Goal: Task Accomplishment & Management: Manage account settings

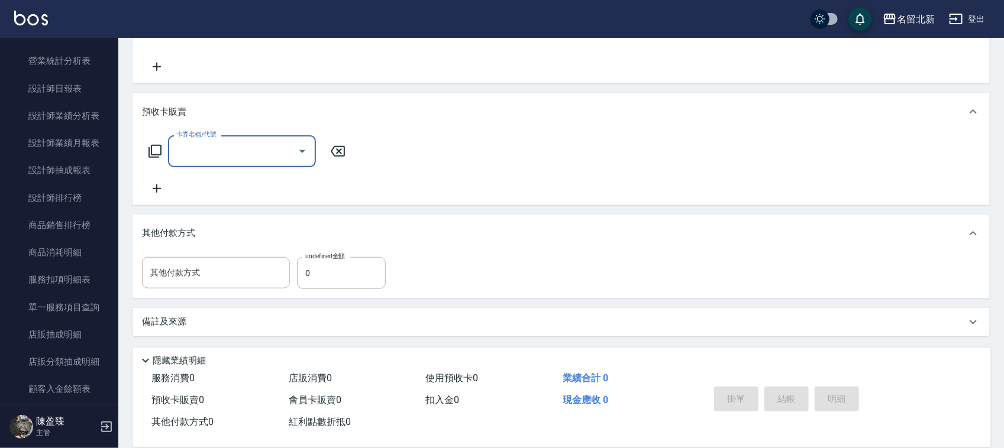
scroll to position [1035, 0]
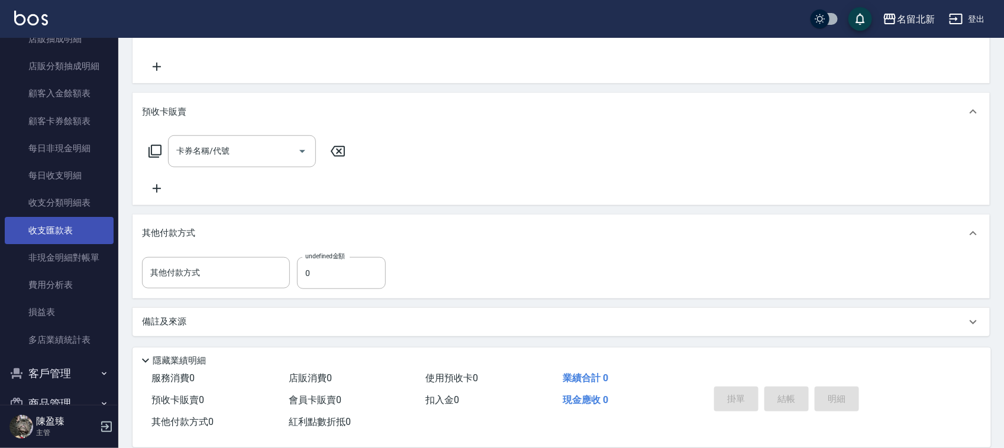
click at [45, 231] on link "收支匯款表" at bounding box center [59, 230] width 109 height 27
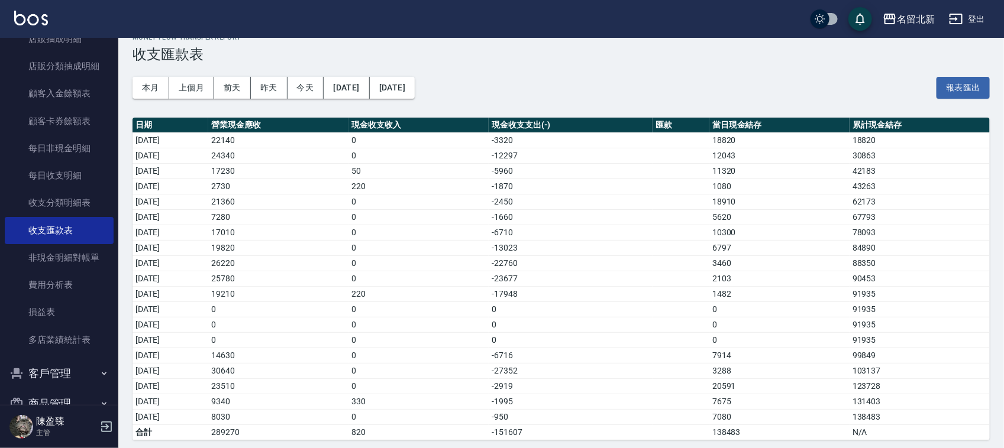
scroll to position [27, 0]
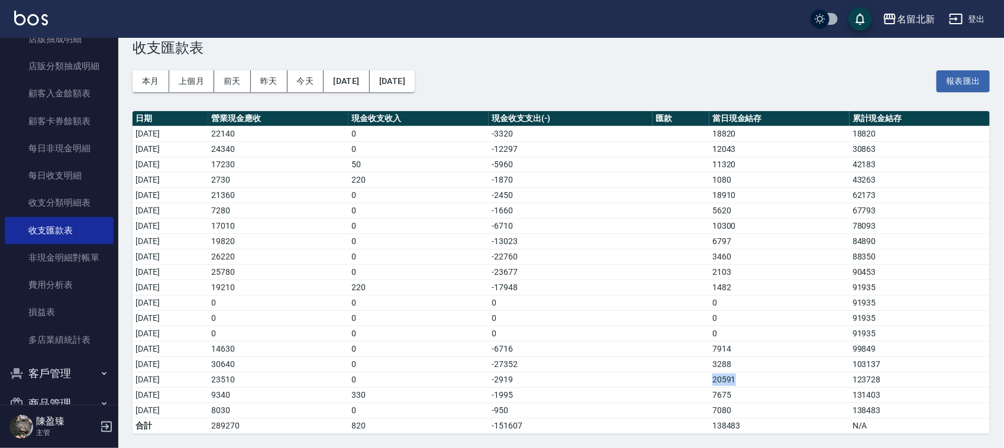
drag, startPoint x: 753, startPoint y: 377, endPoint x: 688, endPoint y: 388, distance: 65.9
click at [692, 383] on tr "[DATE] 23510 0 -2919 20591 123728" at bounding box center [561, 379] width 857 height 15
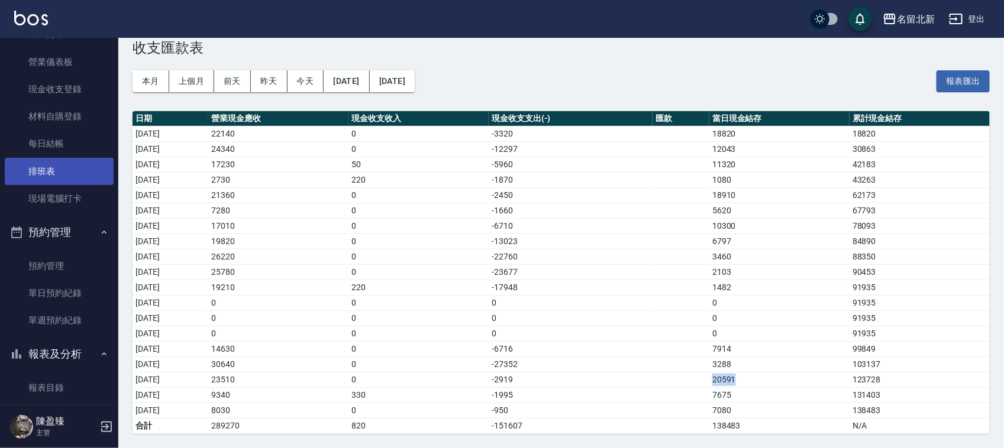
scroll to position [0, 0]
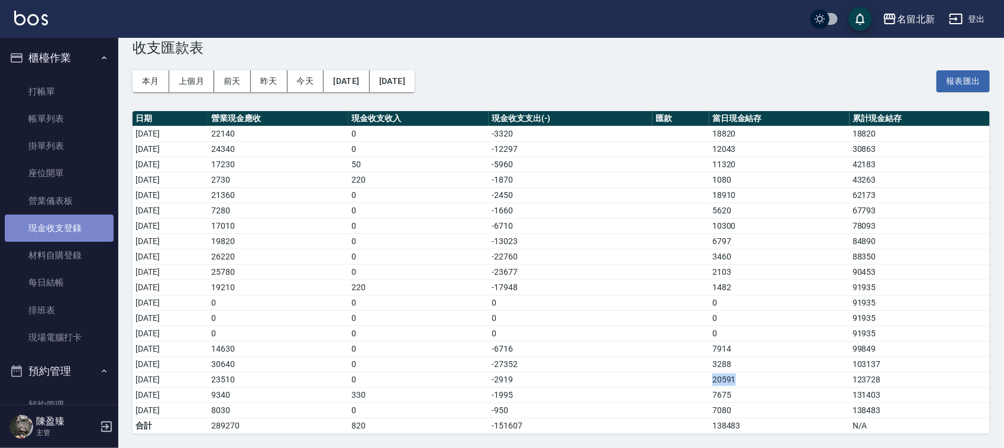
click at [63, 222] on link "現金收支登錄" at bounding box center [59, 228] width 109 height 27
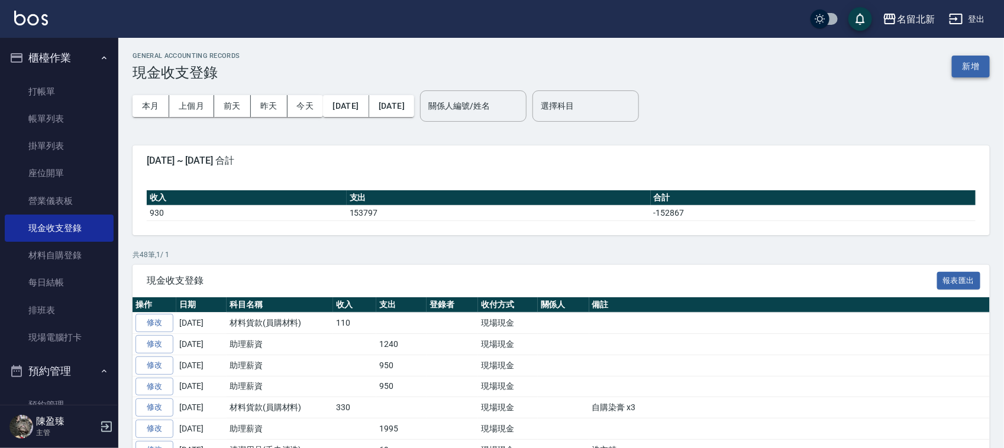
click at [974, 60] on button "新增" at bounding box center [971, 67] width 38 height 22
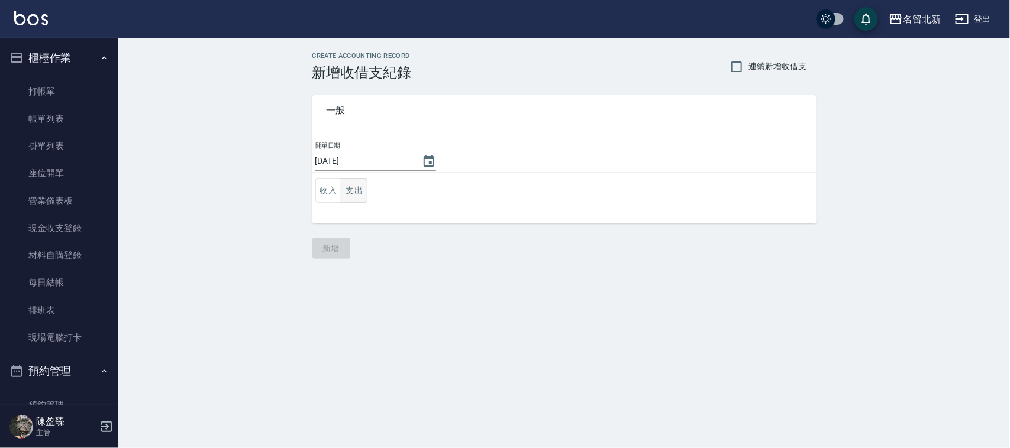
click at [362, 188] on button "支出" at bounding box center [354, 191] width 27 height 24
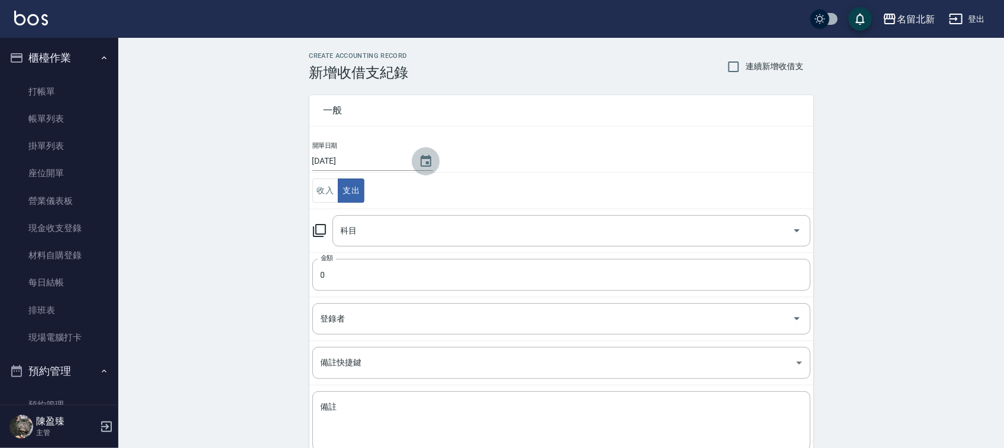
click at [421, 157] on icon "Choose date, selected date is 2025-08-21" at bounding box center [426, 161] width 14 height 14
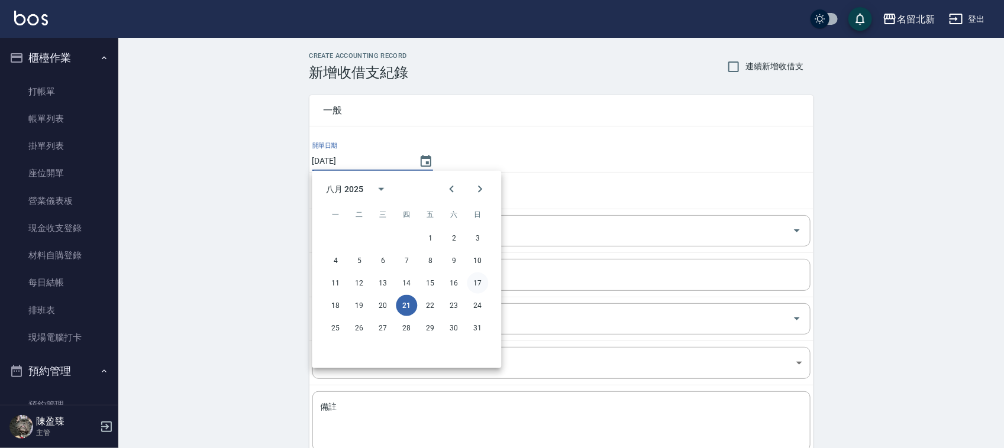
drag, startPoint x: 475, startPoint y: 281, endPoint x: 462, endPoint y: 278, distance: 13.3
click at [475, 282] on button "17" at bounding box center [477, 283] width 21 height 21
type input "[DATE]"
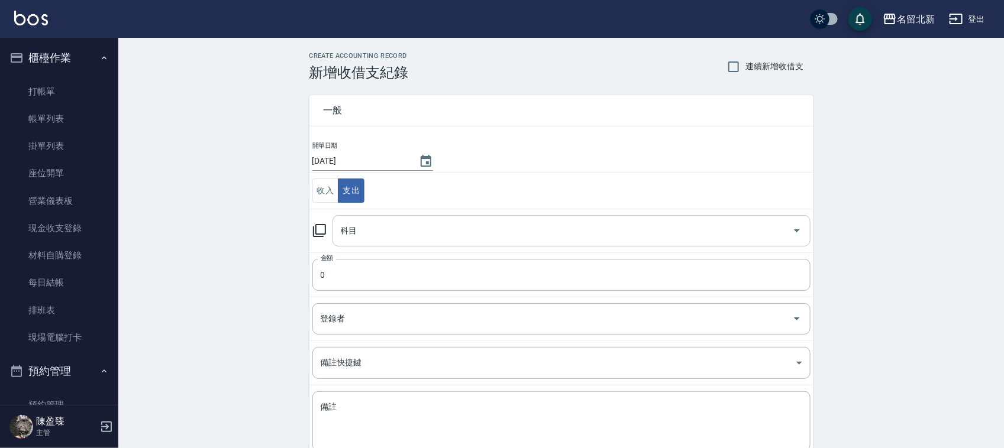
click at [361, 223] on input "科目" at bounding box center [563, 231] width 450 height 21
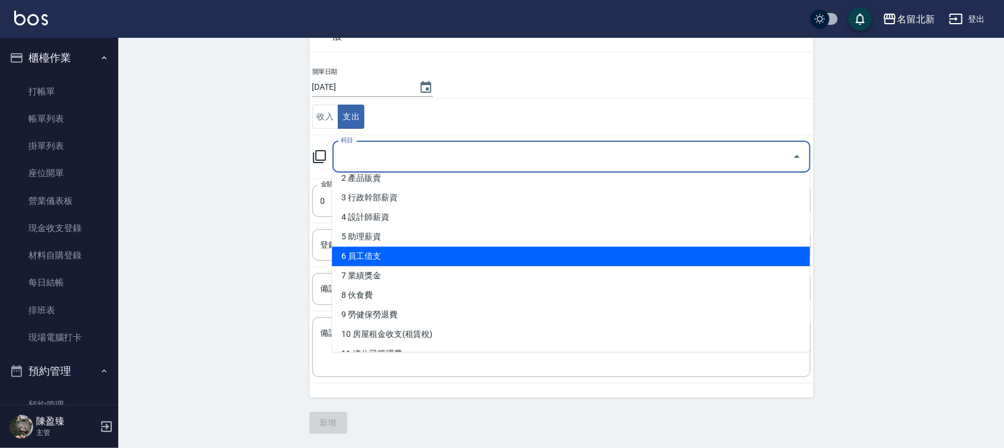
scroll to position [74, 0]
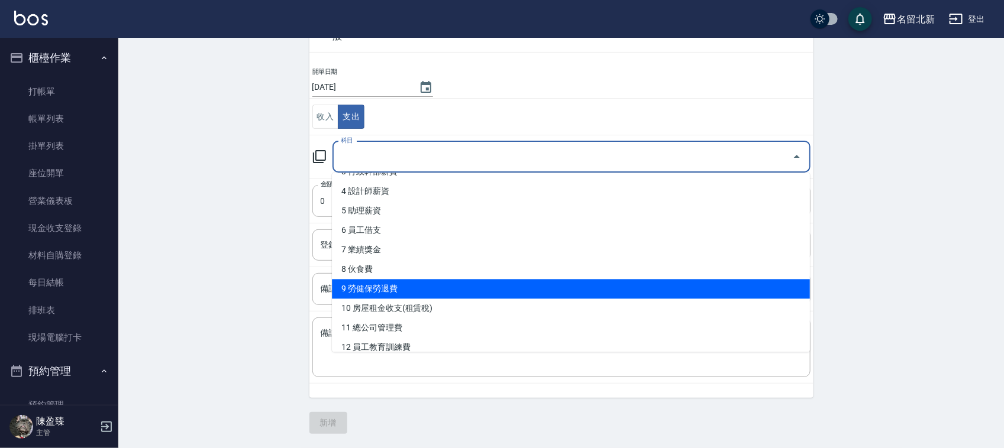
click at [382, 288] on li "9 勞健保勞退費" at bounding box center [571, 290] width 478 height 20
type input "9 勞健保勞退費"
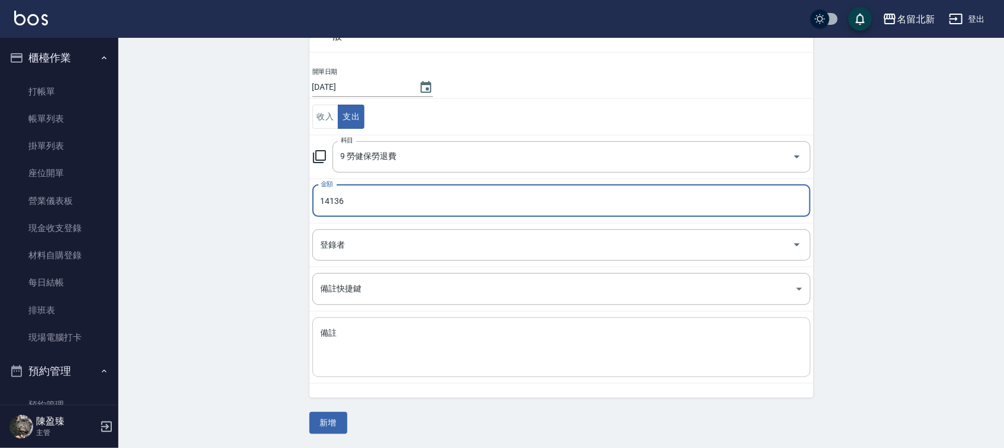
type input "14136"
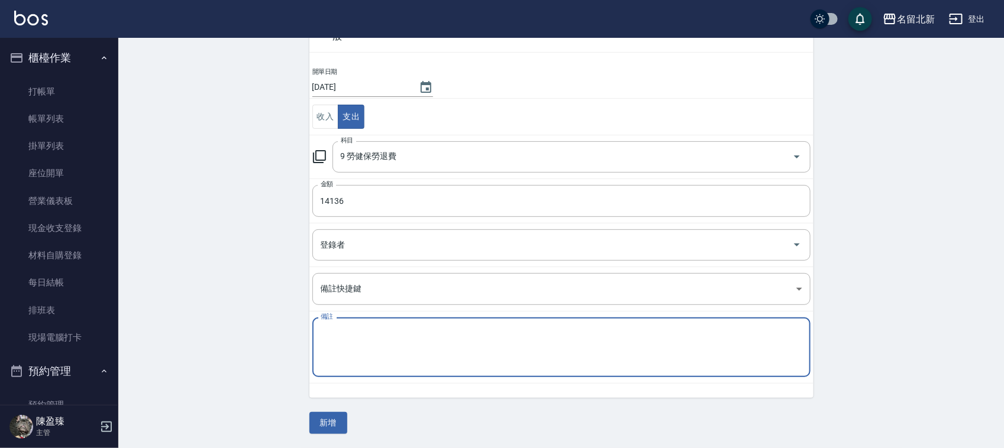
click at [409, 354] on textarea "備註" at bounding box center [562, 348] width 482 height 40
type textarea "R"
type textarea "健保"
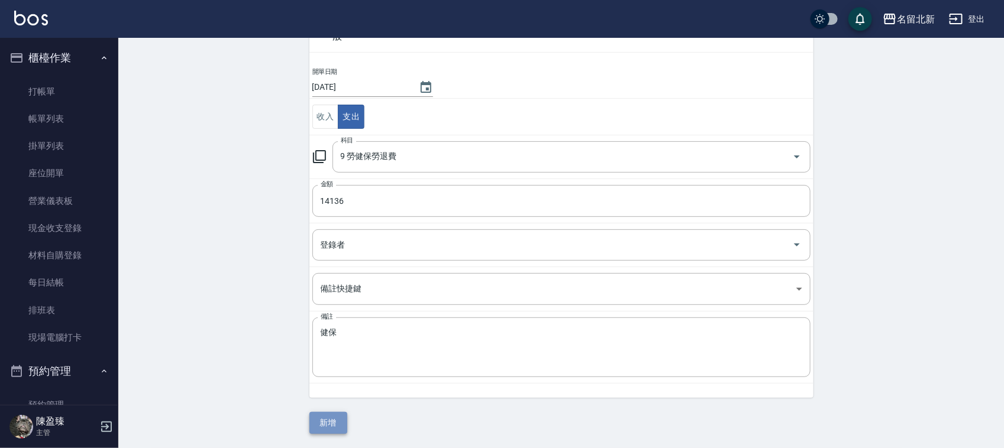
click at [331, 415] on button "新增" at bounding box center [328, 423] width 38 height 22
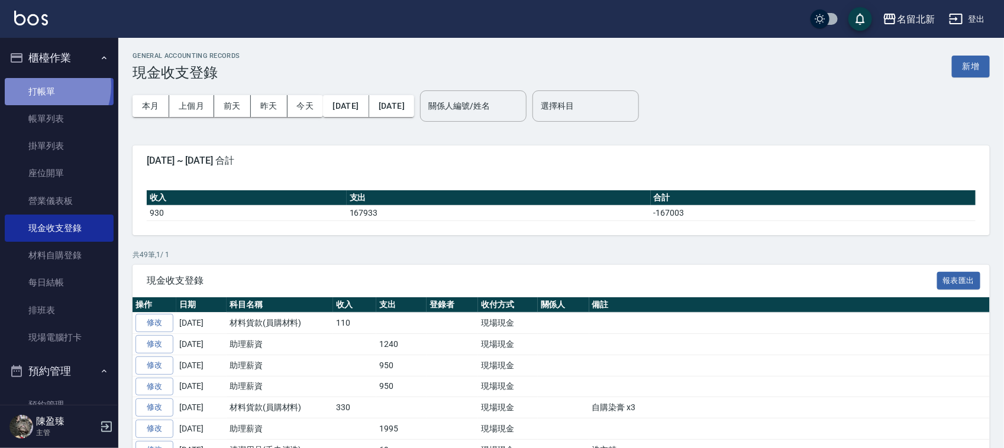
click at [41, 87] on link "打帳單" at bounding box center [59, 91] width 109 height 27
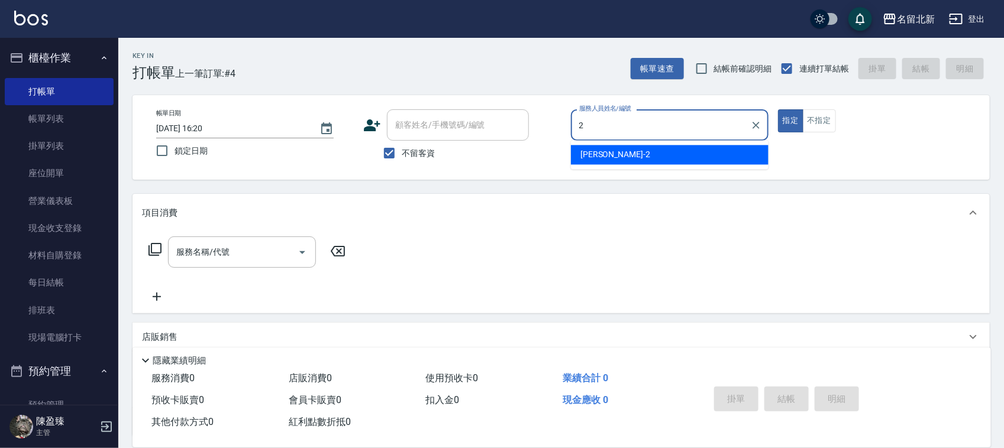
type input "詩芳-2"
type button "true"
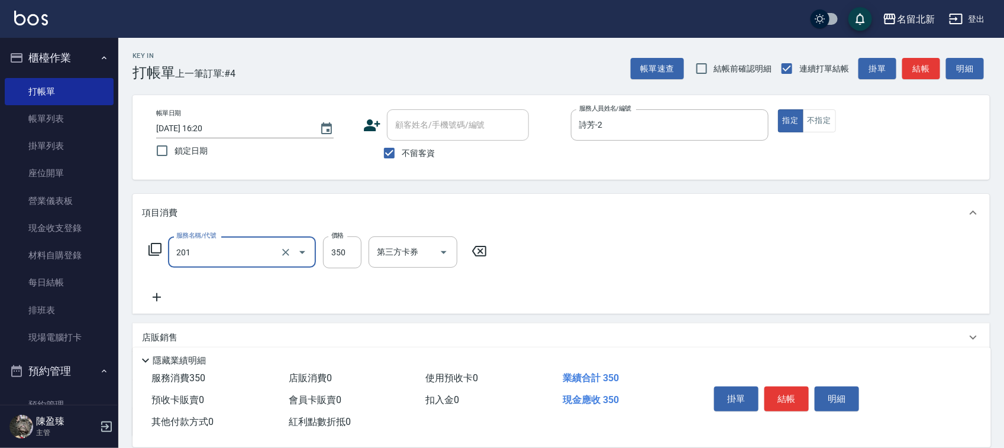
type input "一般洗髮(201)"
type input "100"
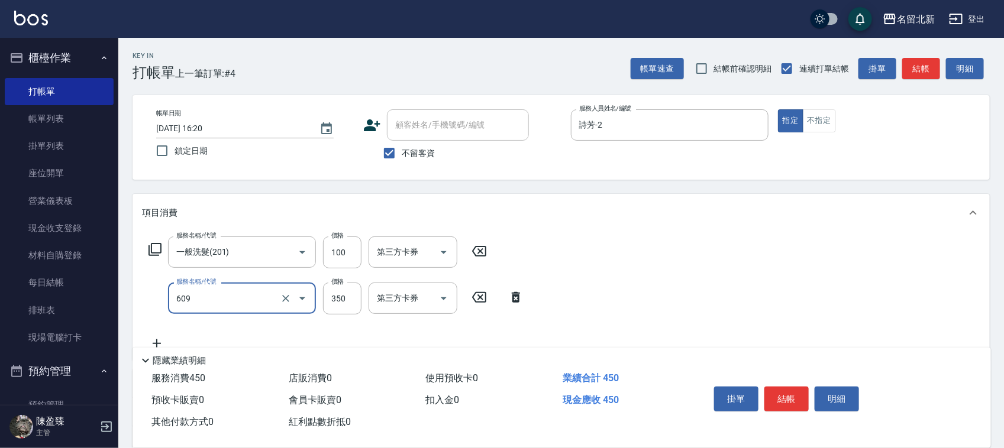
type input "頭皮隔離(609)"
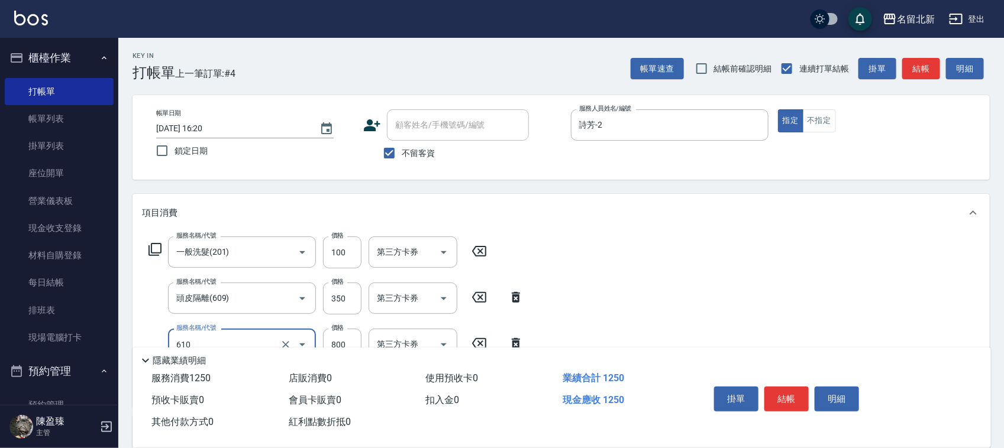
type input "毛母細胞活性霜(610)"
type input "600"
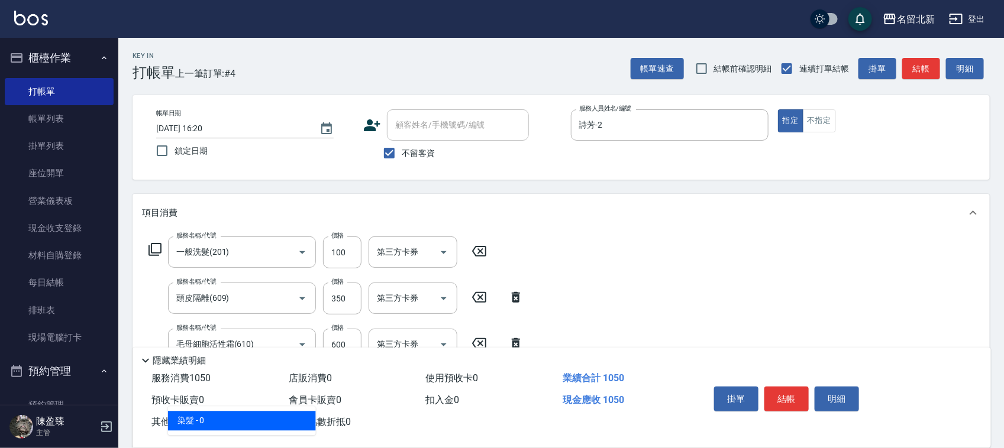
type input "染髮(501)"
type input "1490"
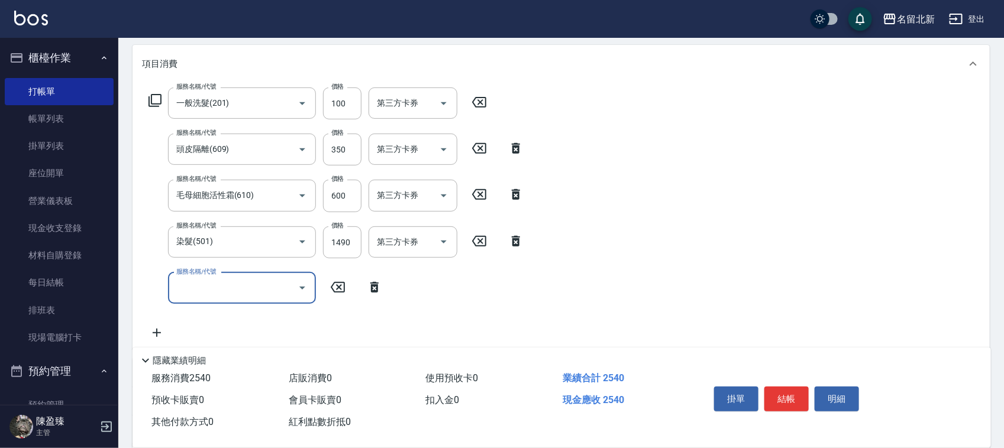
scroll to position [285, 0]
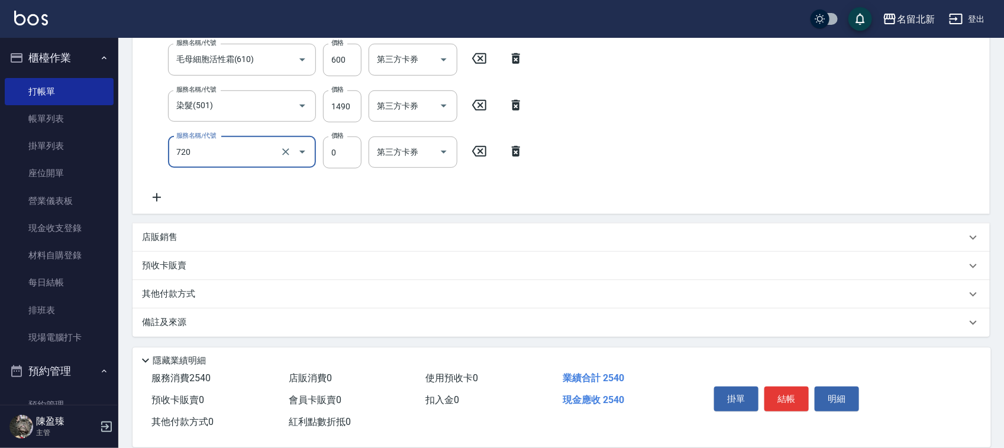
type input "互助200(720)"
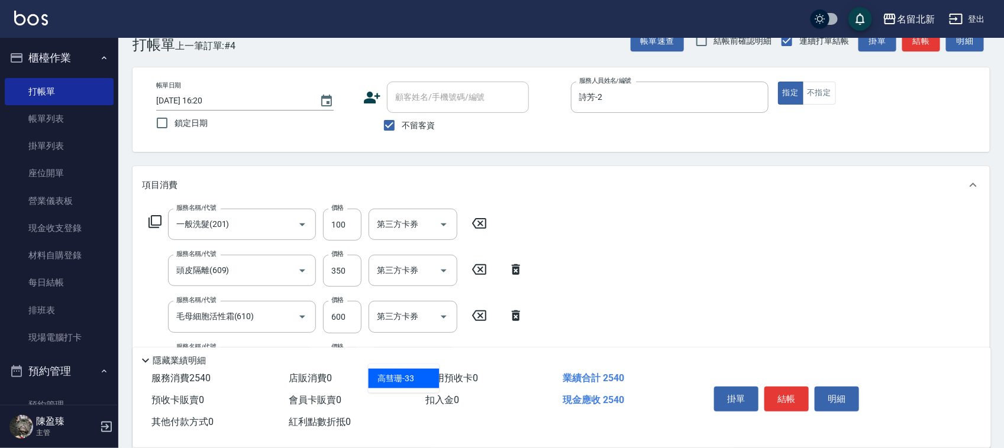
type input "[PERSON_NAME]-33"
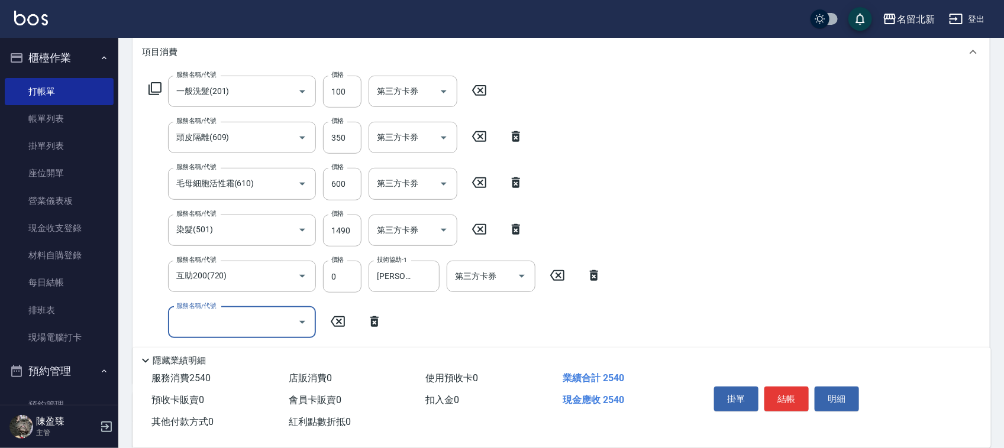
scroll to position [331, 0]
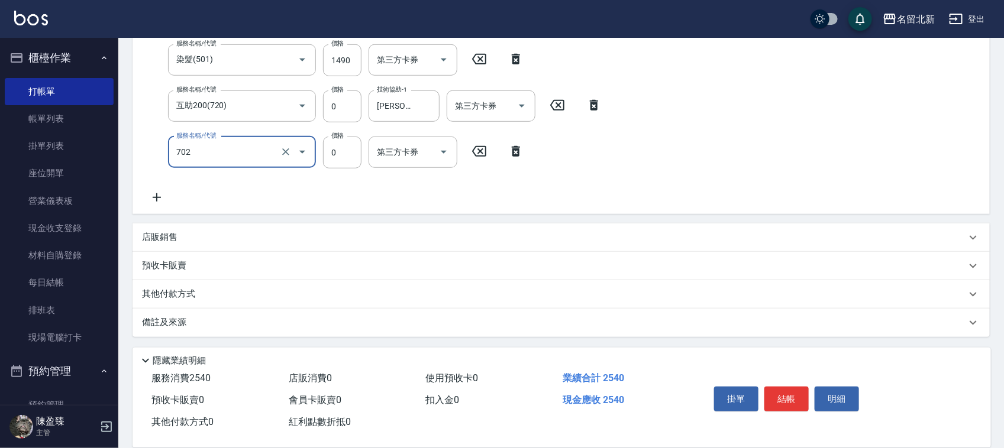
type input "互助20(702)"
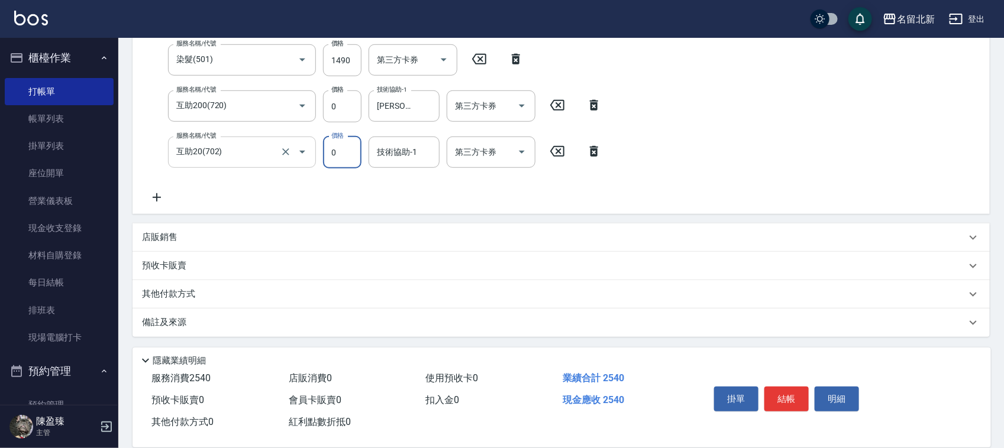
scroll to position [51, 0]
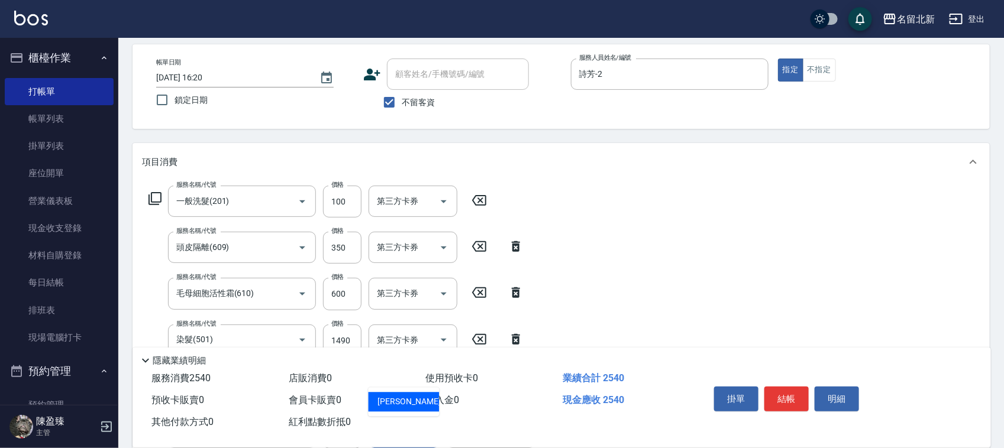
type input "禎禎-25"
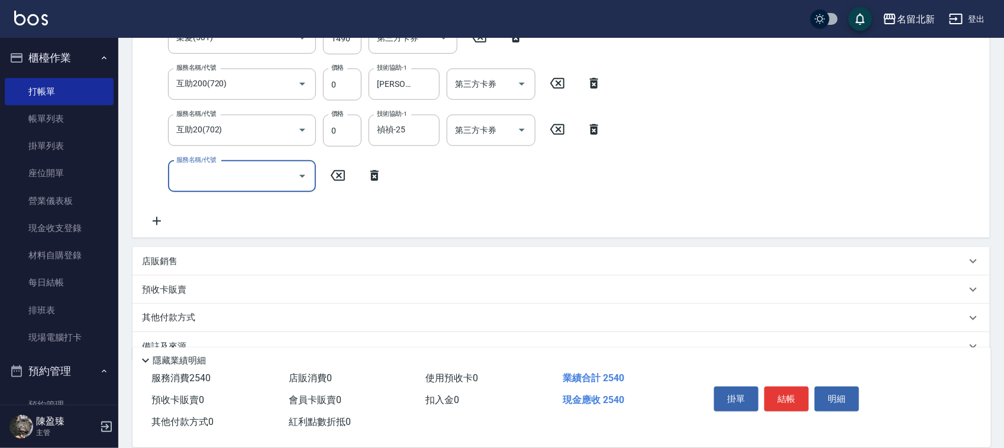
scroll to position [377, 0]
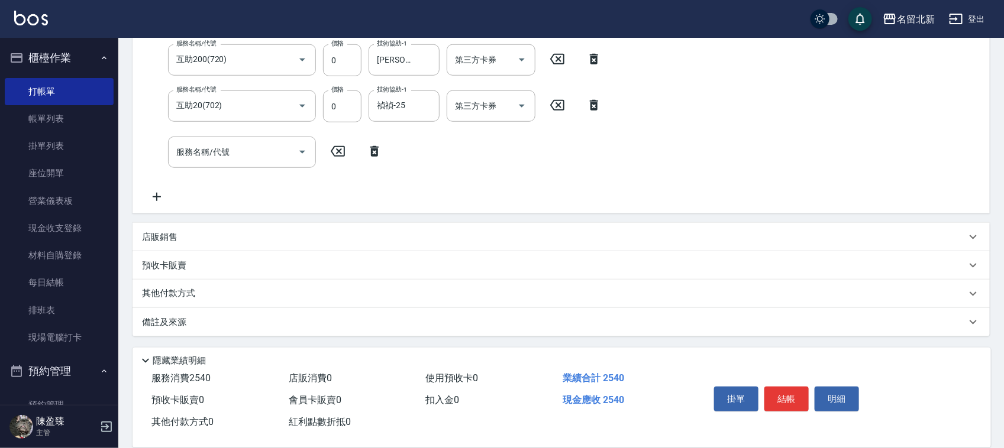
click at [153, 231] on p "店販銷售" at bounding box center [160, 237] width 36 height 12
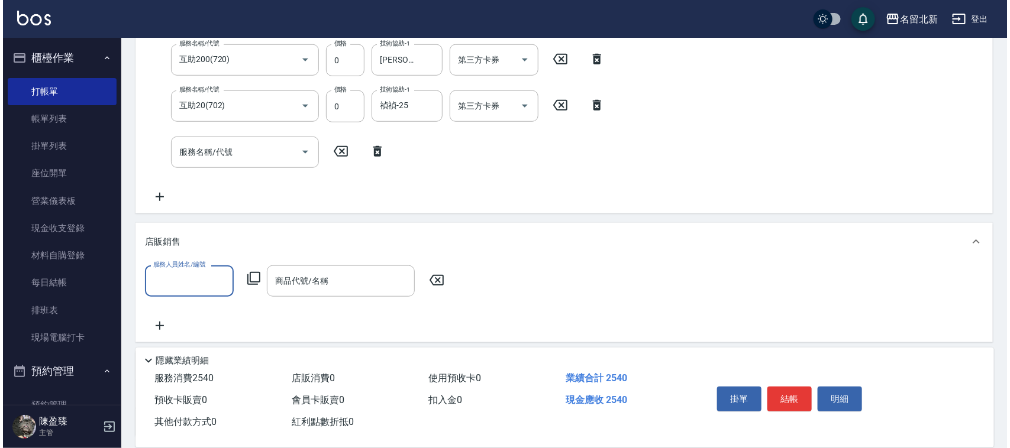
scroll to position [0, 0]
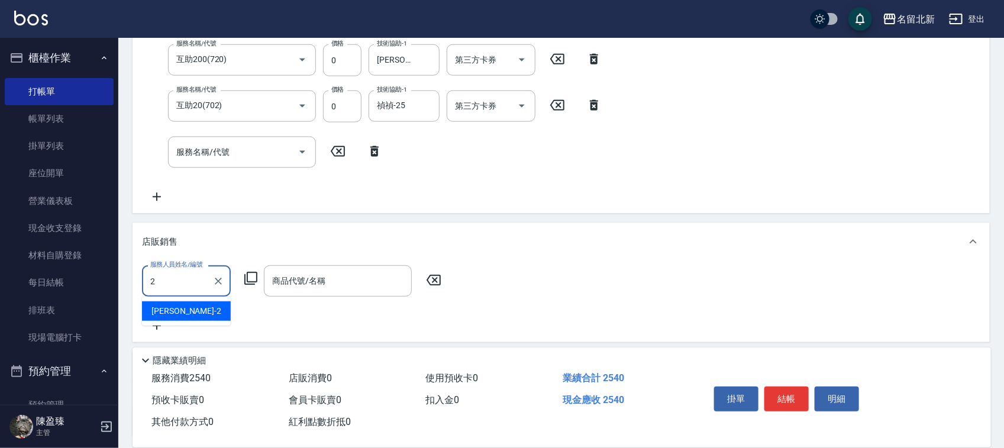
type input "詩芳-2"
click at [258, 273] on div "服務人員姓名/編號 [PERSON_NAME]-2 服務人員姓名/編號 商品代號/名稱 商品代號/名稱" at bounding box center [295, 281] width 306 height 31
click at [256, 281] on icon at bounding box center [251, 279] width 14 height 14
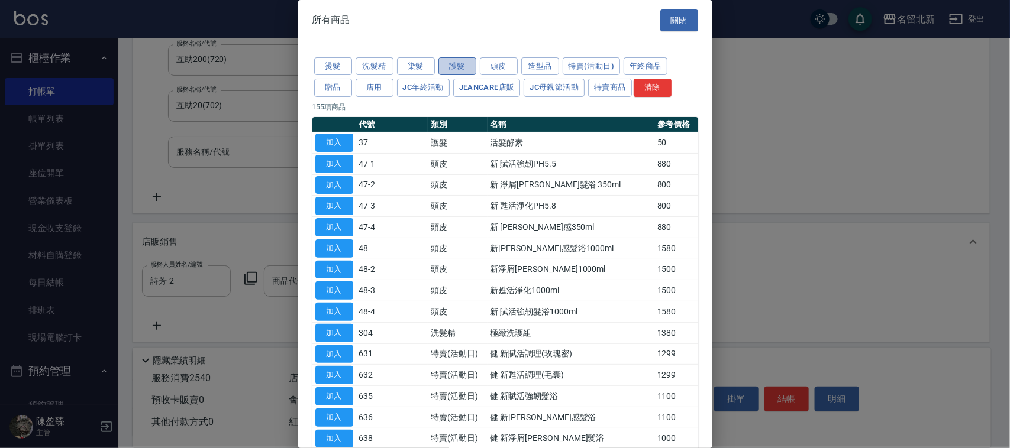
click at [464, 60] on button "護髮" at bounding box center [457, 66] width 38 height 18
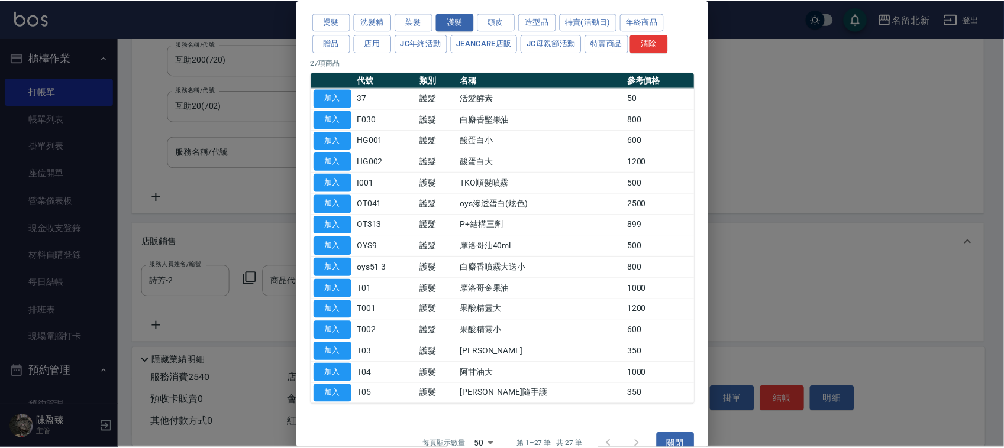
scroll to position [68, 0]
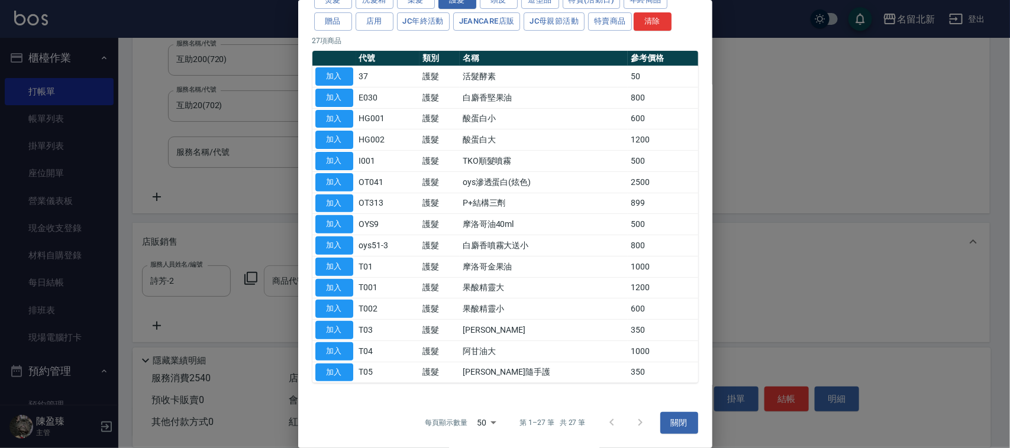
drag, startPoint x: 338, startPoint y: 281, endPoint x: 357, endPoint y: 280, distance: 18.4
click at [339, 282] on button "加入" at bounding box center [334, 288] width 38 height 18
type input "果酸精靈大"
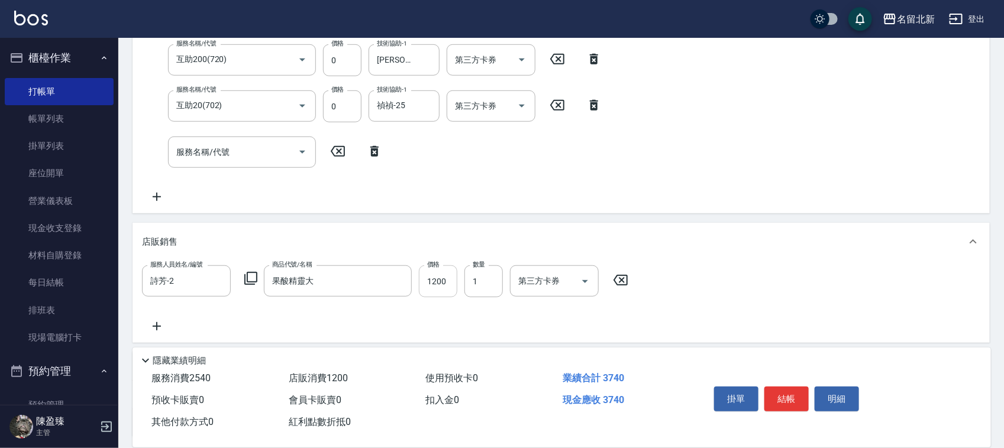
click at [448, 283] on input "1200" at bounding box center [438, 282] width 38 height 32
type input "1080"
click at [796, 394] on button "結帳" at bounding box center [786, 399] width 44 height 25
type input "[DATE] 16:21"
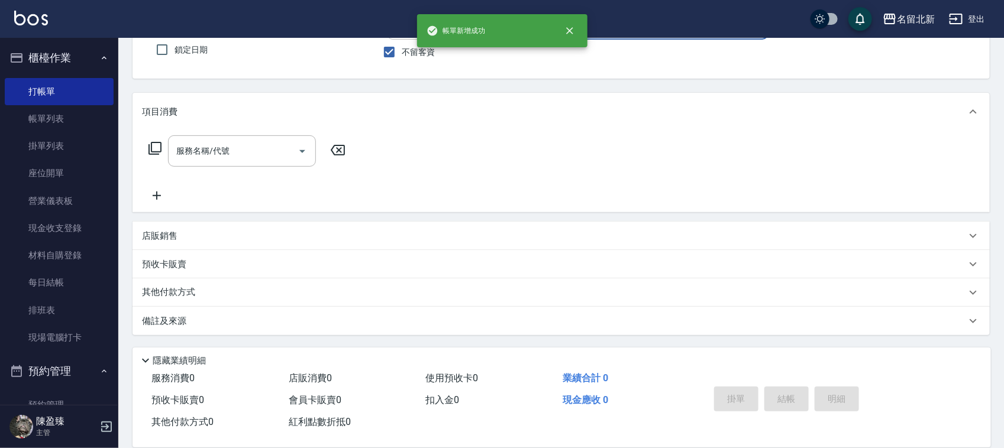
scroll to position [0, 0]
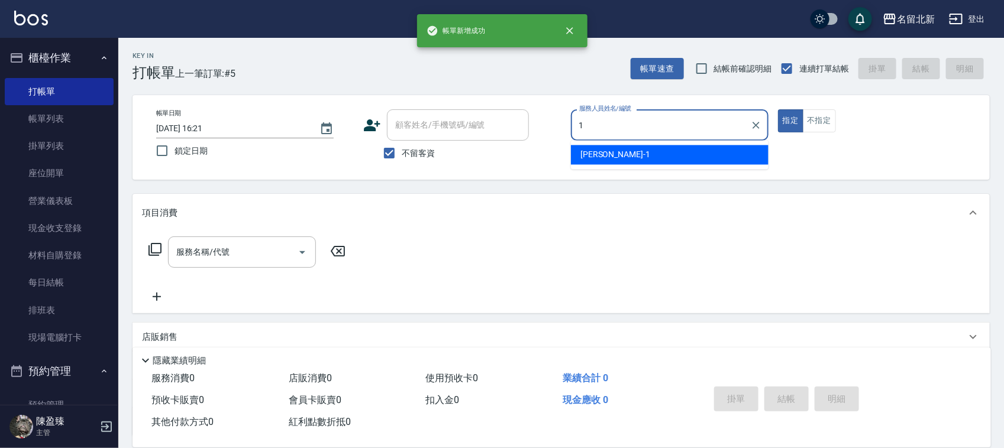
type input "[PERSON_NAME]-1"
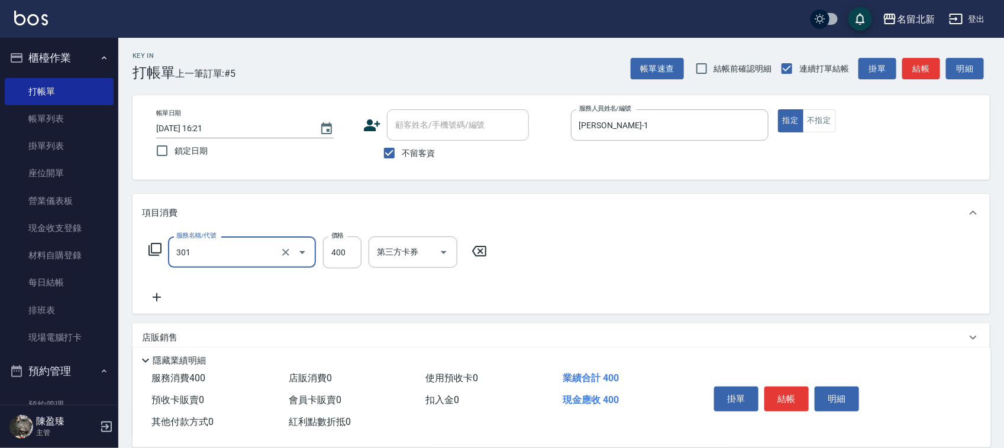
type input "造型剪髮(301)"
type input "380"
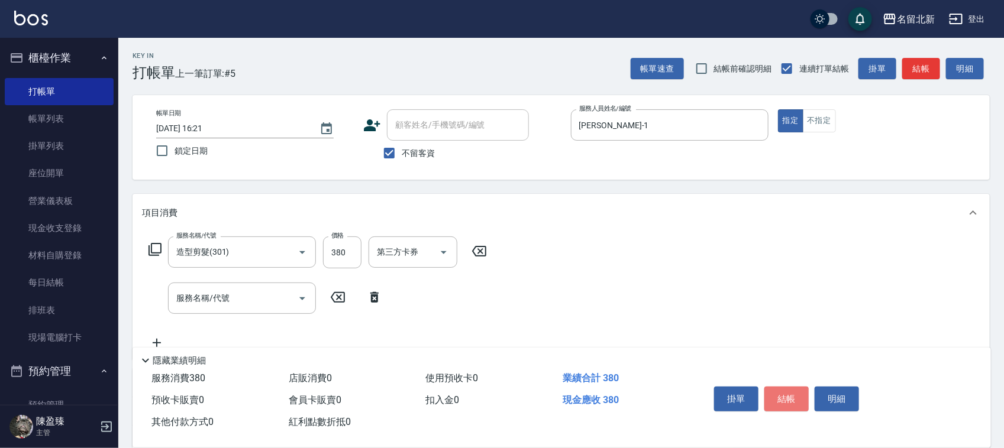
click at [801, 394] on button "結帳" at bounding box center [786, 399] width 44 height 25
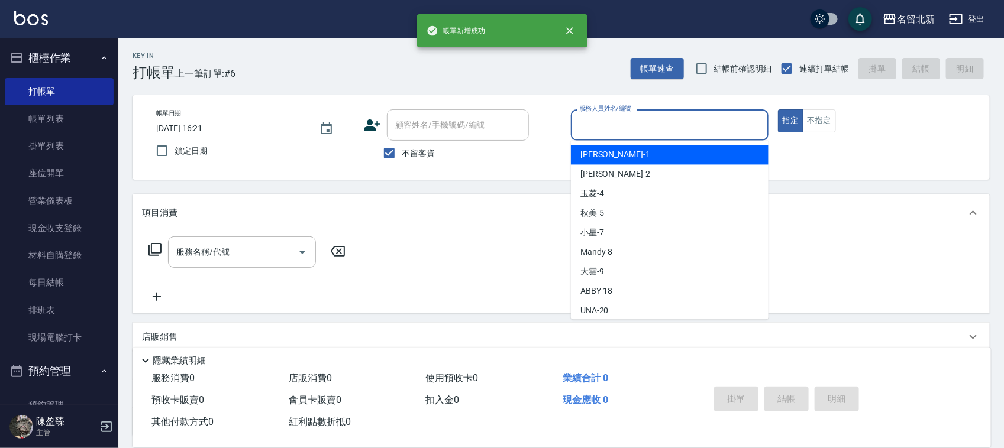
click at [617, 120] on input "服務人員姓名/編號" at bounding box center [669, 125] width 187 height 21
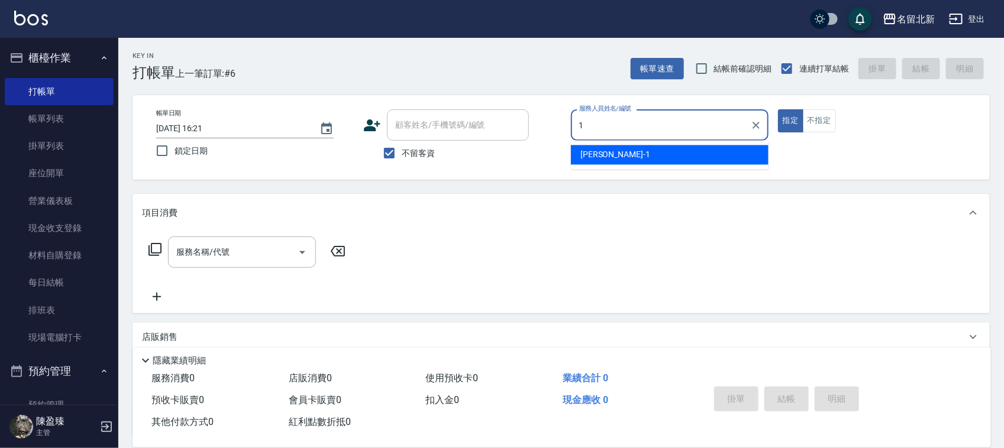
type input "[PERSON_NAME]-1"
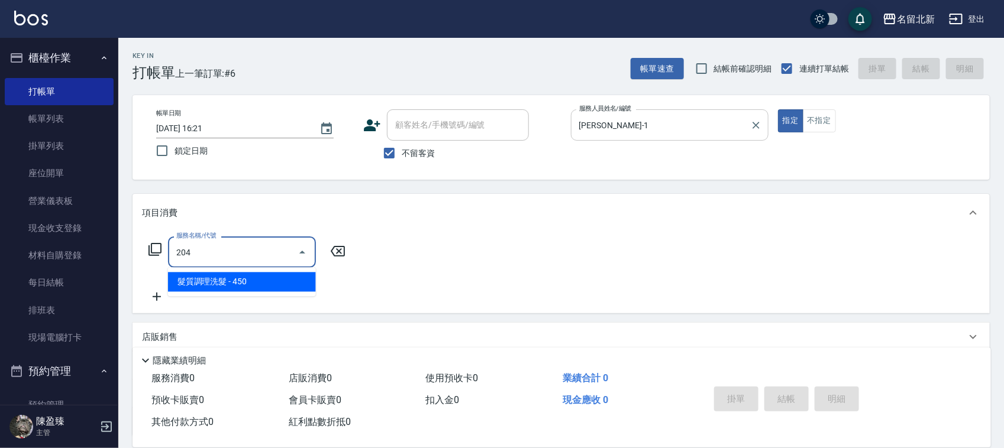
type input "髮質調理洗髮(204)"
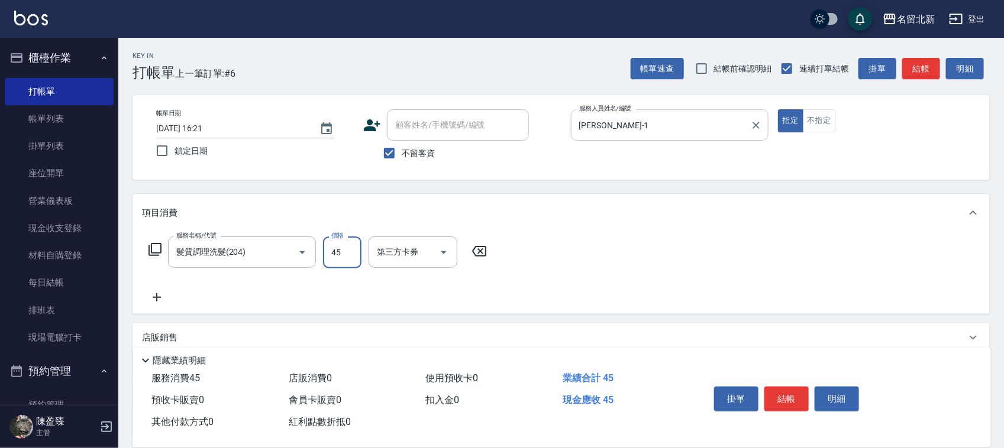
type input "450"
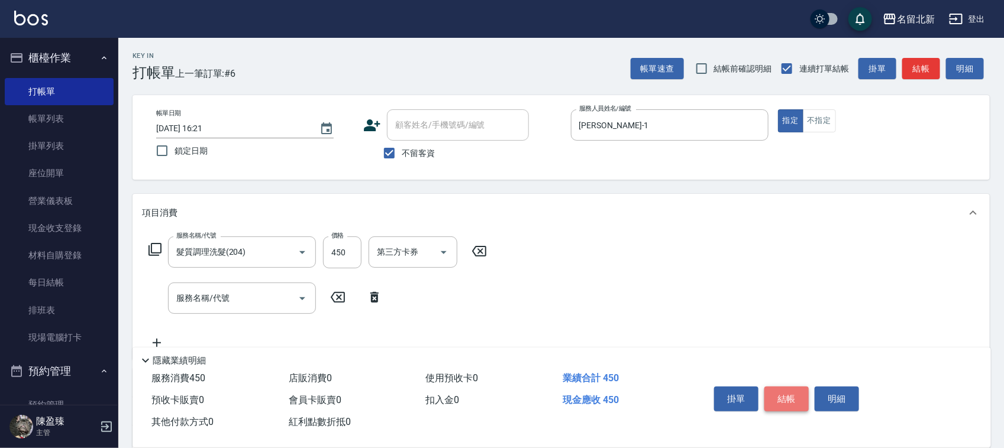
click at [801, 394] on button "結帳" at bounding box center [786, 399] width 44 height 25
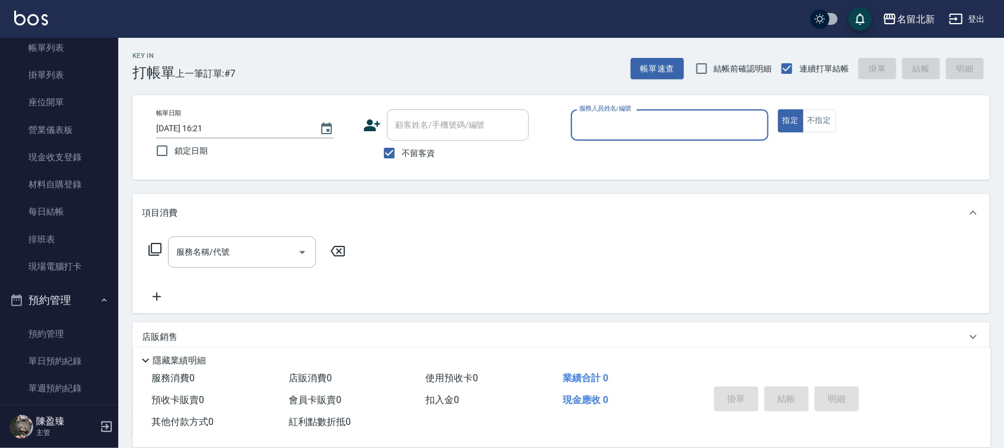
scroll to position [222, 0]
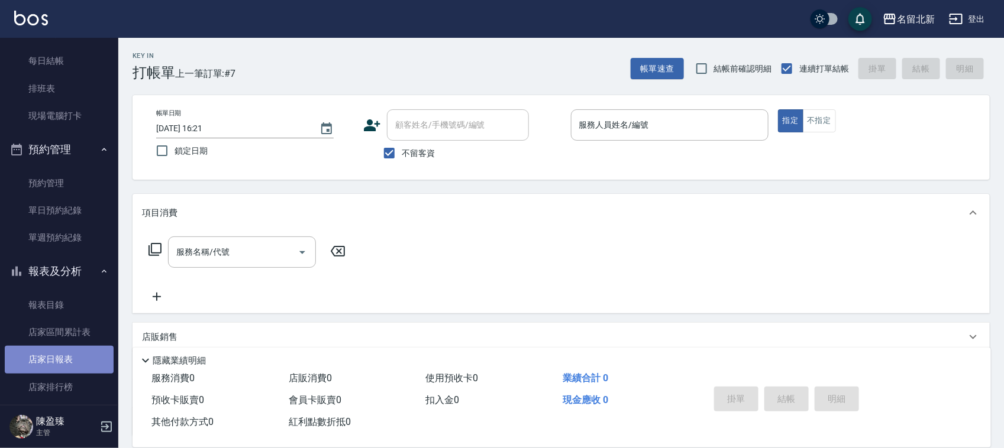
click at [69, 355] on link "店家日報表" at bounding box center [59, 359] width 109 height 27
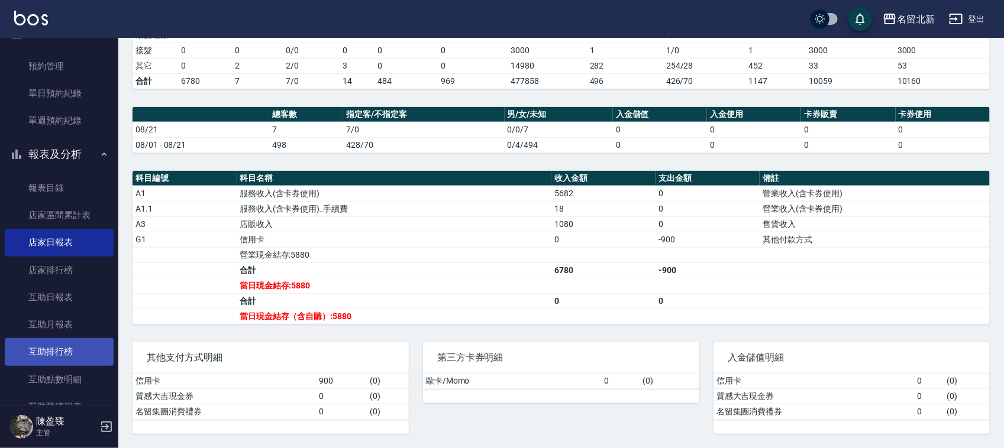
scroll to position [444, 0]
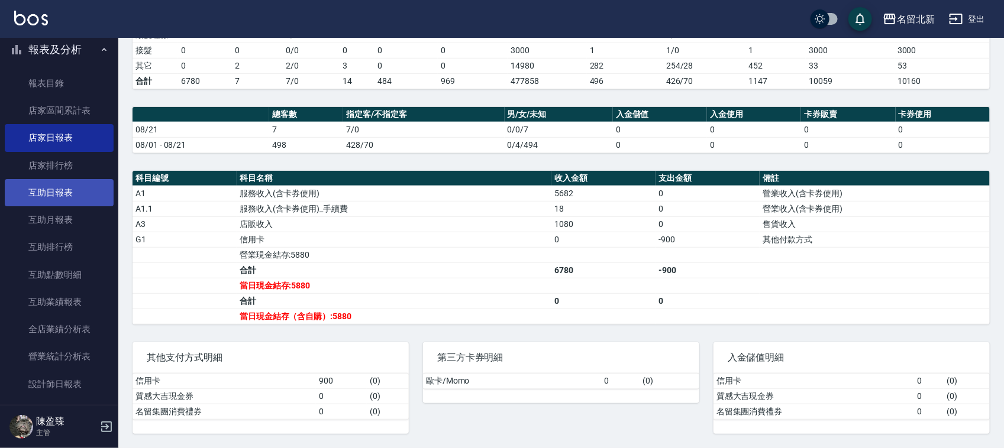
click at [73, 188] on link "互助日報表" at bounding box center [59, 192] width 109 height 27
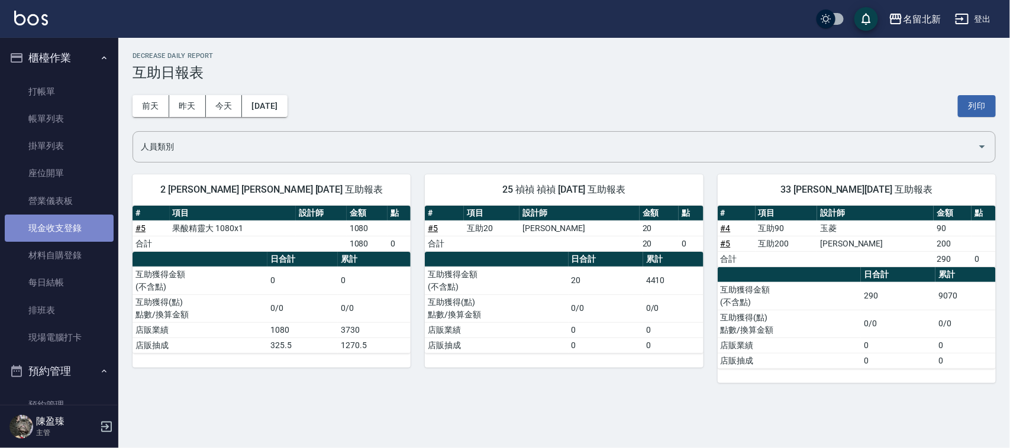
click at [60, 217] on link "現金收支登錄" at bounding box center [59, 228] width 109 height 27
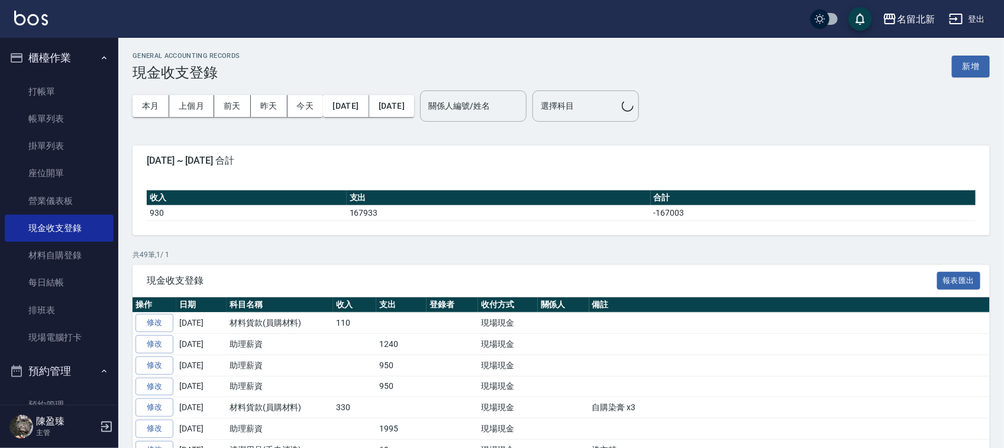
click at [984, 69] on button "新增" at bounding box center [971, 67] width 38 height 22
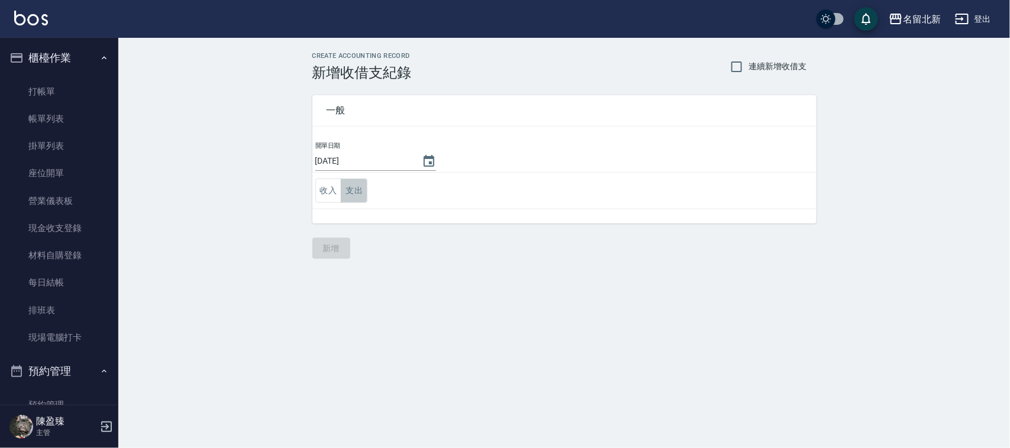
drag, startPoint x: 349, startPoint y: 194, endPoint x: 383, endPoint y: 205, distance: 35.5
click at [350, 193] on button "支出" at bounding box center [354, 191] width 27 height 24
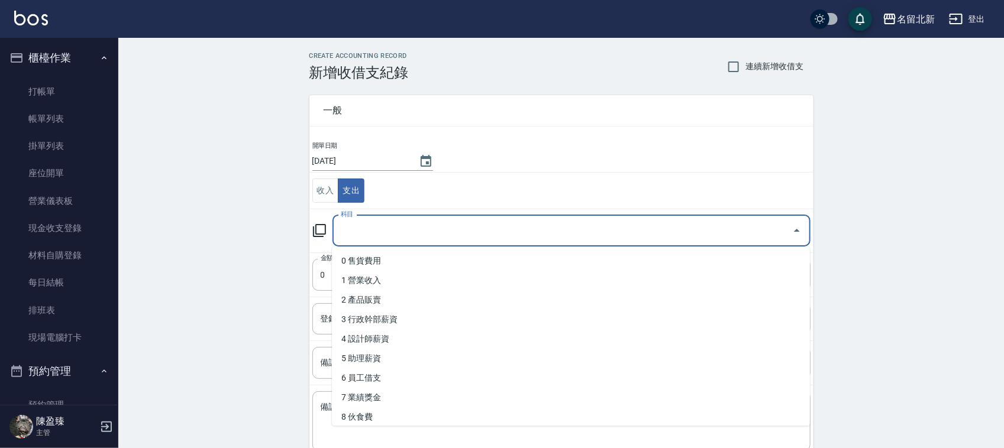
drag, startPoint x: 373, startPoint y: 228, endPoint x: 388, endPoint y: 326, distance: 99.3
click at [373, 229] on input "科目" at bounding box center [563, 231] width 450 height 21
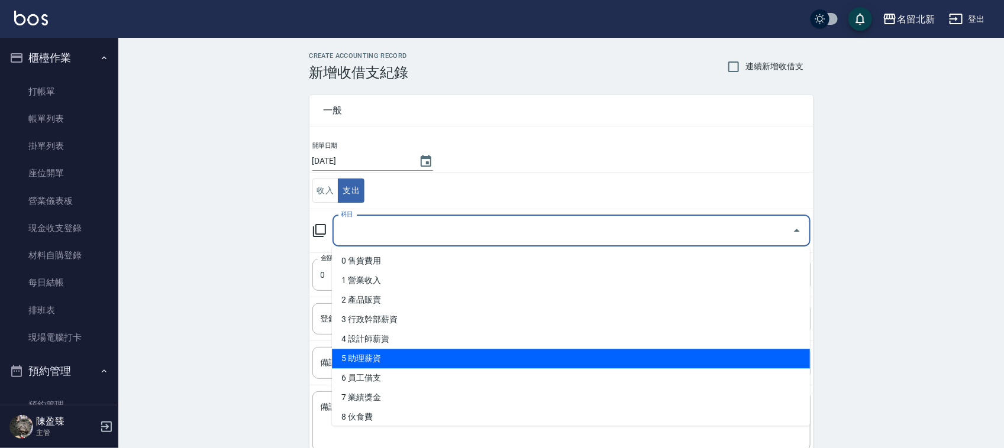
click at [383, 353] on li "5 助理薪資" at bounding box center [571, 360] width 478 height 20
type input "5 助理薪資"
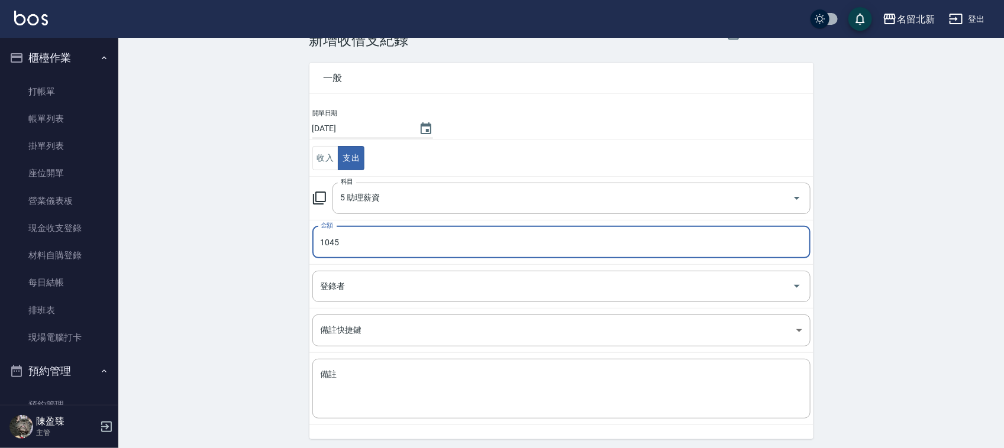
scroll to position [75, 0]
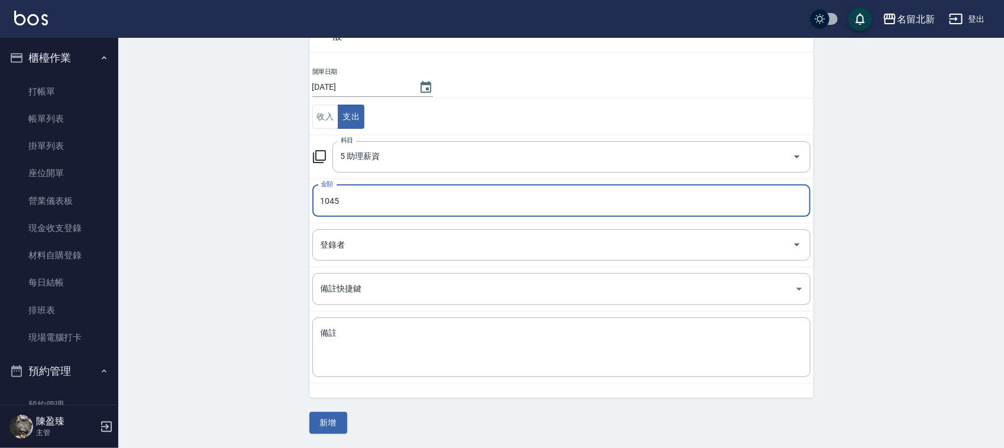
drag, startPoint x: 338, startPoint y: 203, endPoint x: 229, endPoint y: 209, distance: 109.6
click at [229, 209] on div "CREATE ACCOUNTING RECORD 新增收借支紀錄 連續新增收借支 一般 開單日期 [DATE] 收入 支出 科目 5 助理薪資 科目 金額 1…" at bounding box center [561, 206] width 886 height 485
type input "1050"
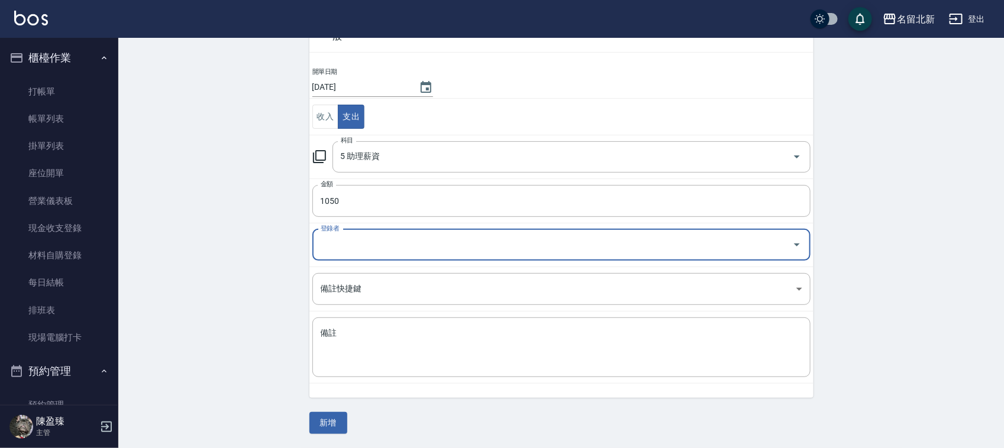
click at [344, 427] on button "新增" at bounding box center [328, 423] width 38 height 22
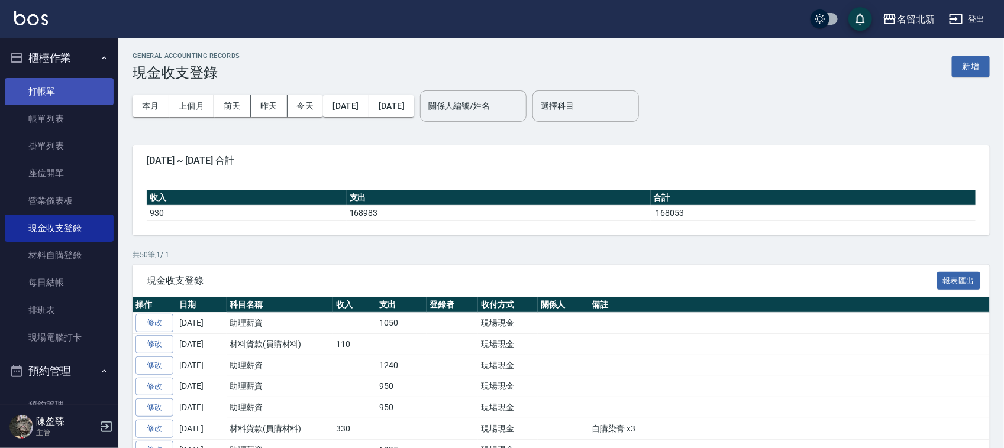
click at [49, 91] on link "打帳單" at bounding box center [59, 91] width 109 height 27
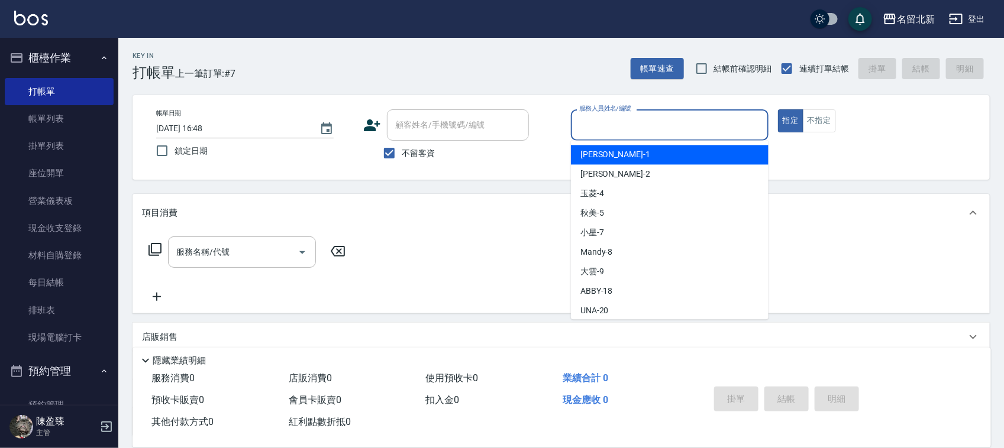
click at [629, 134] on input "服務人員姓名/編號" at bounding box center [669, 125] width 187 height 21
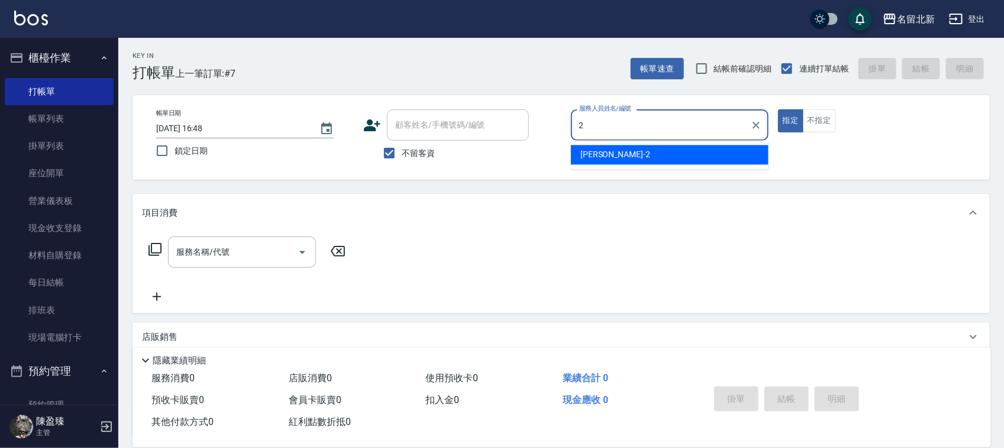
type input "詩芳-2"
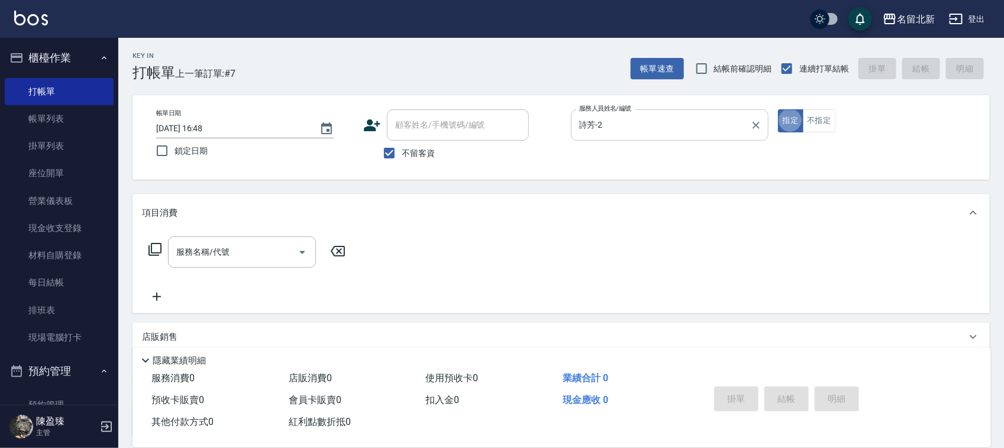
type button "true"
drag, startPoint x: 392, startPoint y: 146, endPoint x: 406, endPoint y: 133, distance: 18.8
click at [395, 148] on input "不留客資" at bounding box center [389, 153] width 25 height 25
checkbox input "false"
click at [409, 120] on input "顧客姓名/手機號碼/編號" at bounding box center [449, 125] width 114 height 21
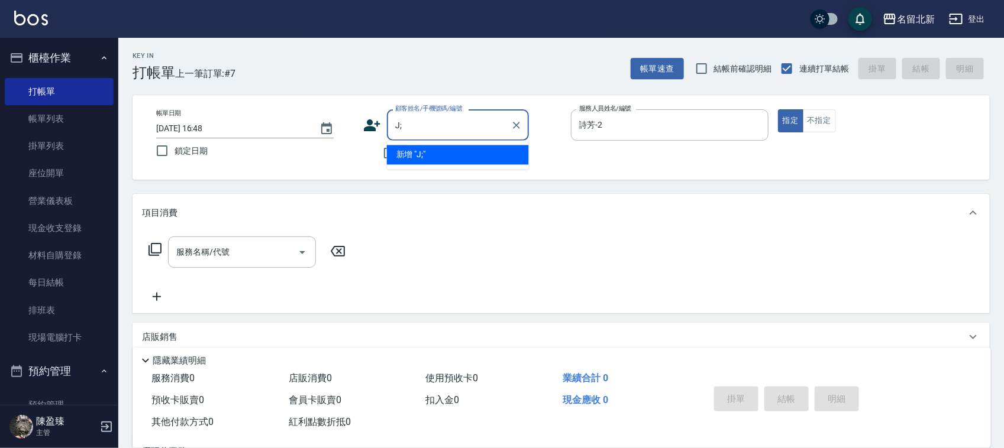
type input "J"
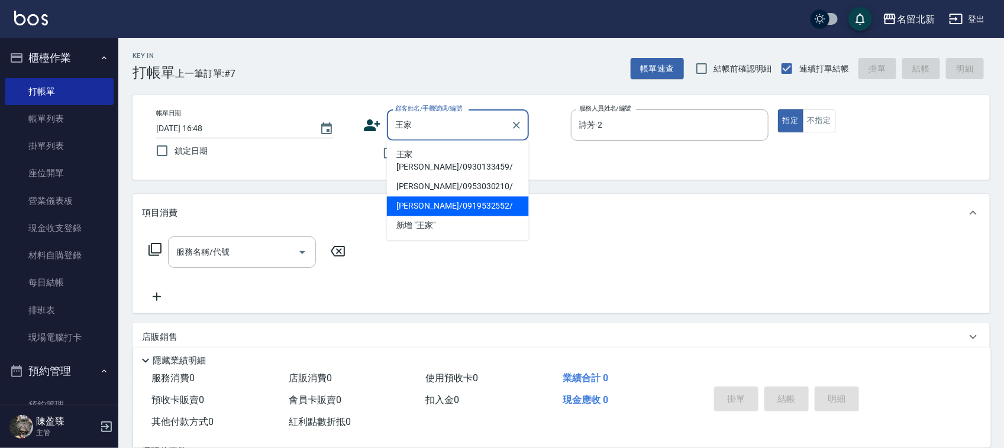
click at [441, 197] on li "[PERSON_NAME]/0919532552/" at bounding box center [458, 207] width 142 height 20
type input "[PERSON_NAME]/0919532552/"
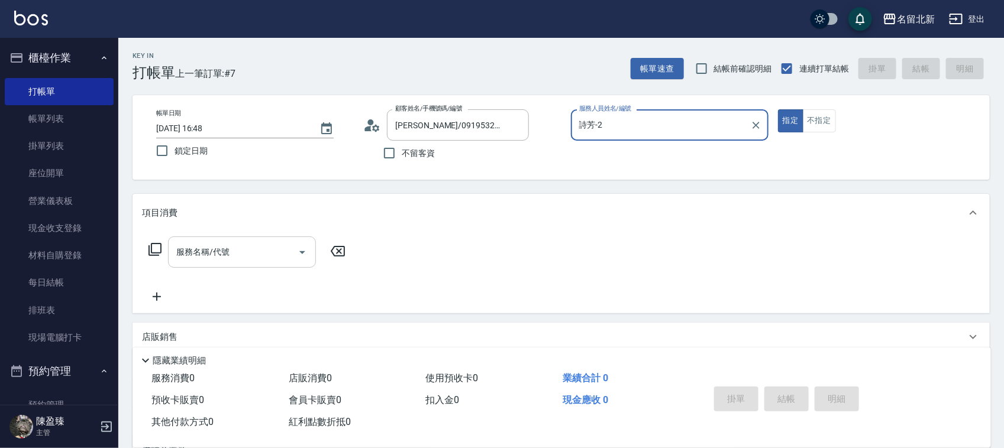
click at [204, 265] on div "服務名稱/代號" at bounding box center [242, 252] width 148 height 31
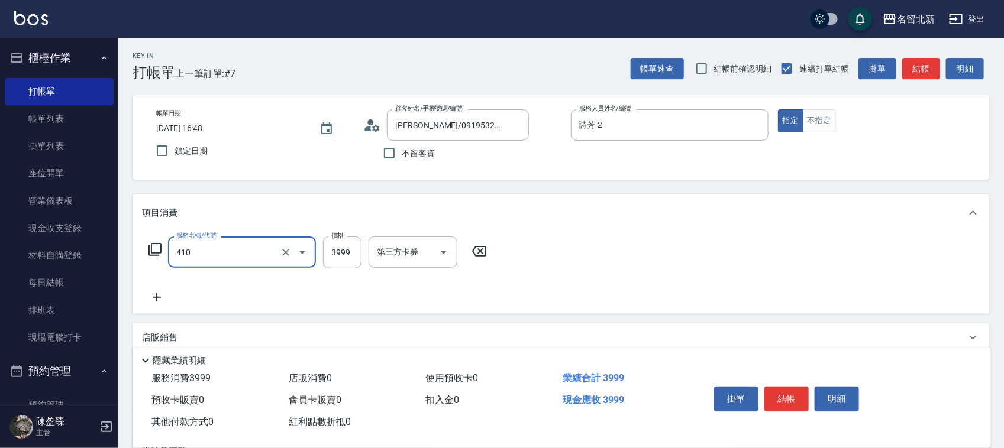
type input "日系縮毛套餐(410)"
type input "4250"
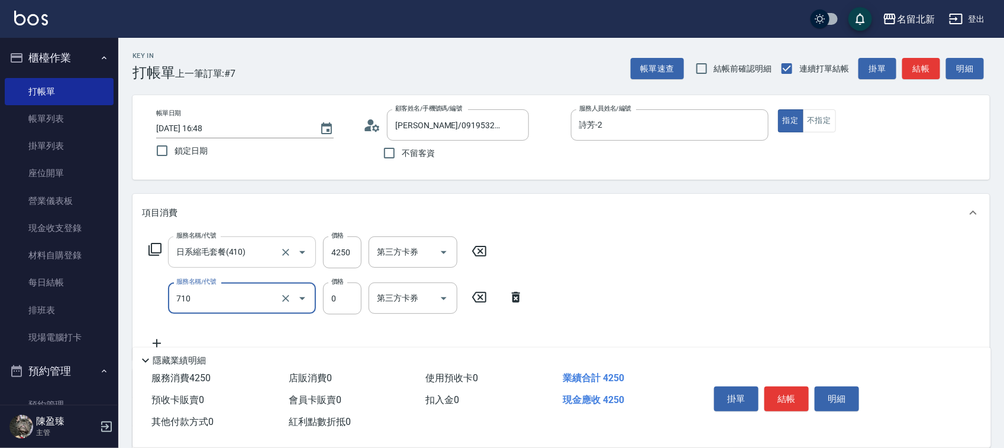
type input "互助100(710)"
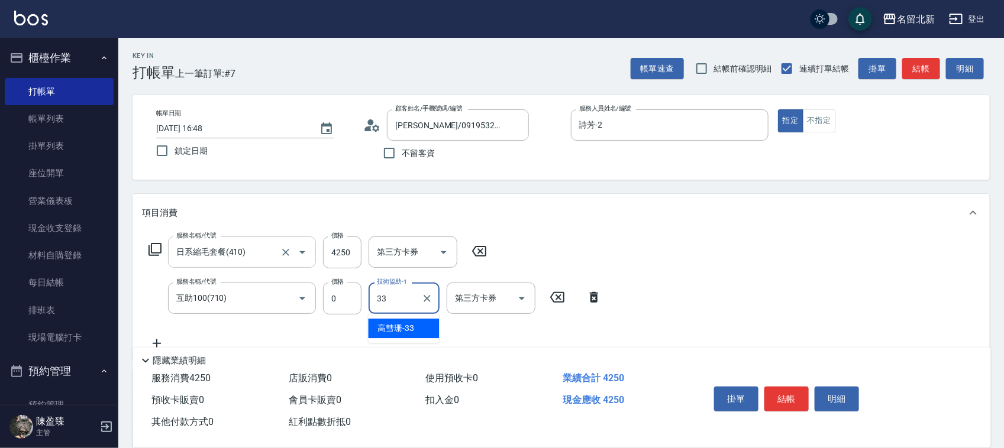
type input "[PERSON_NAME]-33"
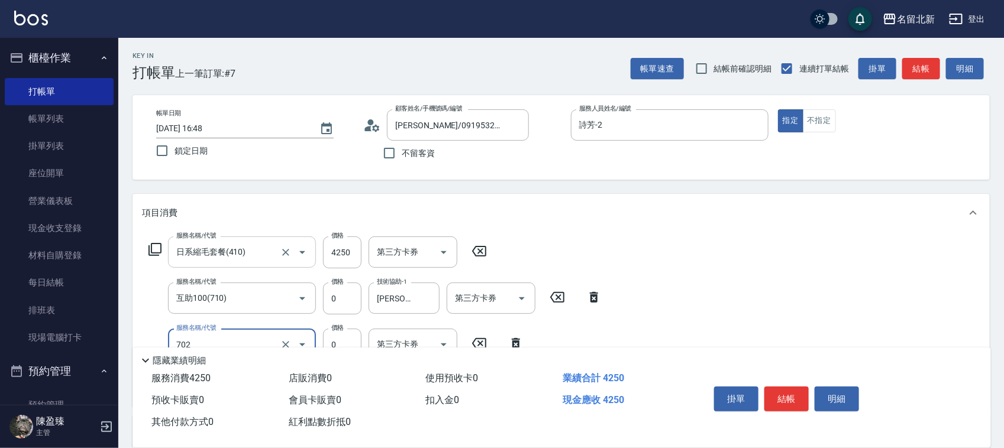
type input "互助20(702)"
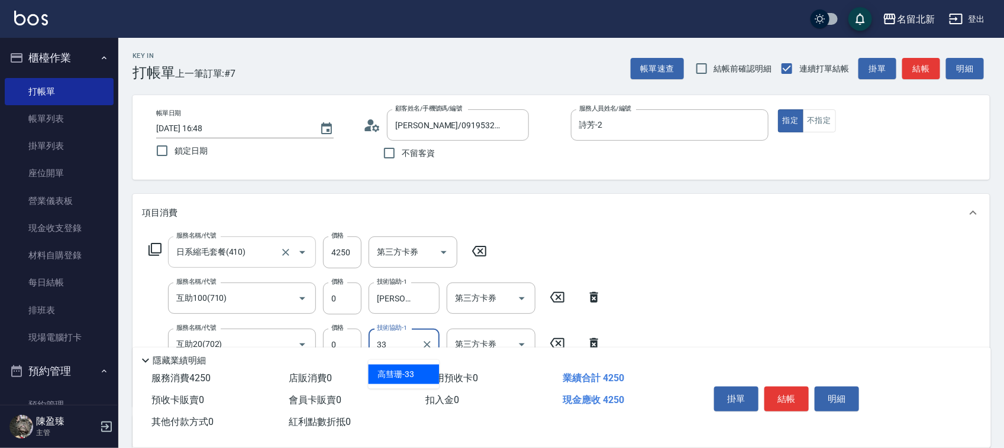
type input "[PERSON_NAME]-33"
click at [793, 398] on button "結帳" at bounding box center [786, 399] width 44 height 25
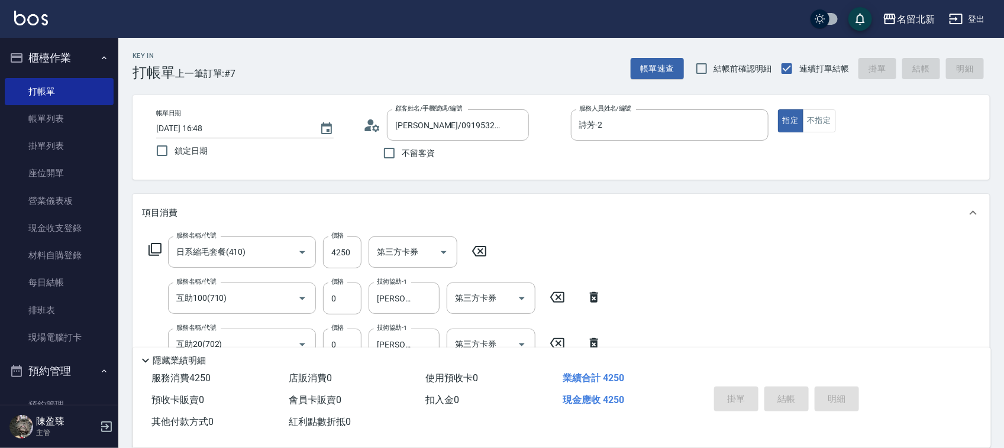
type input "[DATE] 16:49"
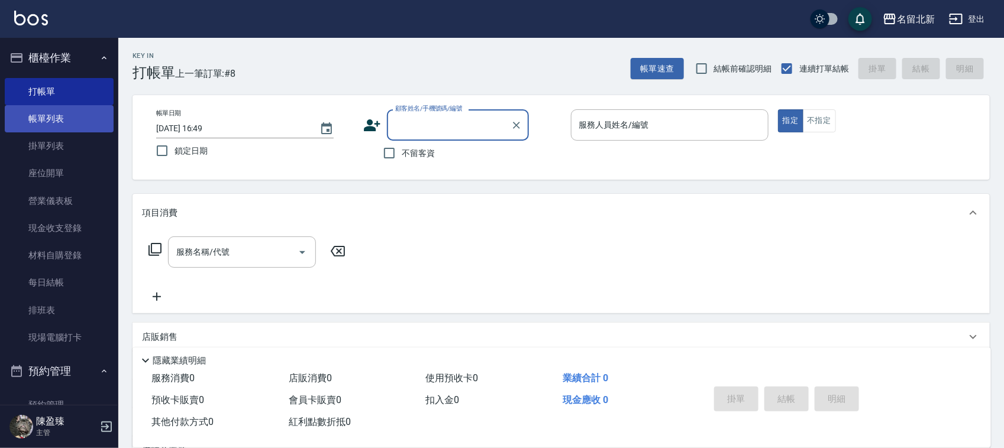
click at [38, 114] on link "帳單列表" at bounding box center [59, 118] width 109 height 27
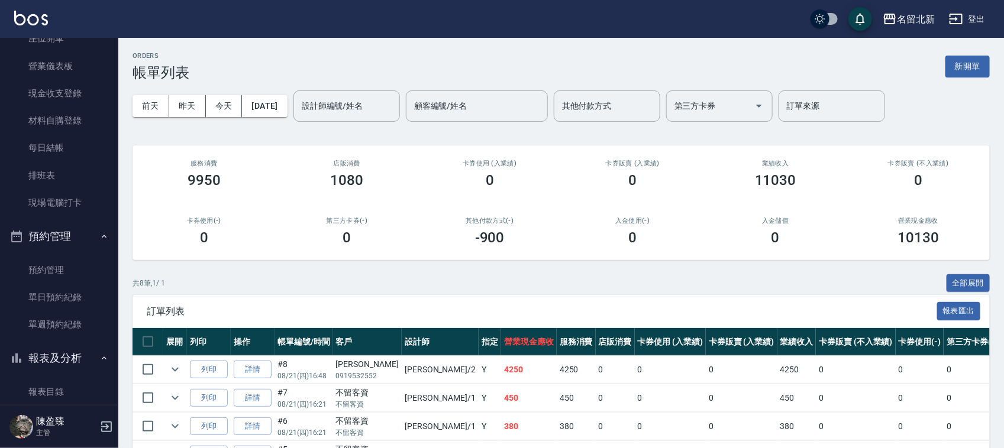
scroll to position [222, 0]
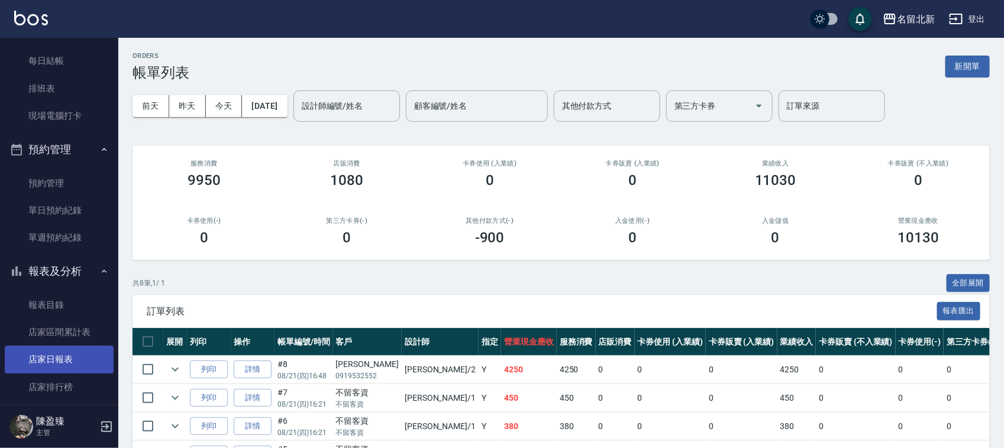
click at [49, 364] on link "店家日報表" at bounding box center [59, 359] width 109 height 27
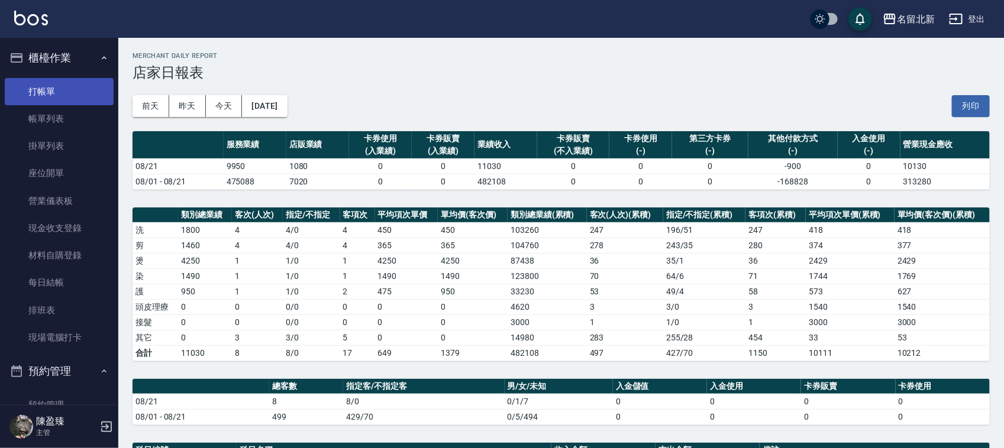
click at [63, 80] on link "打帳單" at bounding box center [59, 91] width 109 height 27
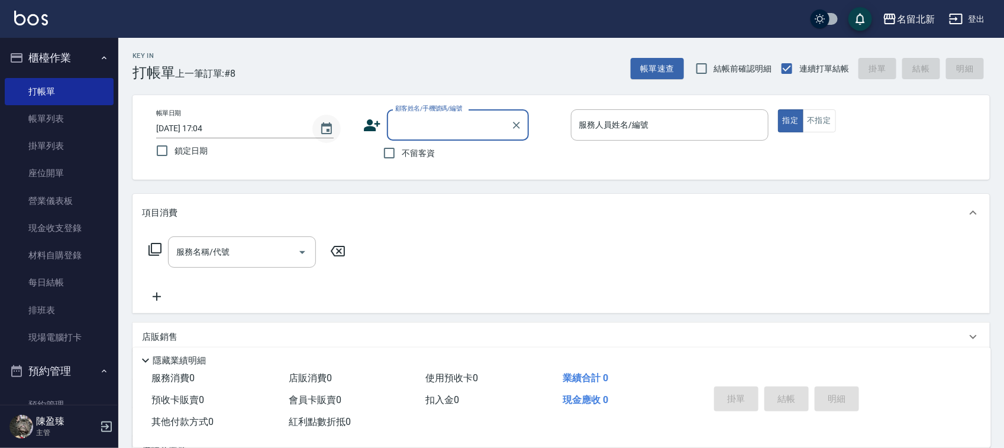
click at [327, 126] on icon "Choose date, selected date is 2025-08-21" at bounding box center [327, 129] width 14 height 14
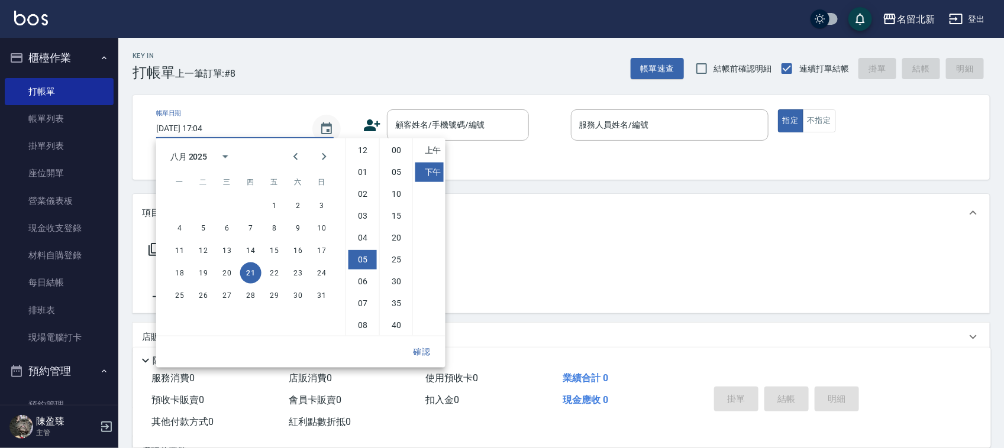
scroll to position [66, 0]
click at [321, 270] on button "24" at bounding box center [321, 273] width 21 height 21
type input "[DATE] 17:04"
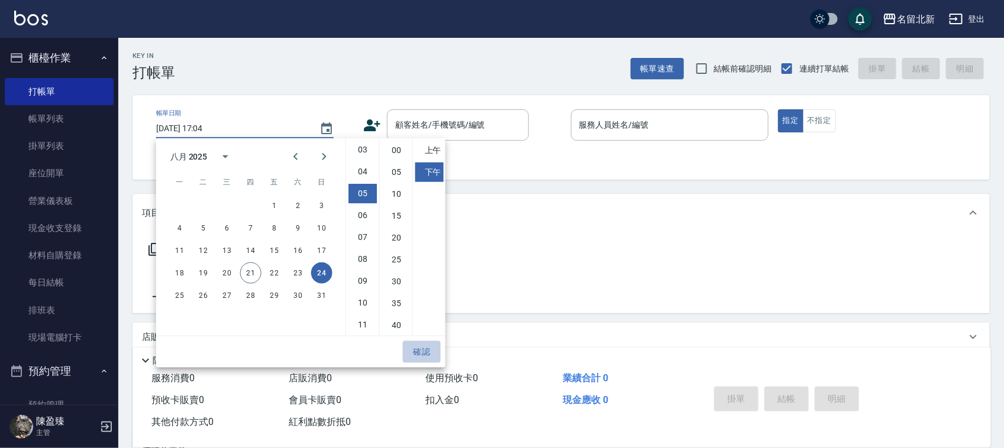
click at [424, 349] on button "確認" at bounding box center [422, 352] width 38 height 22
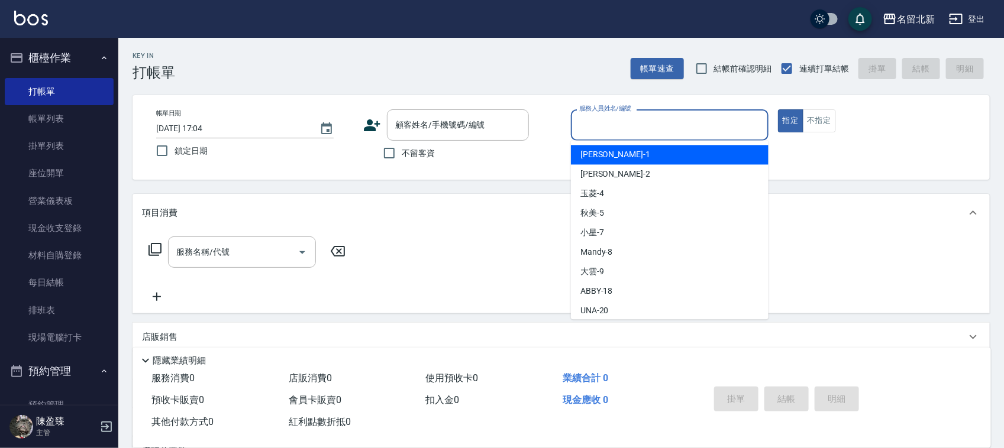
click at [620, 120] on input "服務人員姓名/編號" at bounding box center [669, 125] width 187 height 21
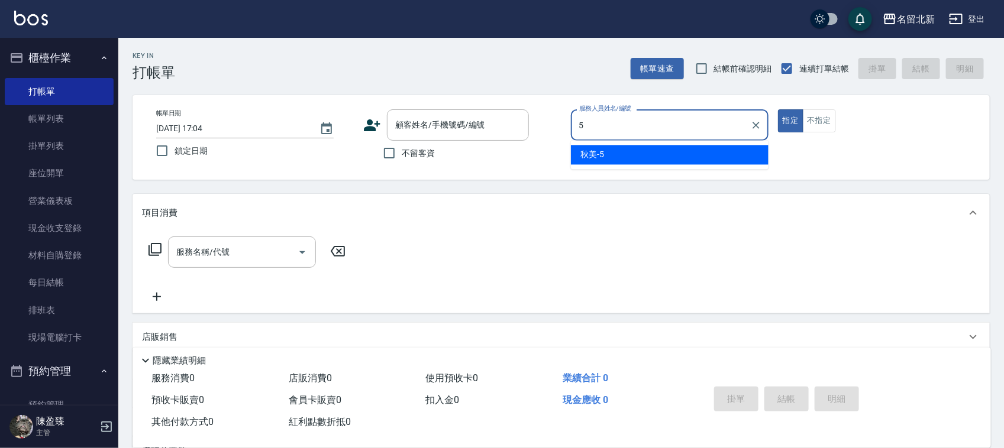
type input "秋美-5"
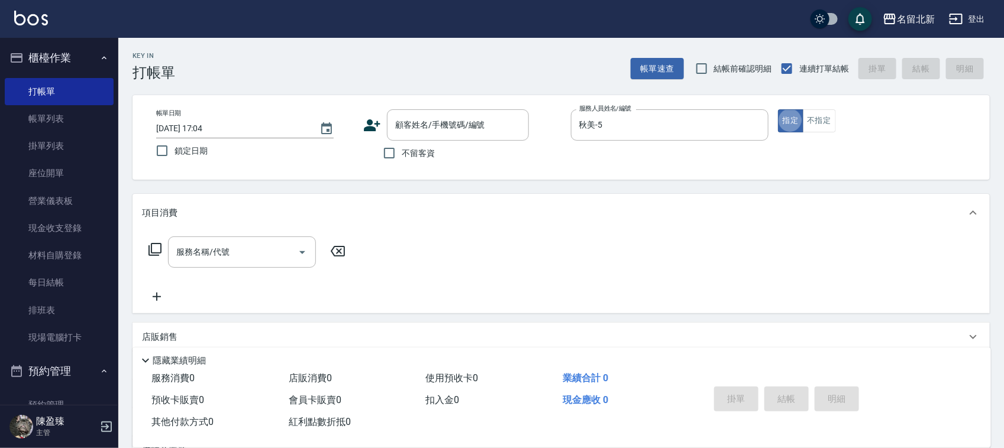
type button "true"
type input "2025草本4週(821)"
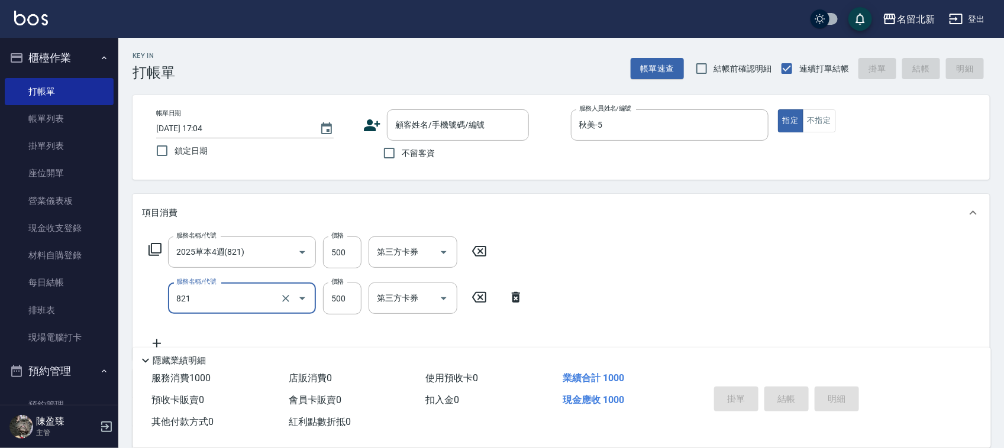
type input "2025草本4週(821)"
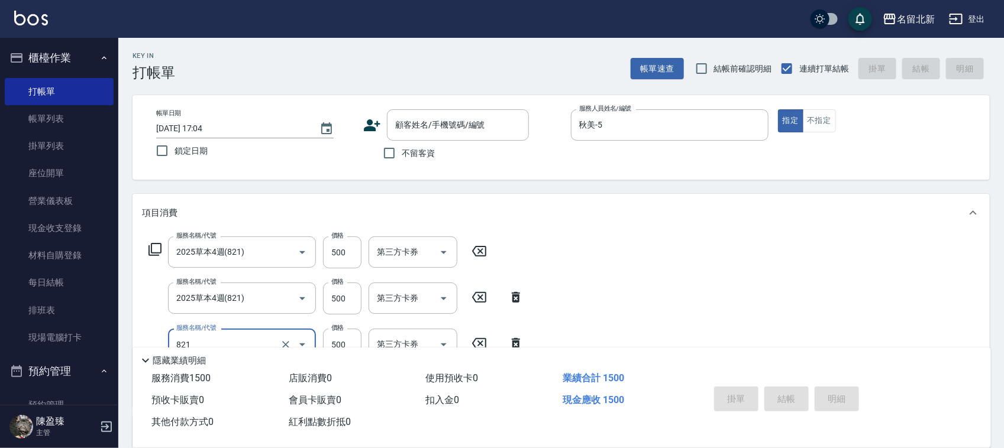
type input "2025草本4週(821)"
type input "2025草本8週(822)"
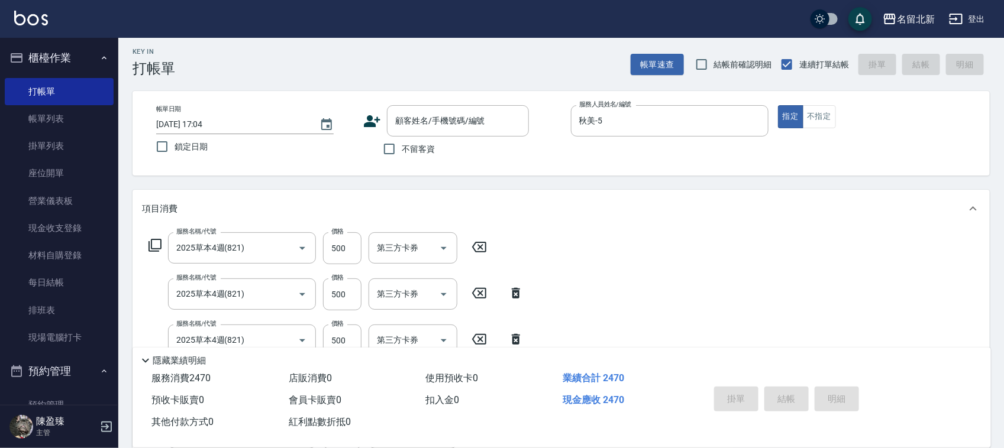
scroll to position [241, 0]
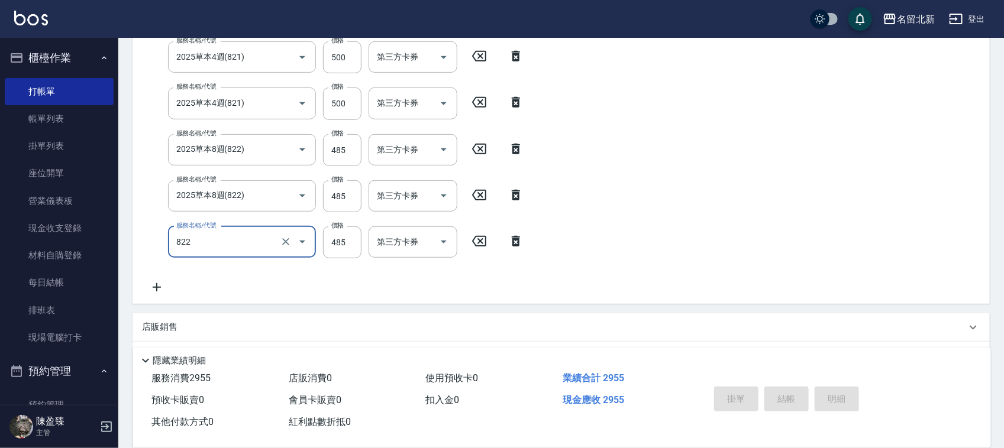
type input "2025草本8週(822)"
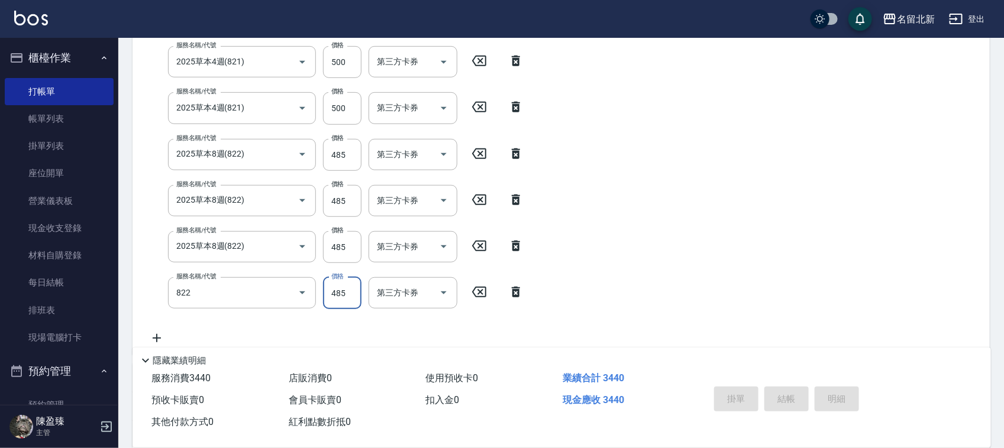
type input "2025草本8週(822)"
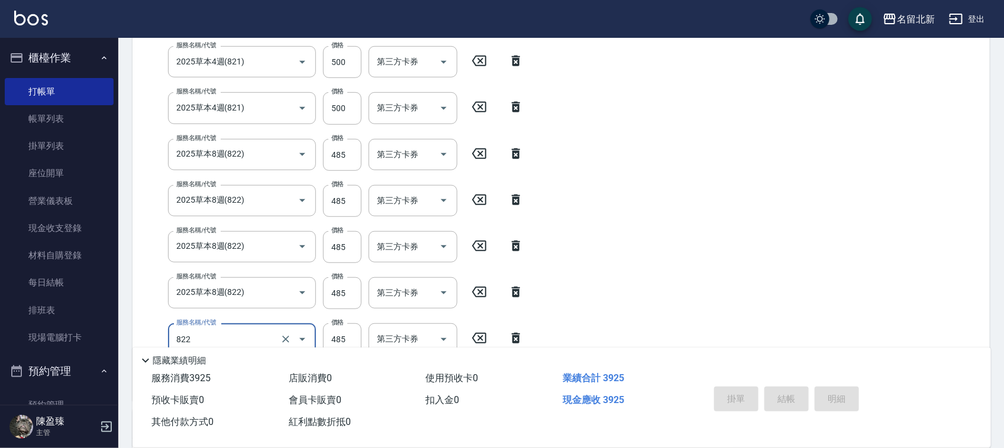
type input "2025草本8週(822)"
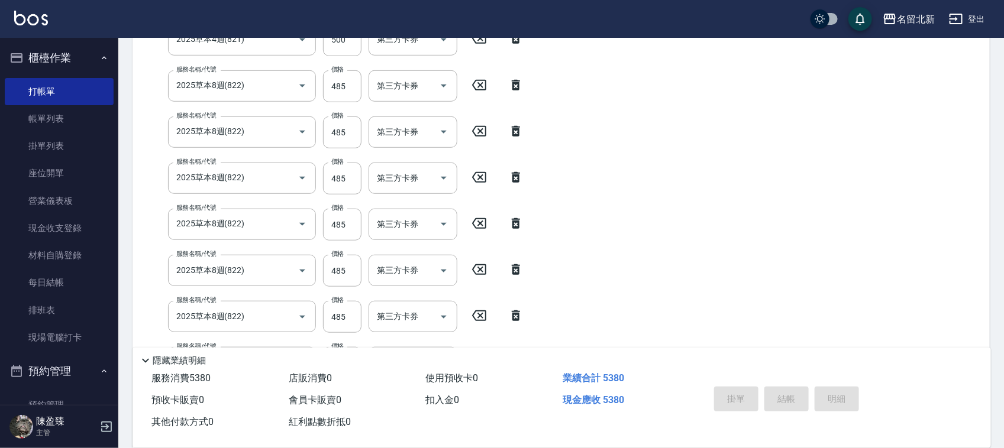
type input "2025草本8週(822)"
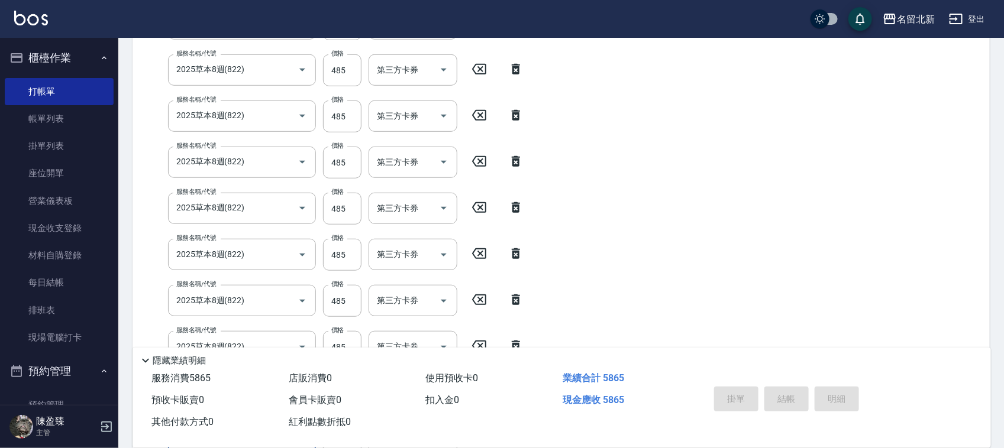
type input "2025草本8週(822)"
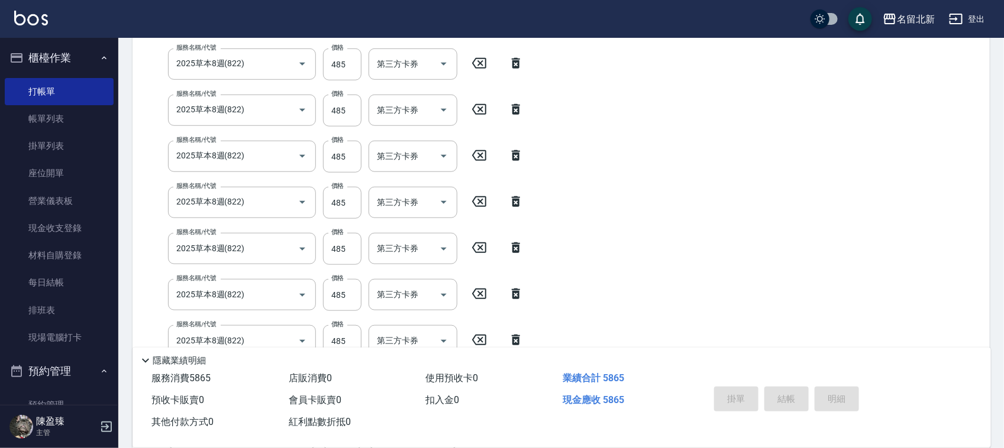
scroll to position [582, 0]
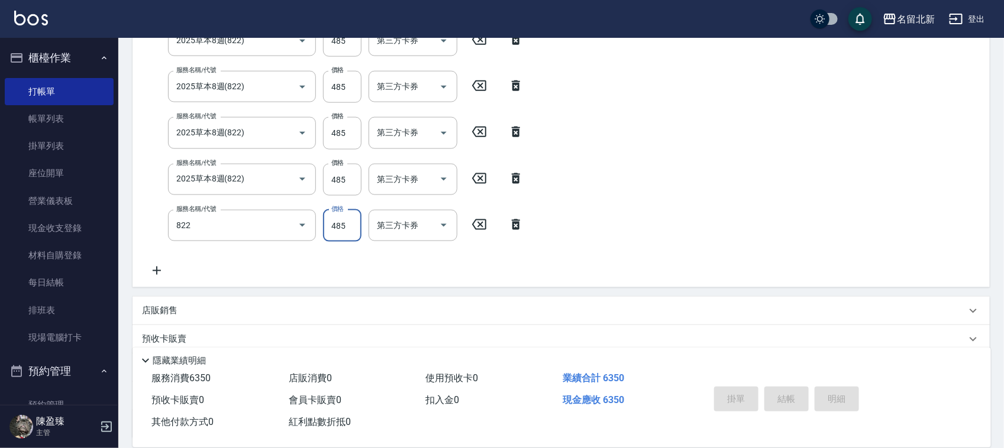
type input "2025草本8週(822)"
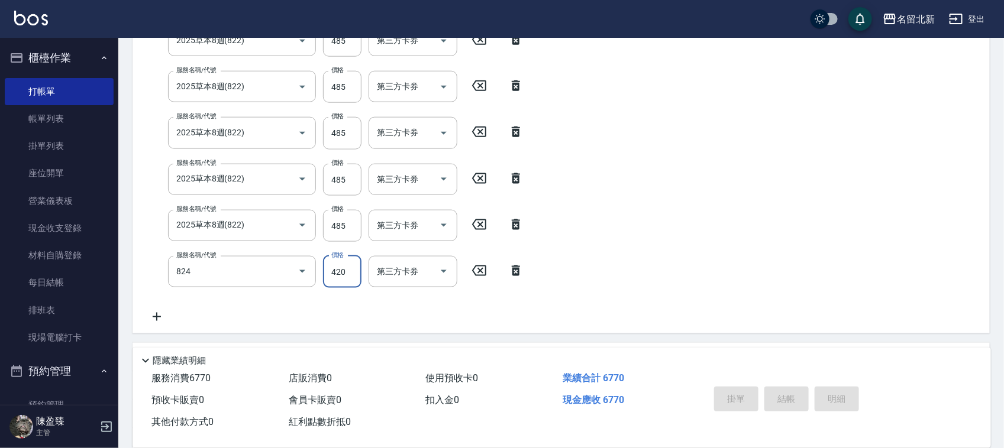
type input "2025火山保濕(824)"
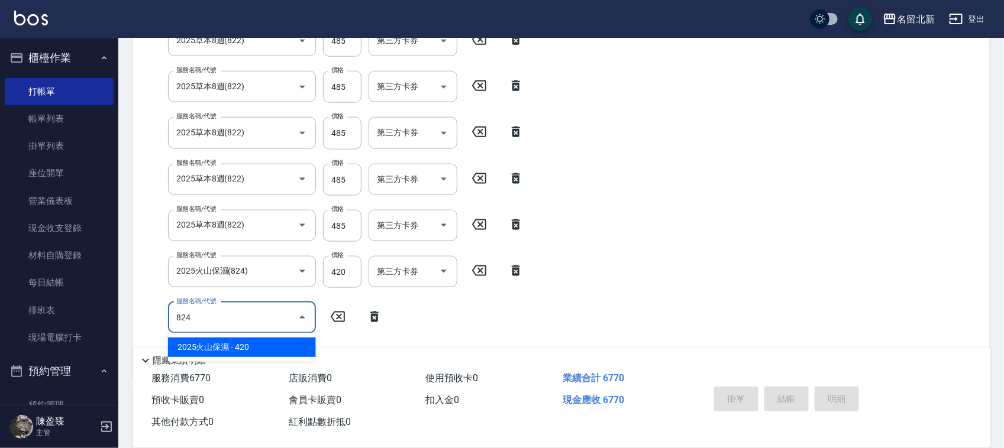
type input "2025火山保濕(824)"
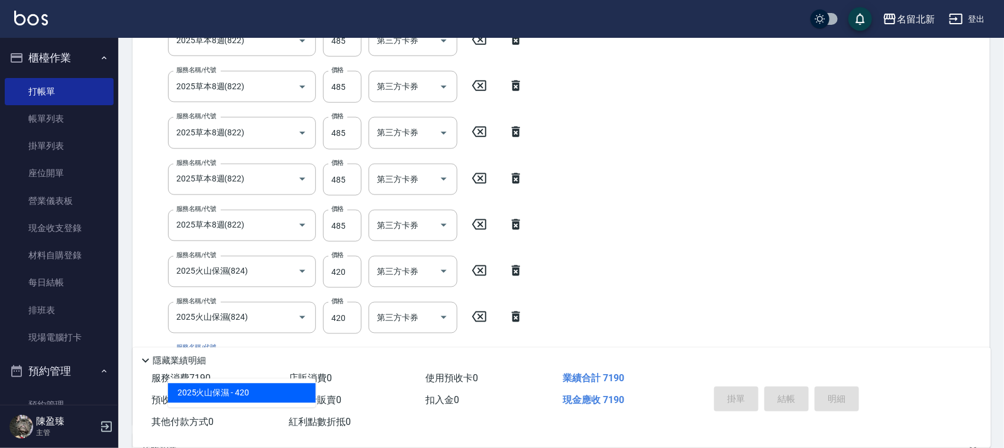
type input "2025火山保濕(824)"
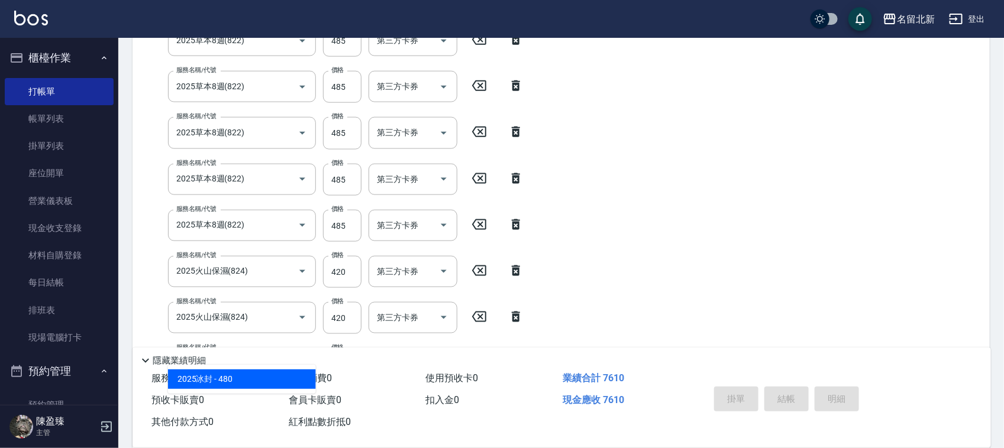
type input "2025冰封(825)"
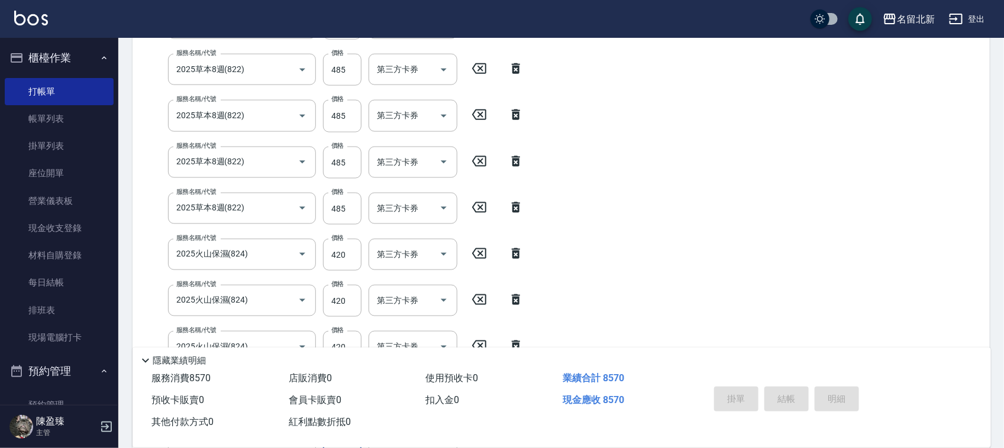
type input "2025冰封(825)"
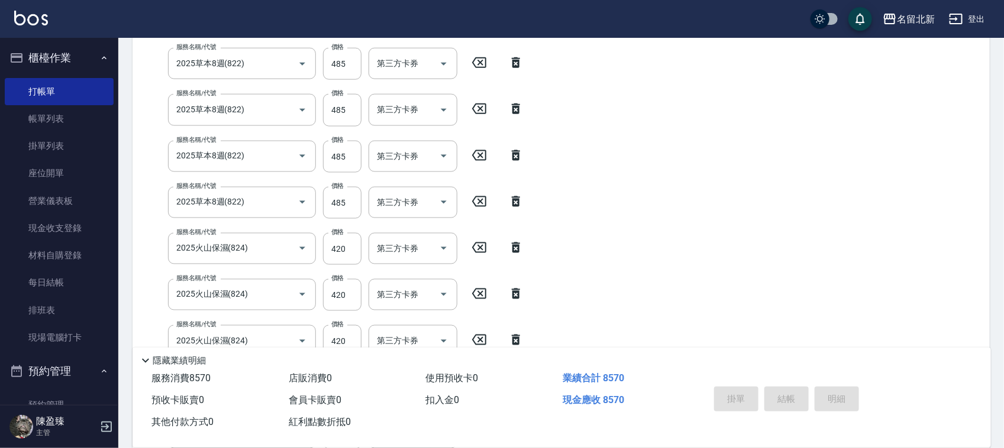
scroll to position [859, 0]
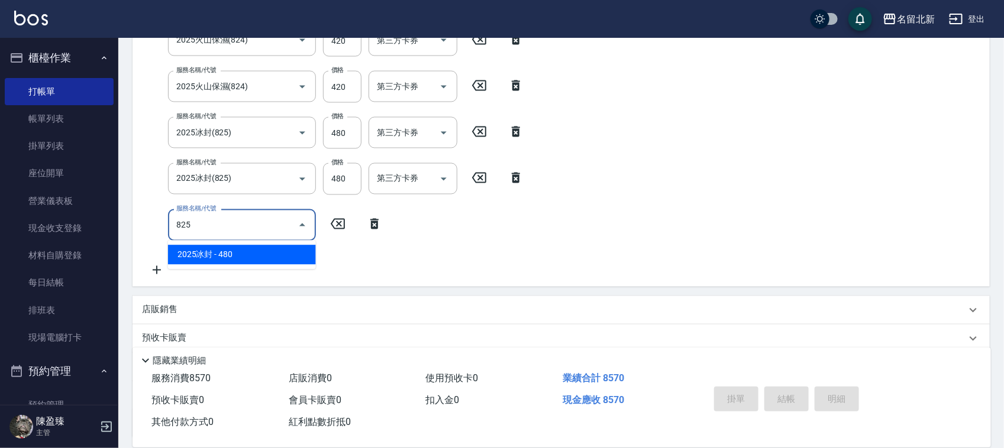
type input "2025冰封(825)"
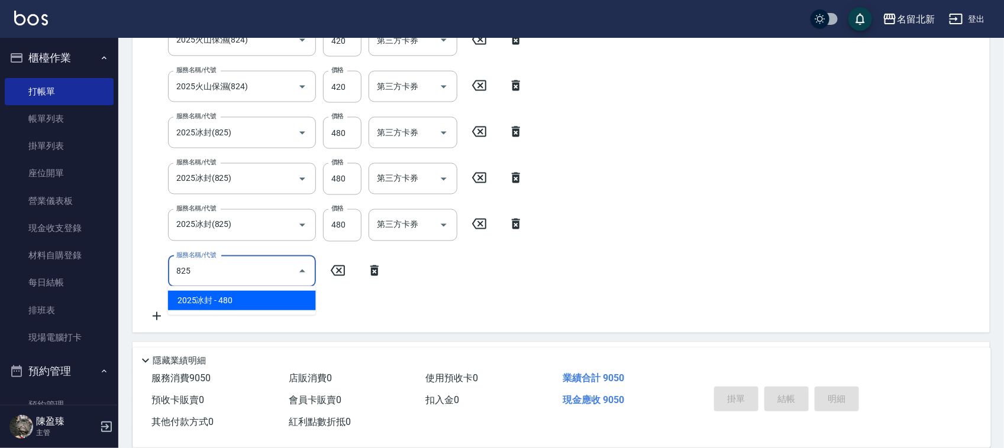
type input "2025冰封(825)"
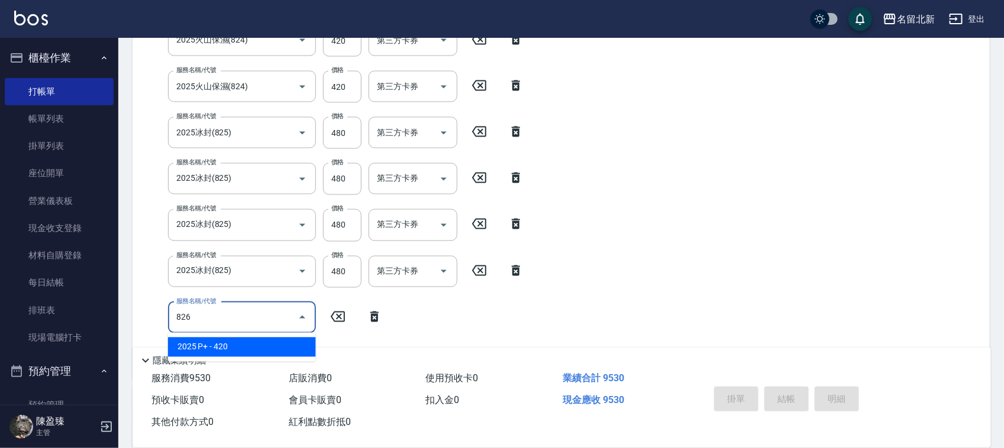
type input "2025 P+(826)"
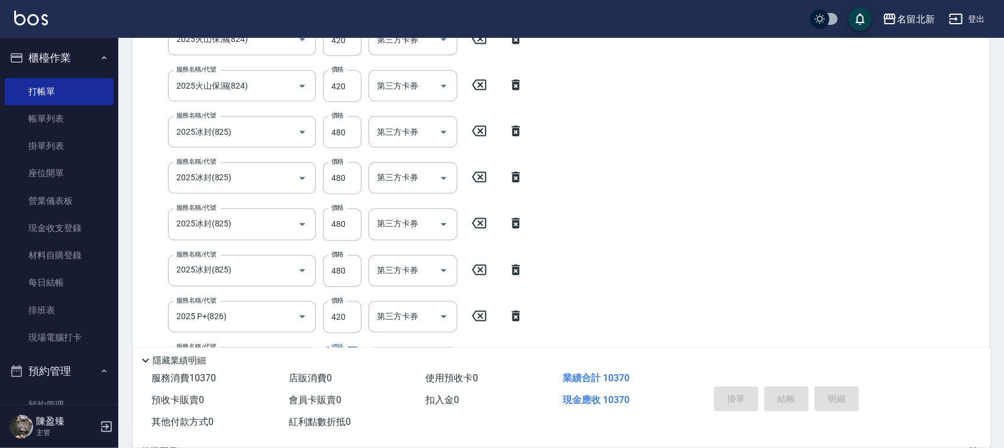
type input "2025 P+(826)"
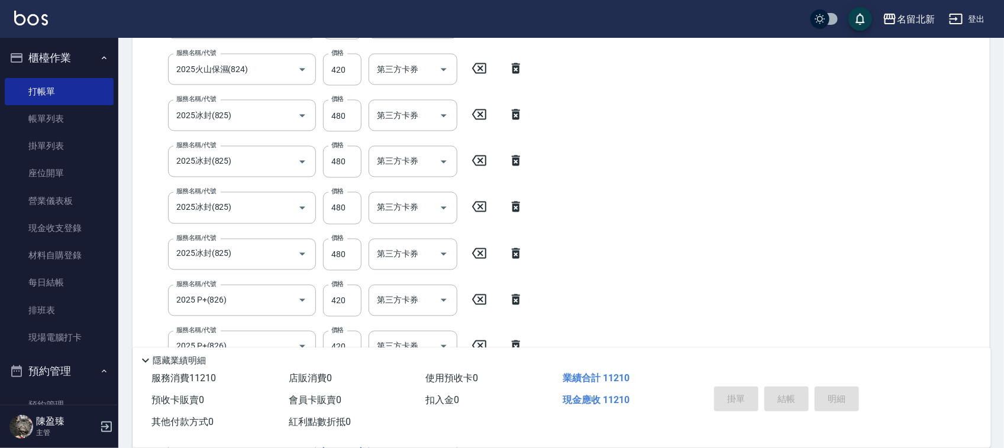
type input "2025 P+(826)"
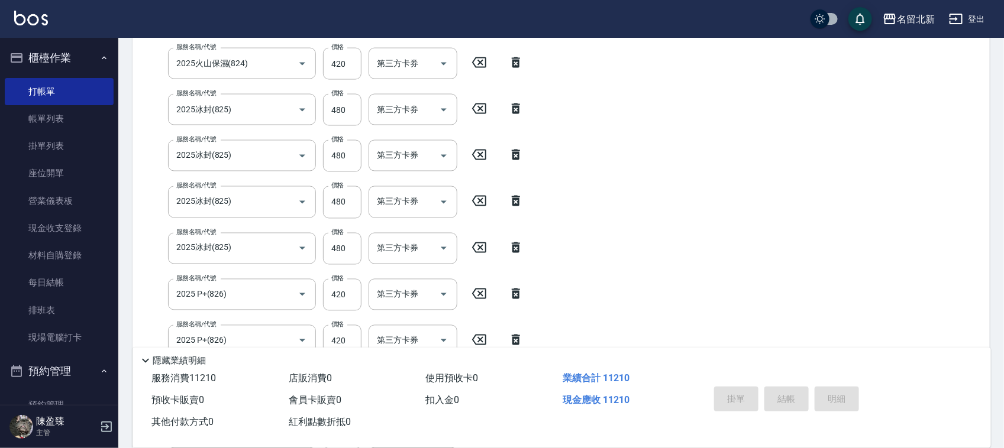
scroll to position [1137, 0]
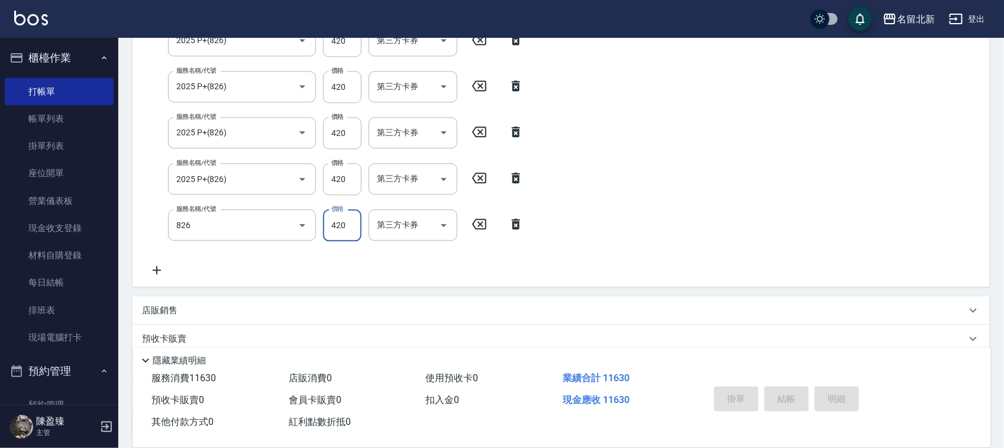
type input "2025 P+(826)"
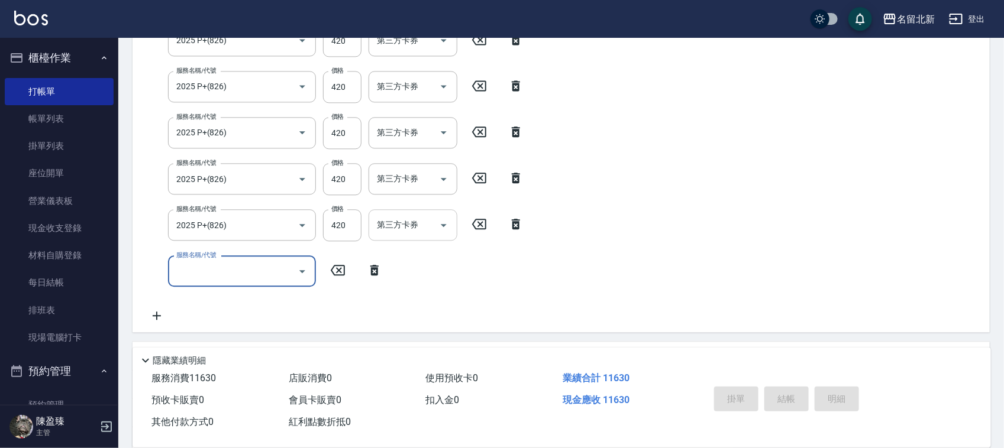
scroll to position [1063, 0]
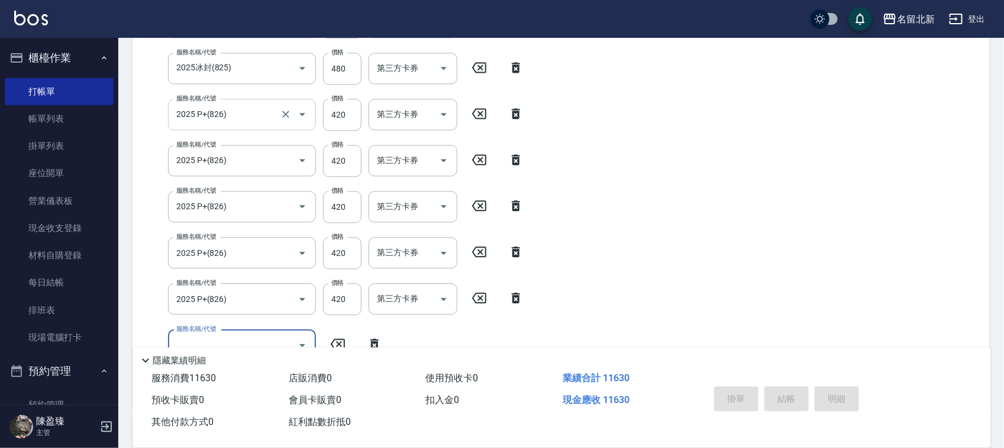
click at [232, 110] on input "2025 P+(826)" at bounding box center [225, 114] width 104 height 21
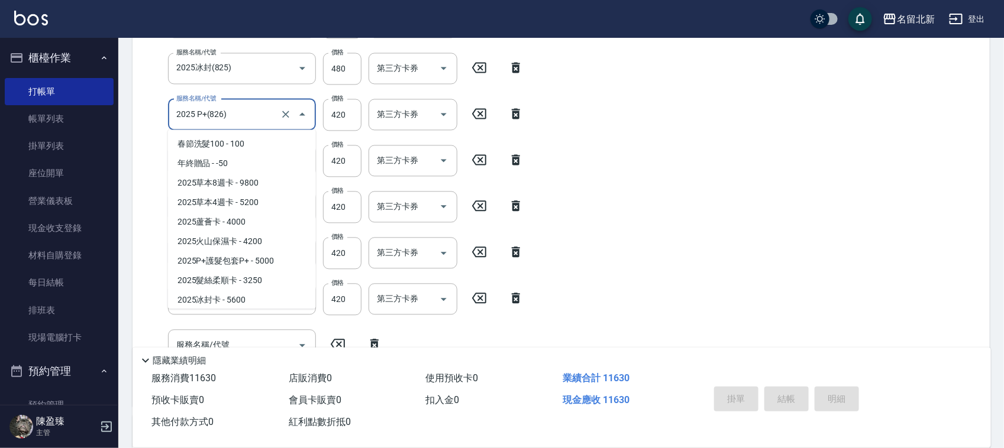
scroll to position [2323, 0]
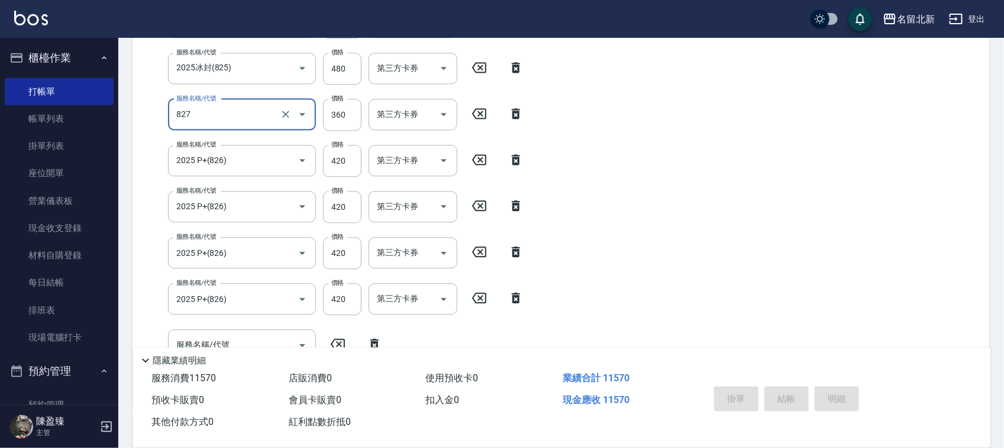
type input "2025 DD護髮(827)"
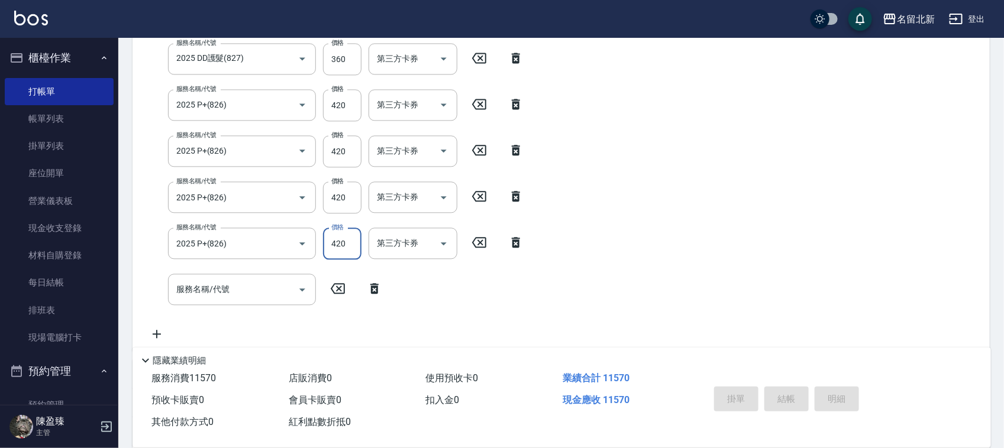
scroll to position [1063, 0]
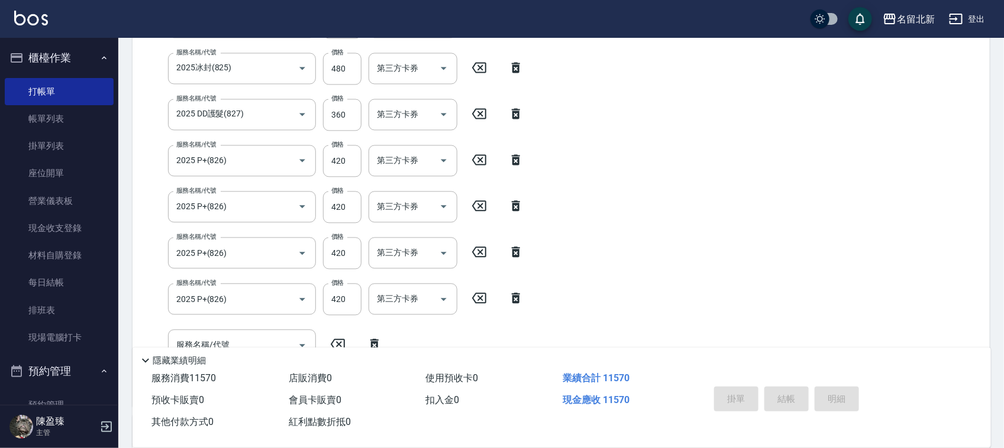
click at [514, 157] on icon at bounding box center [516, 159] width 8 height 11
click at [518, 153] on icon at bounding box center [516, 160] width 30 height 14
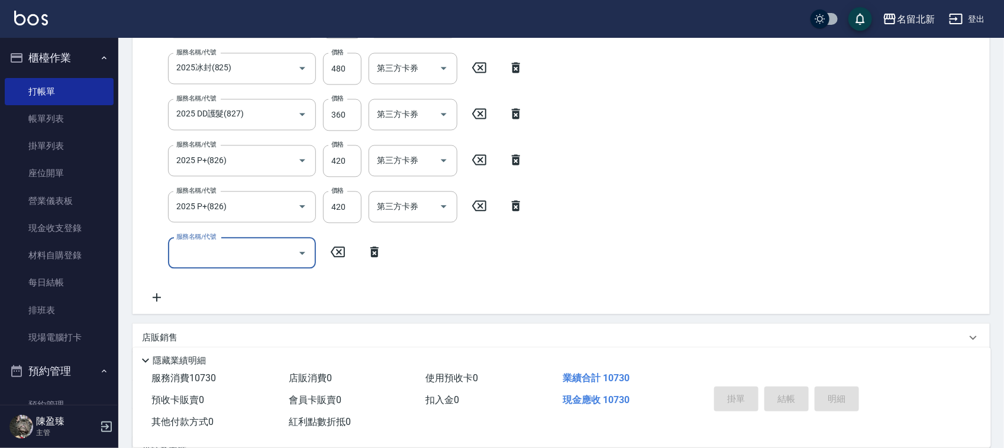
click at [519, 157] on icon at bounding box center [516, 160] width 30 height 14
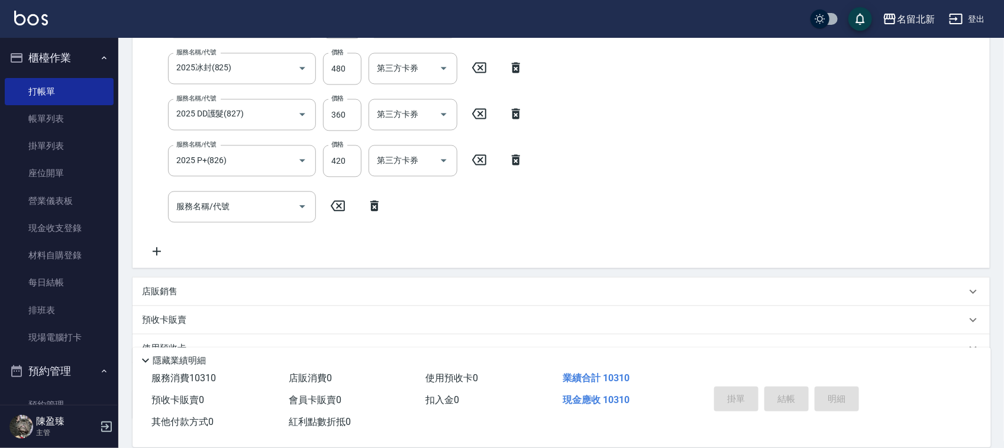
click at [516, 160] on icon at bounding box center [516, 160] width 30 height 14
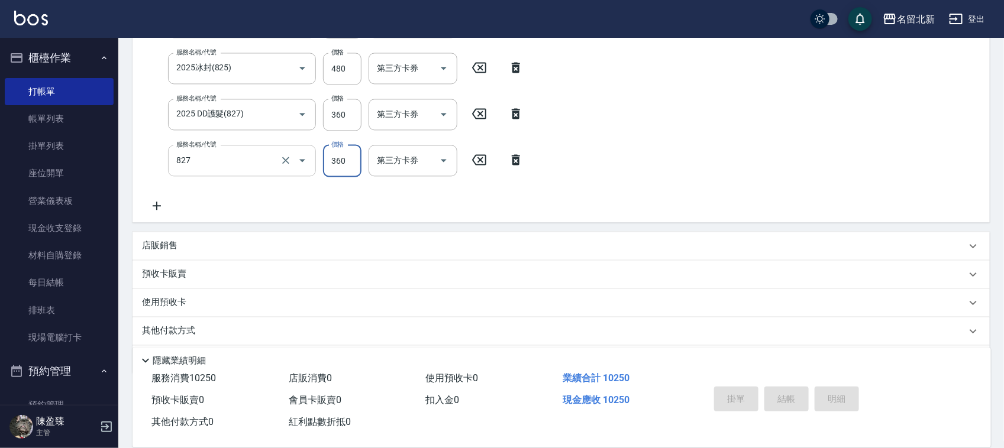
type input "2025 DD護髮(827)"
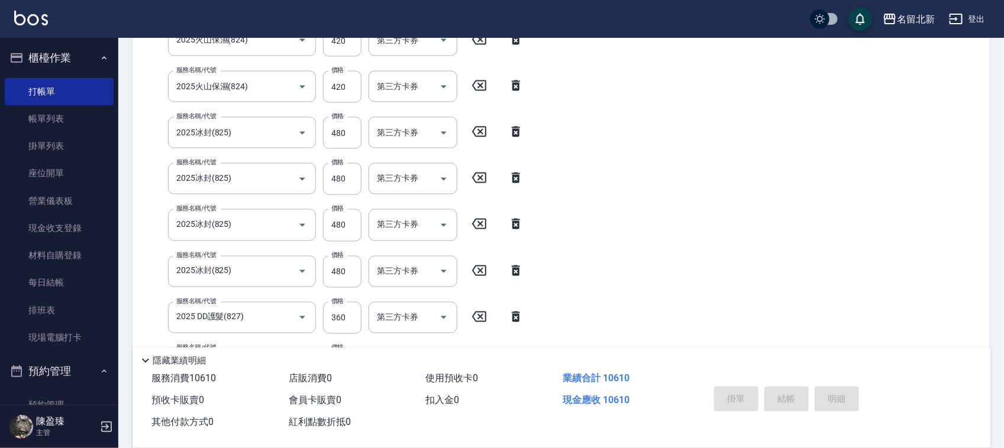
type input "2025 DD護髮(827)"
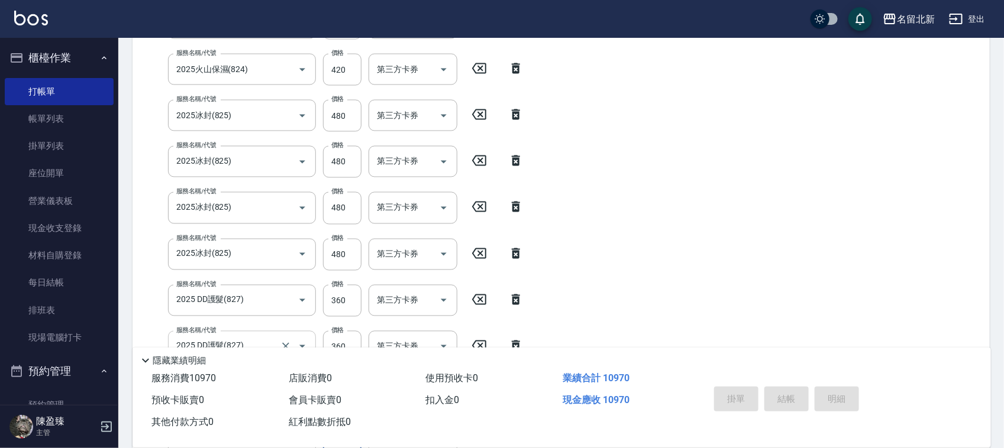
type input "2025 DD護髮(827)"
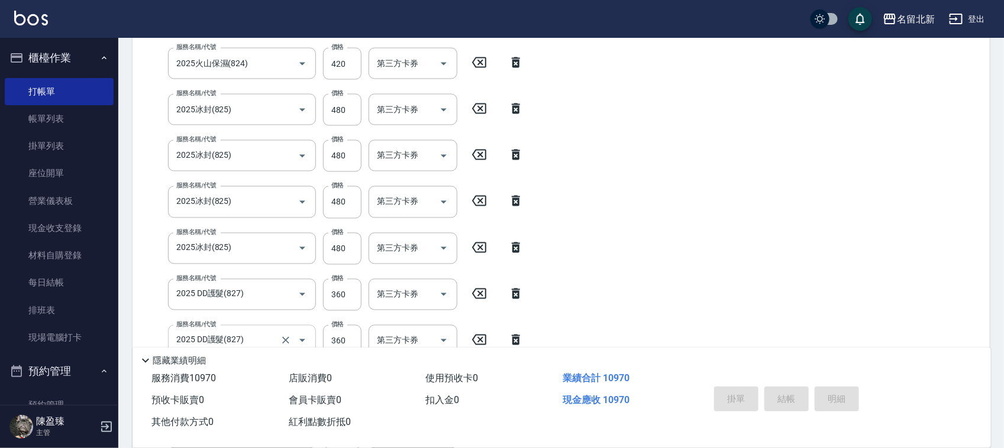
scroll to position [1137, 0]
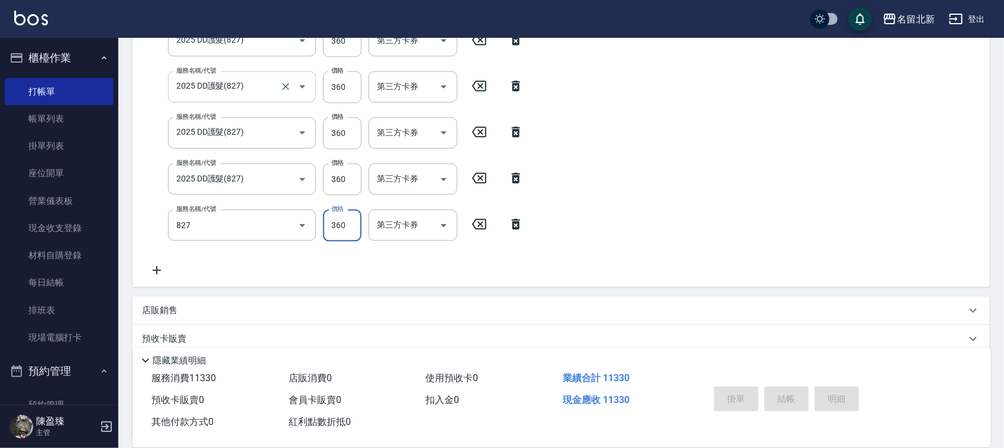
type input "2025 DD護髮(827)"
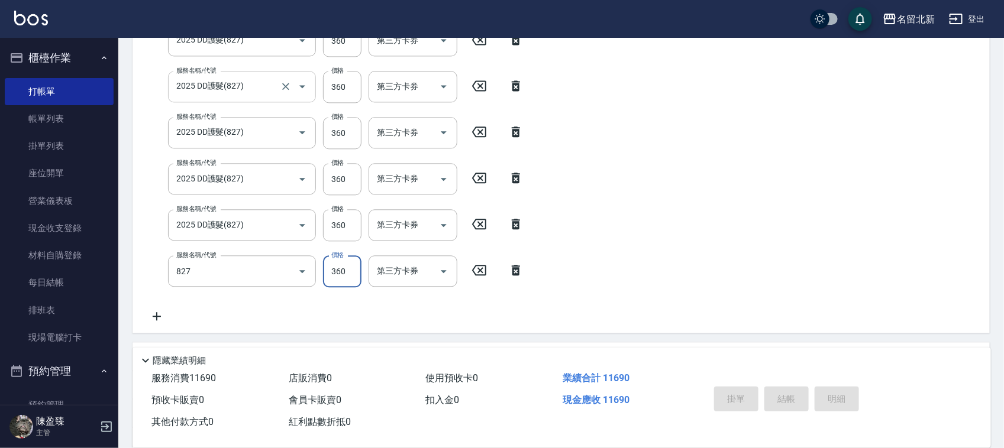
type input "2025 DD護髮(827)"
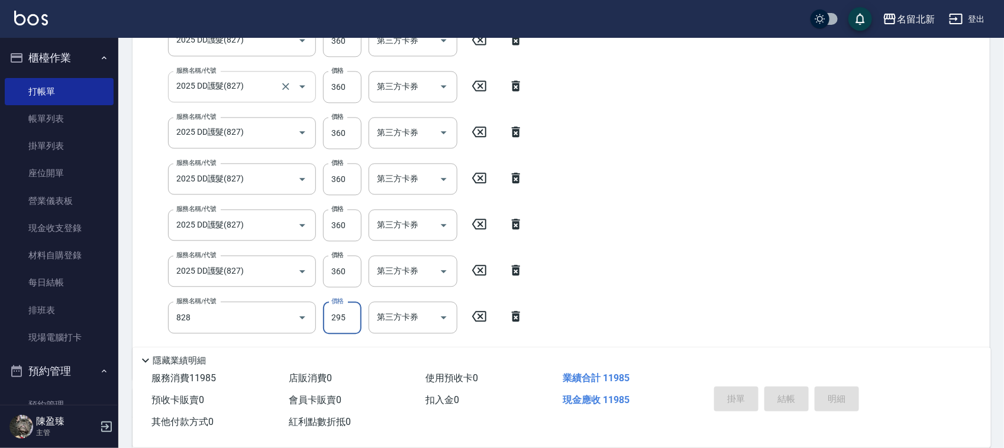
type input "20髮質柔順柔順(828)"
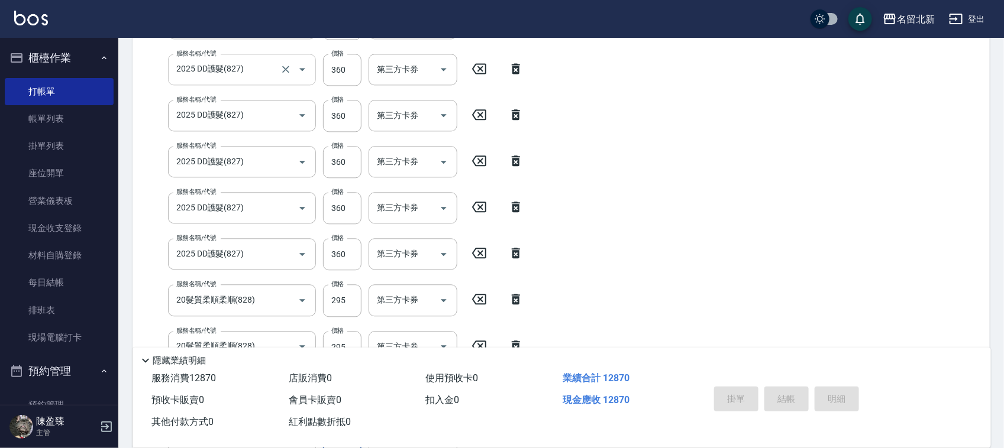
type input "20髮質柔順柔順(828)"
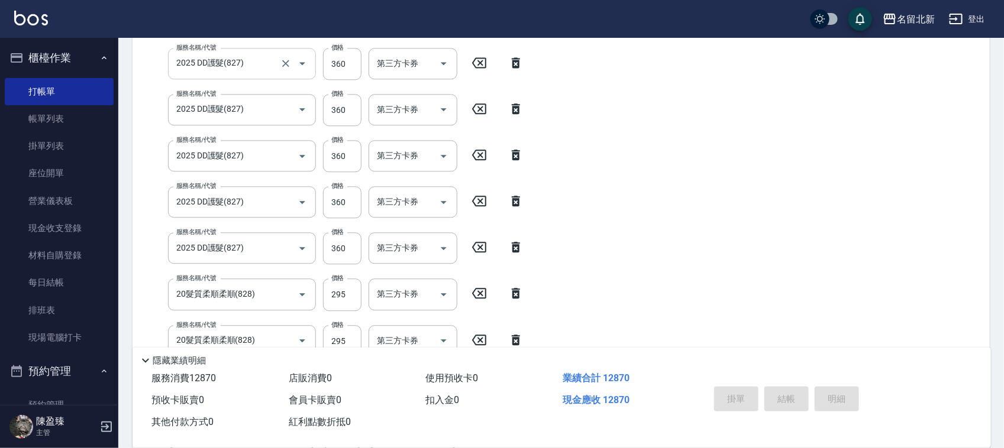
scroll to position [1414, 0]
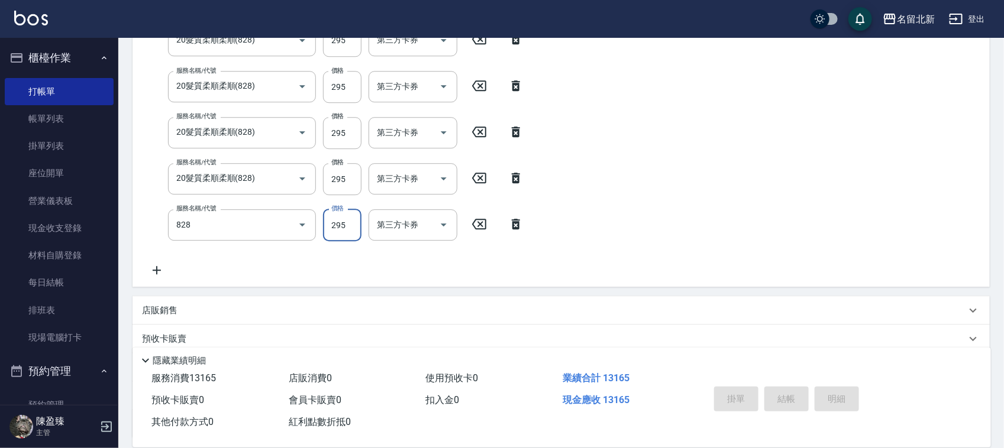
type input "20髮質柔順柔順(828)"
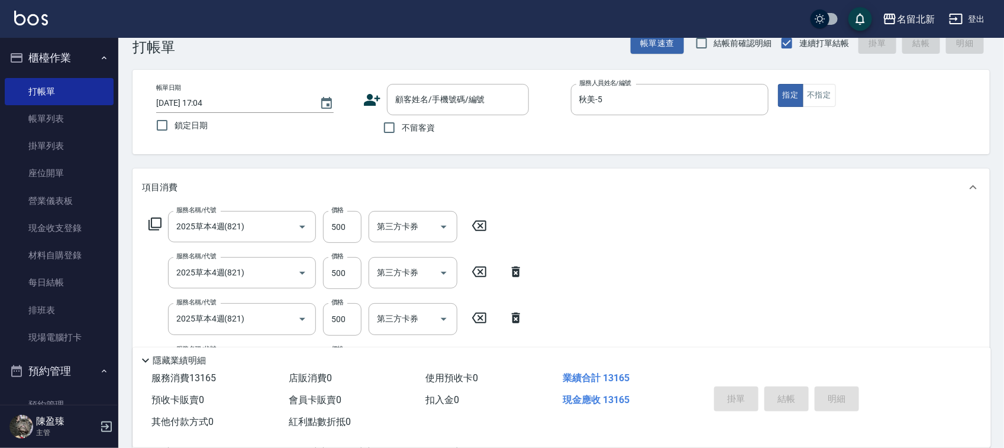
scroll to position [0, 0]
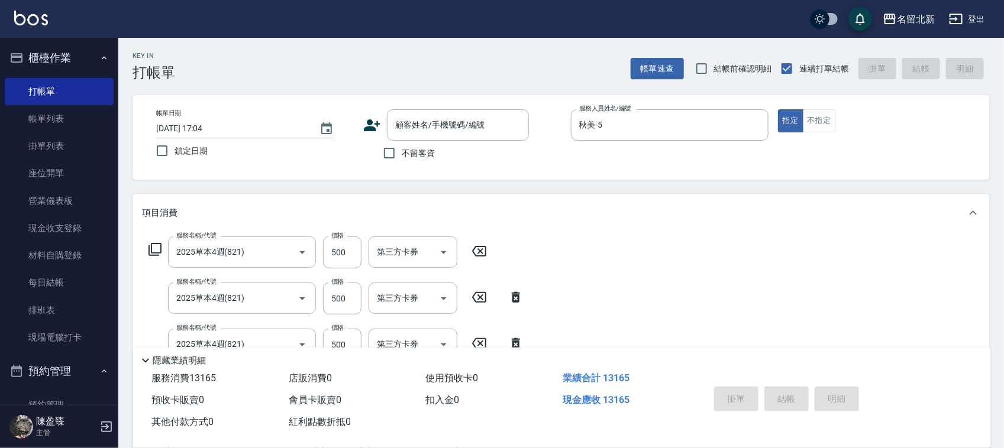
drag, startPoint x: 385, startPoint y: 156, endPoint x: 417, endPoint y: 158, distance: 32.0
click at [385, 157] on input "不留客資" at bounding box center [389, 153] width 25 height 25
checkbox input "true"
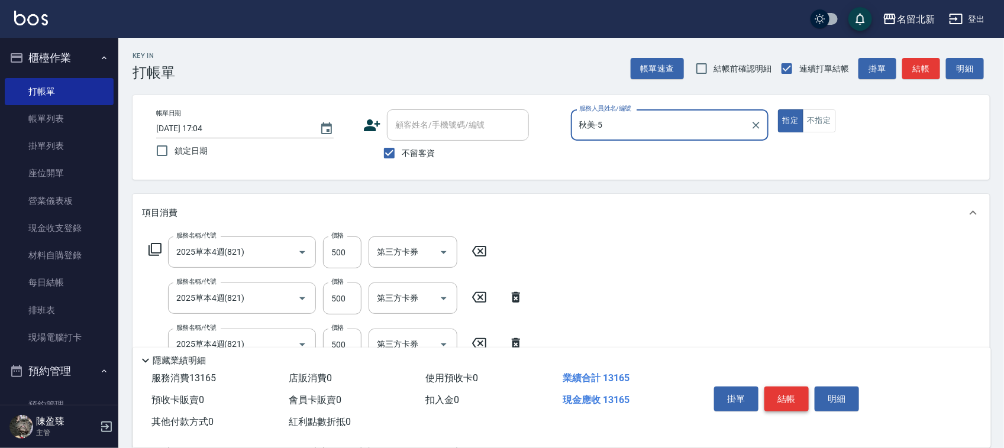
click at [794, 394] on button "結帳" at bounding box center [786, 399] width 44 height 25
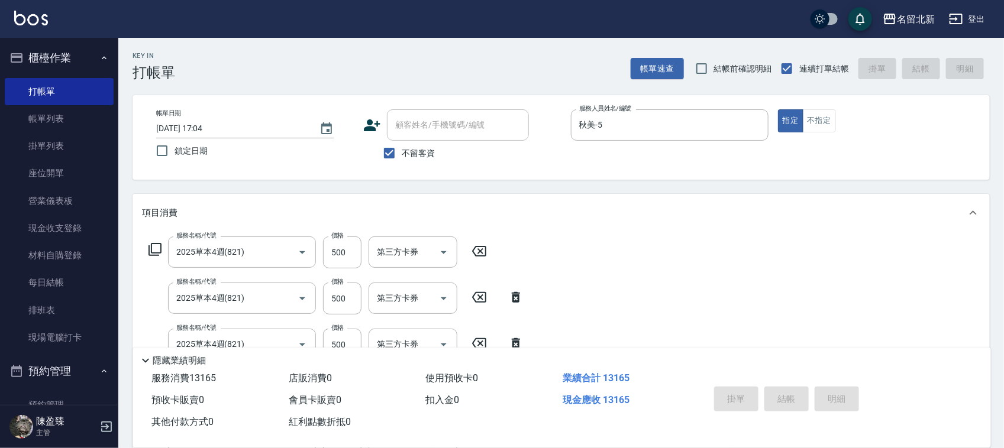
type input "[DATE] 17:06"
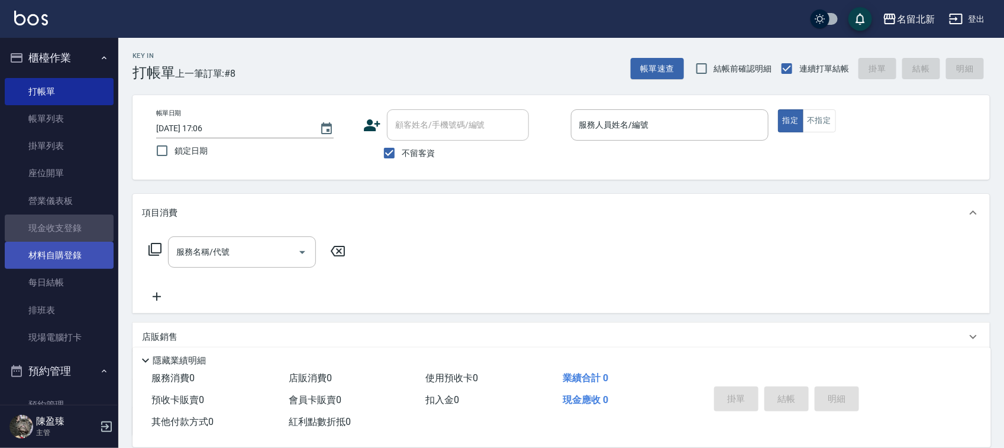
drag, startPoint x: 75, startPoint y: 222, endPoint x: 99, endPoint y: 262, distance: 46.5
click at [75, 222] on link "現金收支登錄" at bounding box center [59, 228] width 109 height 27
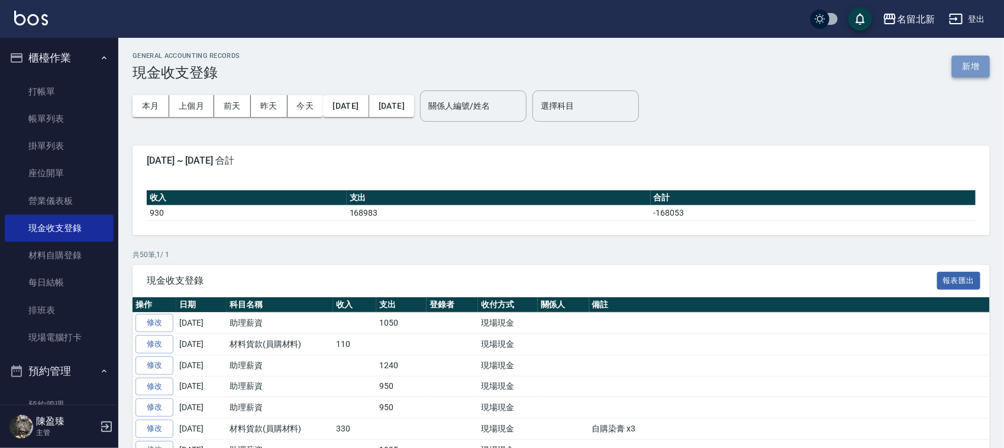
click at [972, 57] on button "新增" at bounding box center [971, 67] width 38 height 22
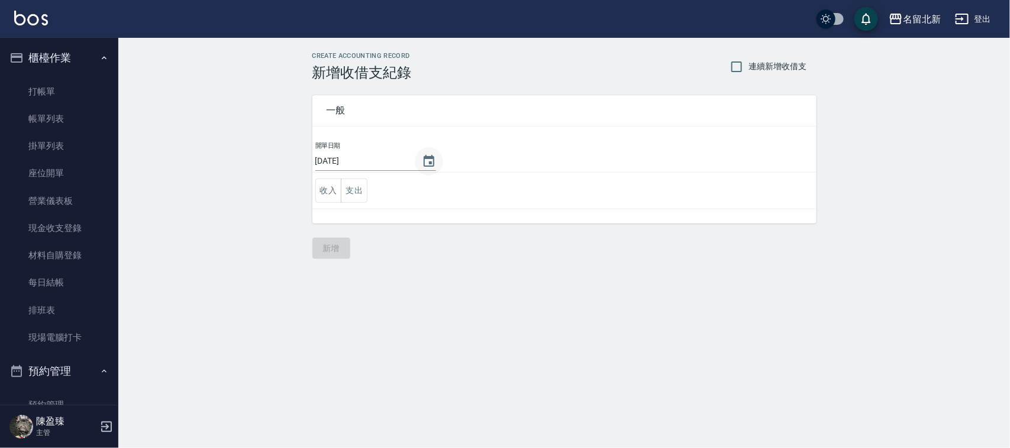
click at [435, 157] on icon "Choose date, selected date is 2025-08-21" at bounding box center [429, 161] width 14 height 14
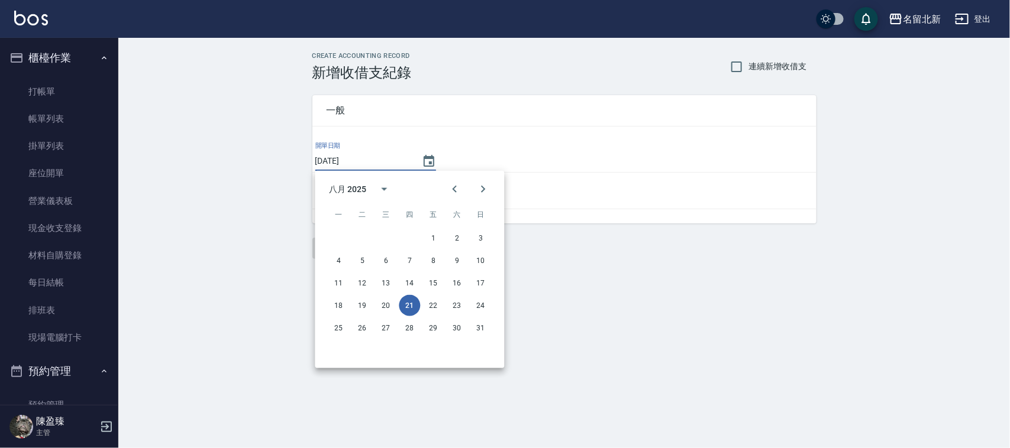
click at [654, 211] on div "開單日期 [DATE] 收入 支出" at bounding box center [564, 182] width 504 height 83
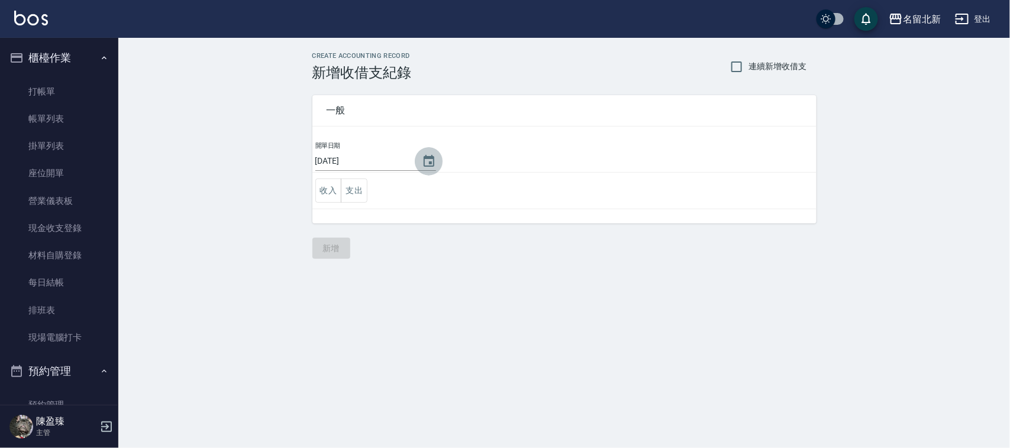
click at [431, 161] on icon "Choose date, selected date is 2025-08-21" at bounding box center [429, 161] width 14 height 14
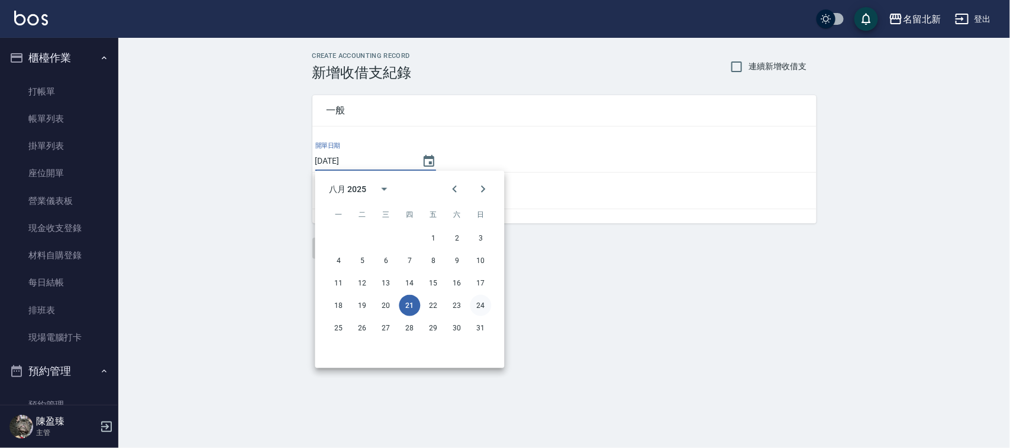
click at [482, 304] on button "24" at bounding box center [480, 305] width 21 height 21
type input "[DATE]"
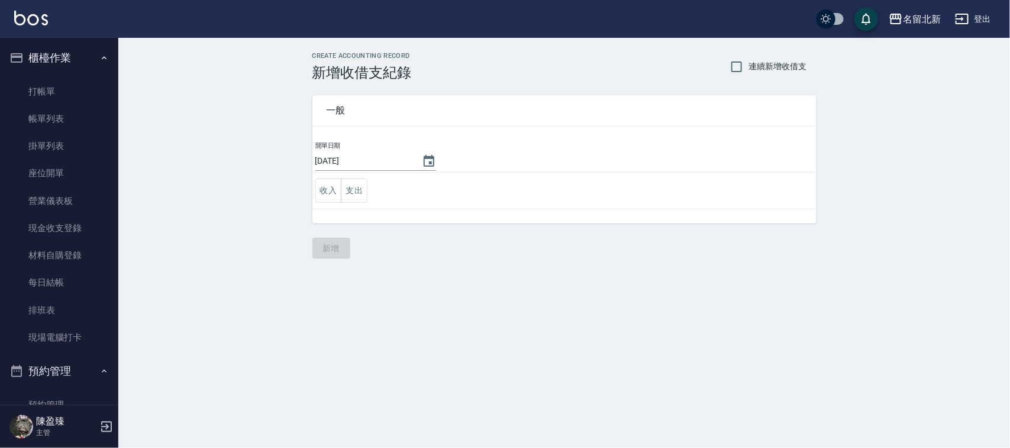
click at [351, 178] on td "收入 支出" at bounding box center [564, 191] width 504 height 37
click at [360, 185] on button "支出" at bounding box center [354, 191] width 27 height 24
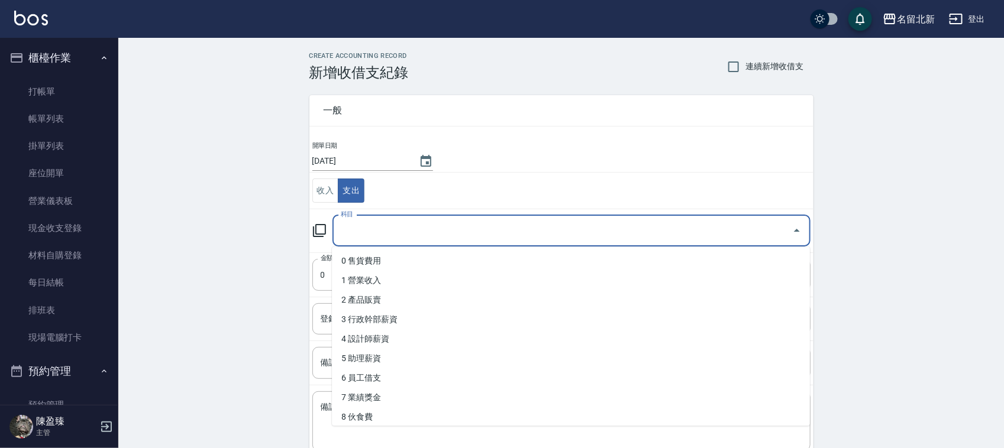
click at [373, 224] on input "科目" at bounding box center [563, 231] width 450 height 21
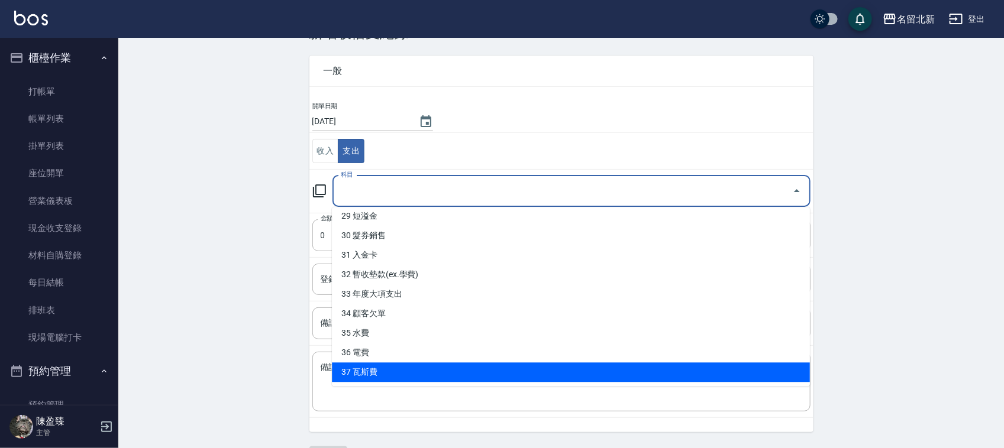
scroll to position [75, 0]
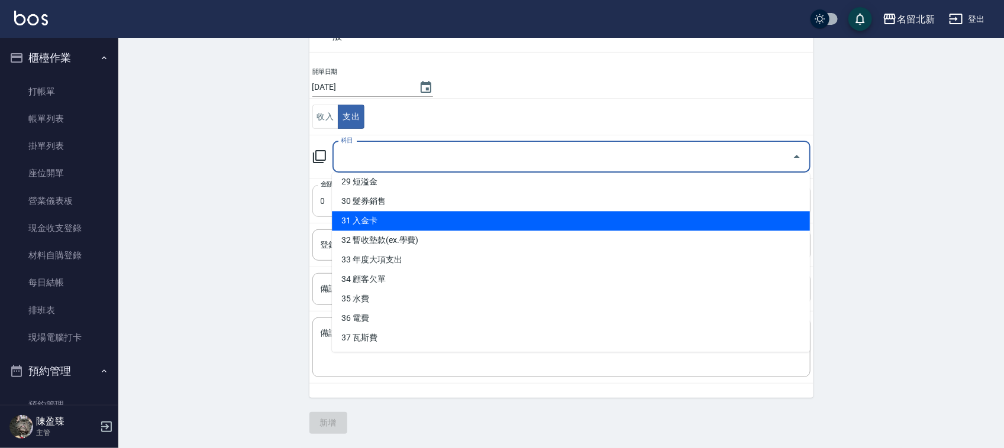
click at [409, 212] on li "31 入金卡" at bounding box center [571, 222] width 478 height 20
type input "31 入金卡"
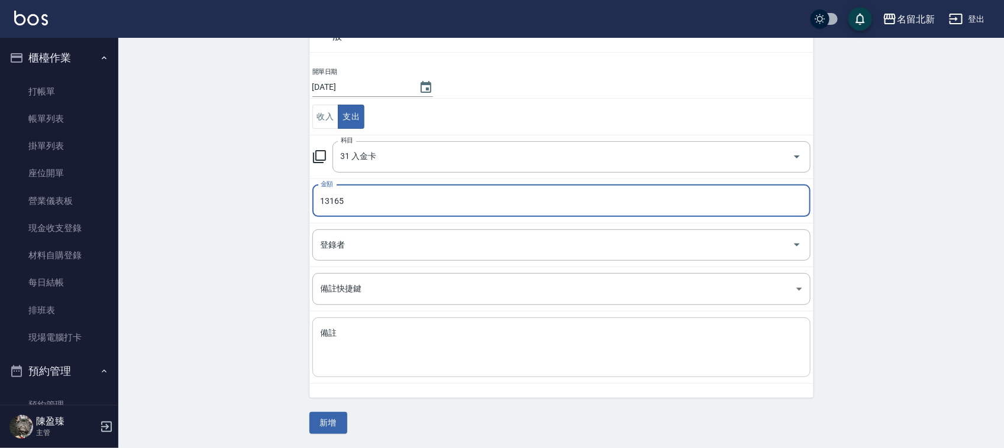
type input "13165"
click at [376, 318] on div "x 備註" at bounding box center [561, 348] width 498 height 60
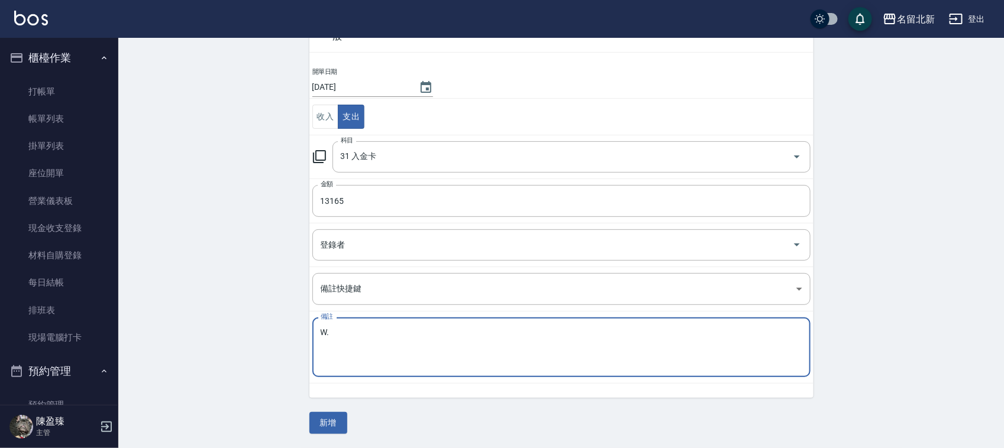
type textarea "W"
type textarea "頭皮護髮卡使用"
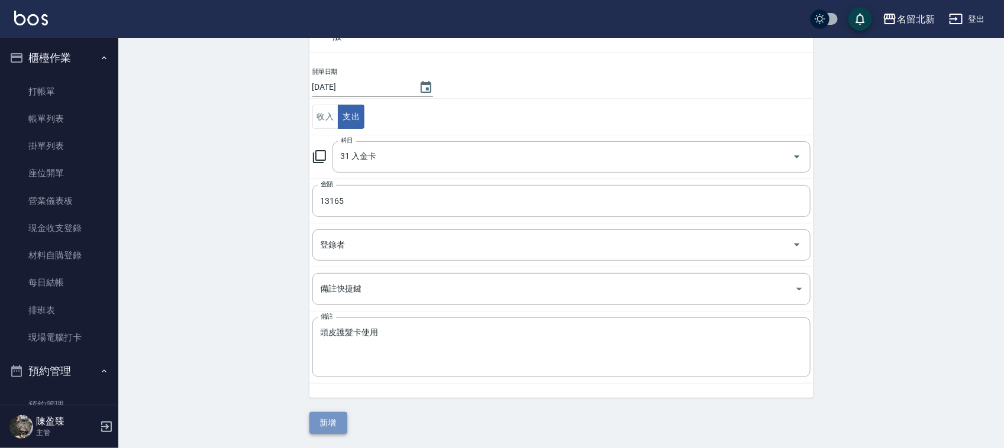
click at [341, 431] on button "新增" at bounding box center [328, 423] width 38 height 22
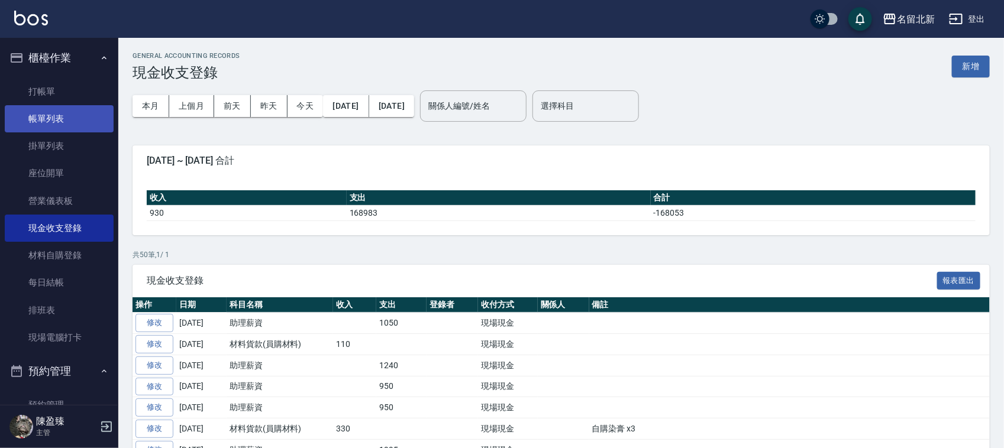
click at [69, 114] on link "帳單列表" at bounding box center [59, 118] width 109 height 27
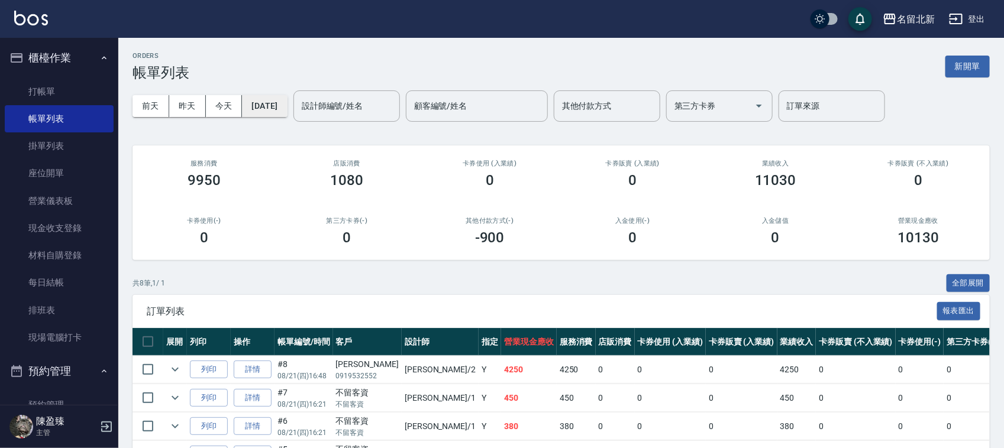
click at [287, 101] on button "[DATE]" at bounding box center [264, 106] width 45 height 22
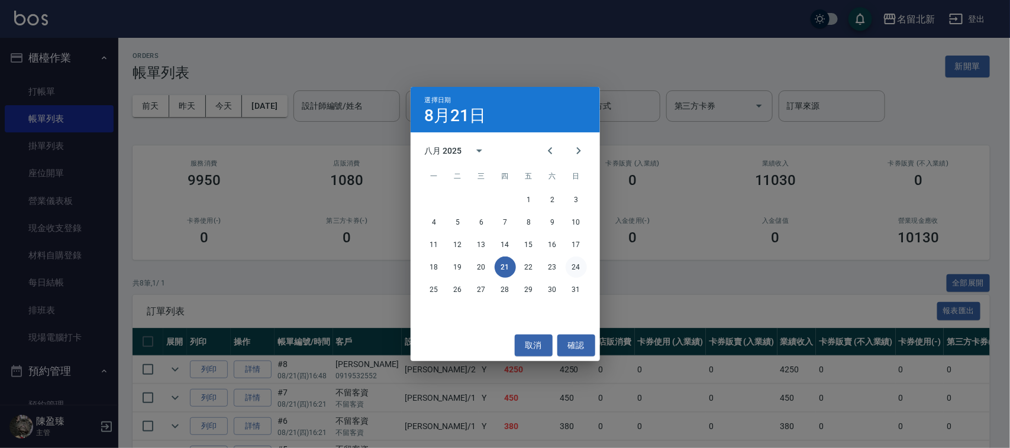
click at [569, 265] on button "24" at bounding box center [576, 267] width 21 height 21
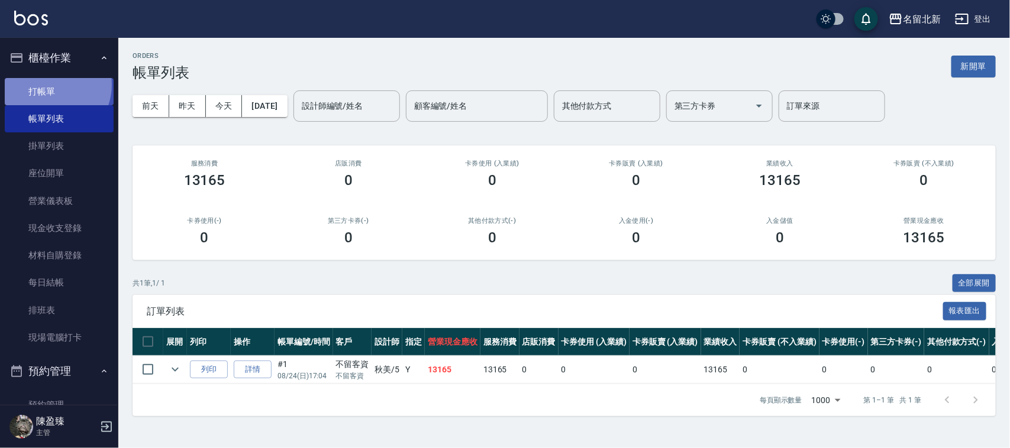
click at [51, 85] on link "打帳單" at bounding box center [59, 91] width 109 height 27
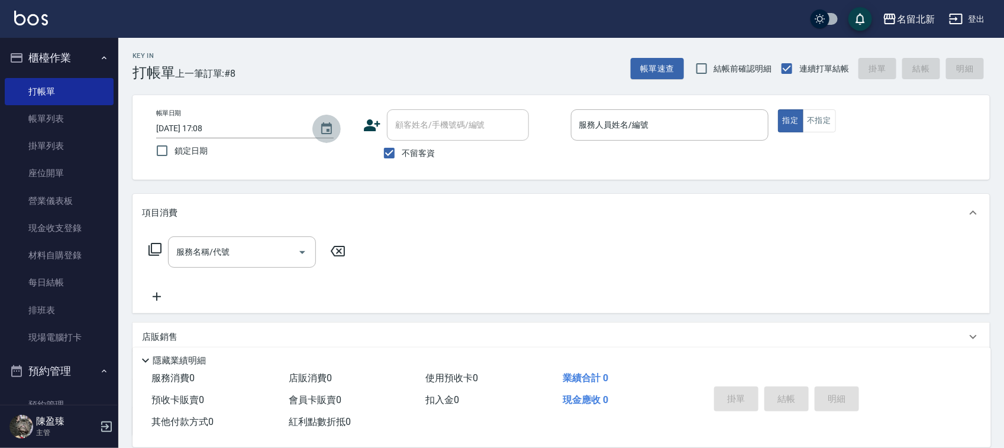
click at [327, 122] on icon "Choose date, selected date is 2025-08-21" at bounding box center [327, 129] width 14 height 14
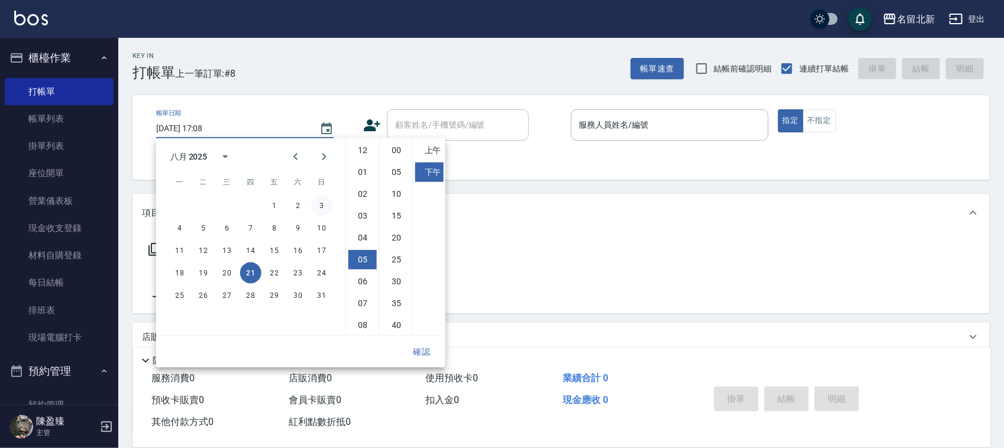
scroll to position [66, 0]
click at [179, 293] on button "25" at bounding box center [179, 295] width 21 height 21
type input "[DATE] 17:08"
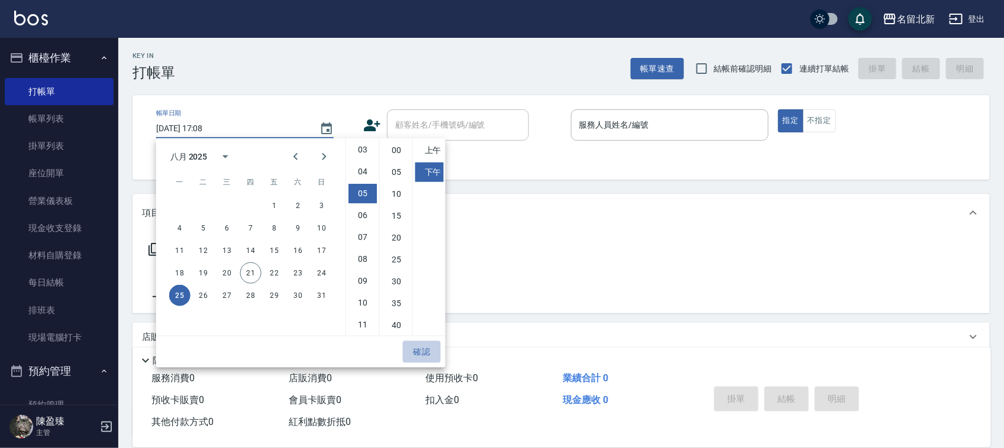
click at [419, 351] on button "確認" at bounding box center [422, 352] width 38 height 22
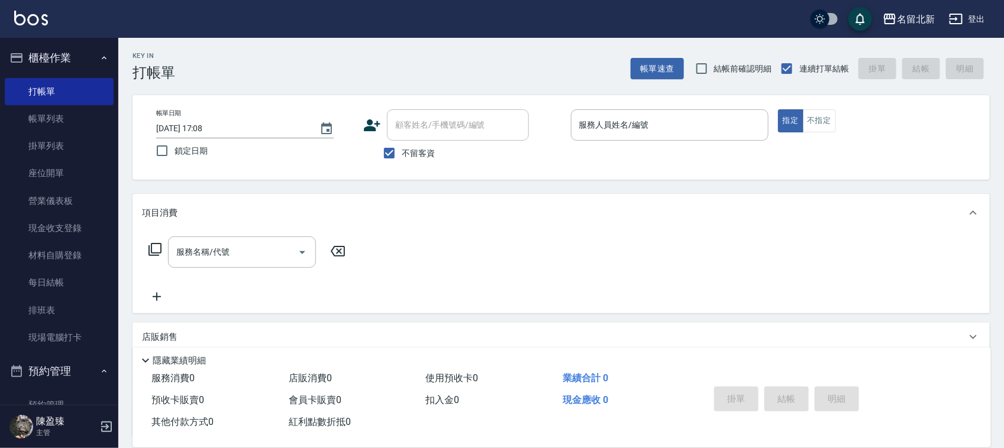
click at [634, 123] on input "服務人員姓名/編號" at bounding box center [669, 125] width 187 height 21
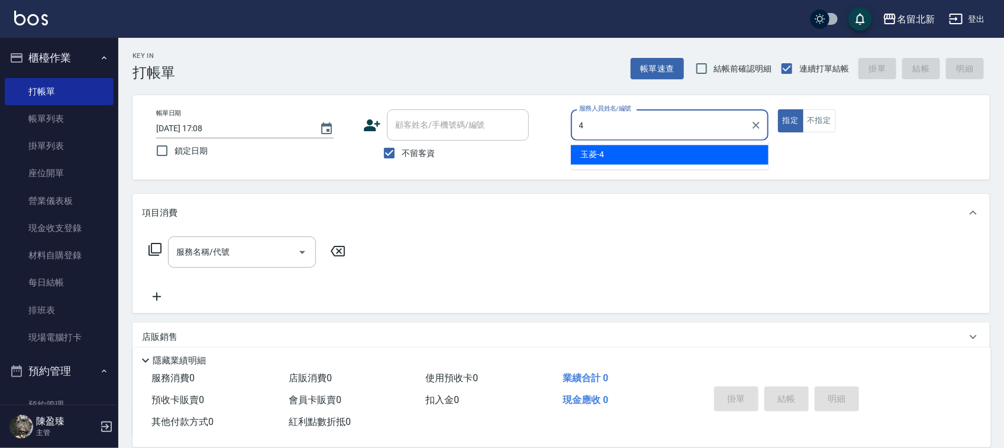
type input "玉菱-4"
type button "true"
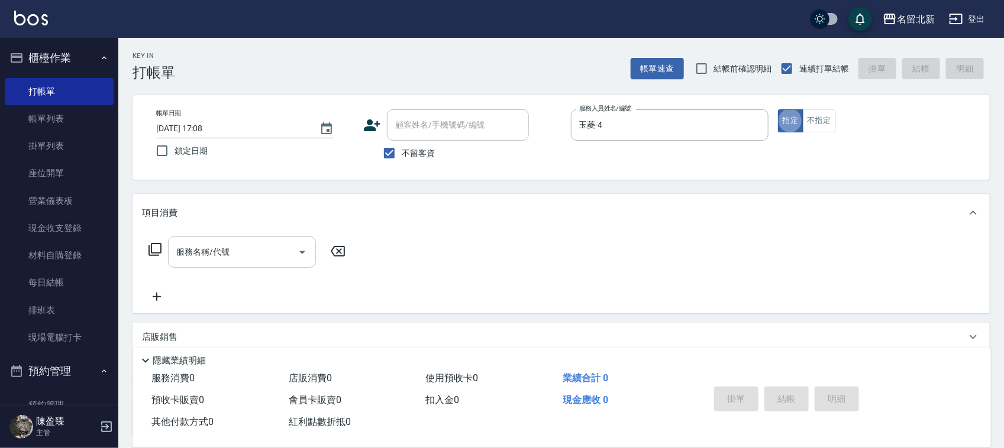
click at [231, 242] on input "服務名稱/代號" at bounding box center [233, 252] width 120 height 21
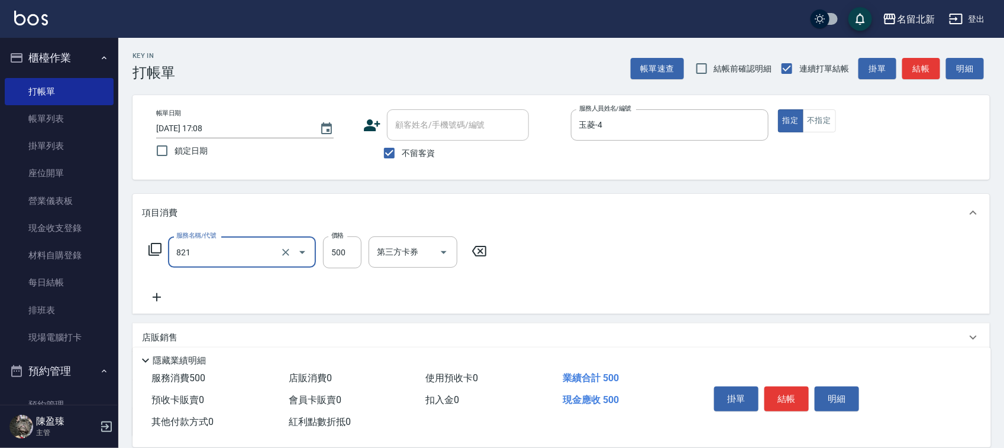
type input "2025草本4週(821)"
type input "821"
click at [341, 250] on input "821" at bounding box center [342, 253] width 38 height 32
click at [235, 247] on input "2025草本4週(821)" at bounding box center [225, 252] width 104 height 21
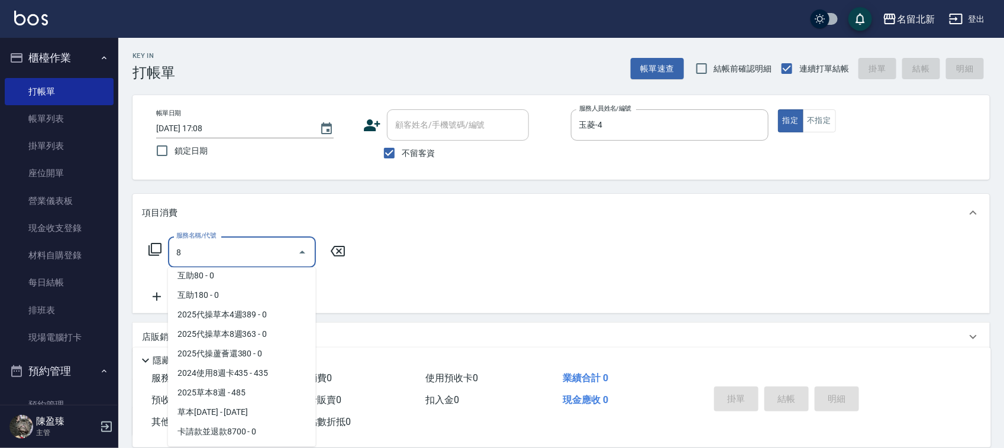
scroll to position [0, 0]
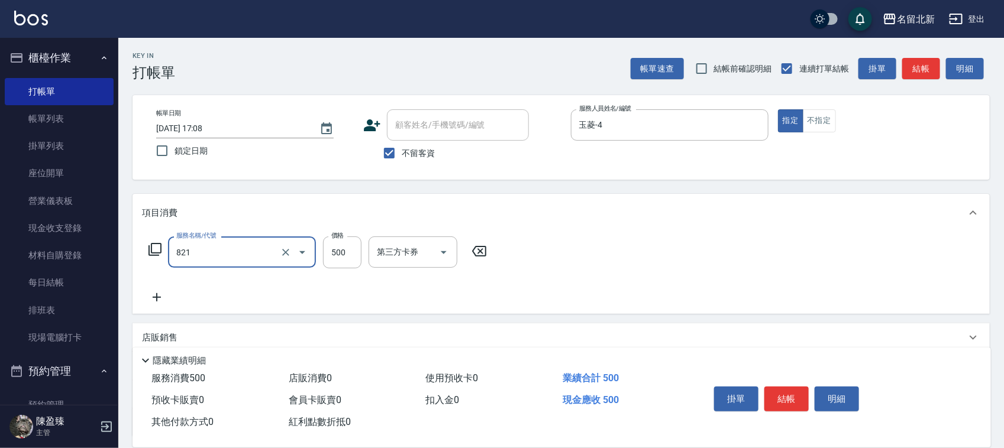
type input "2025草本4週(821)"
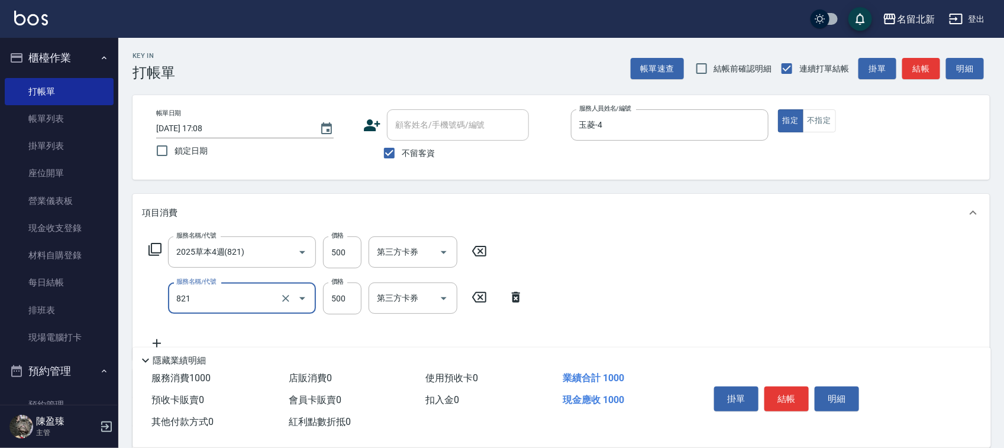
type input "2025草本4週(821)"
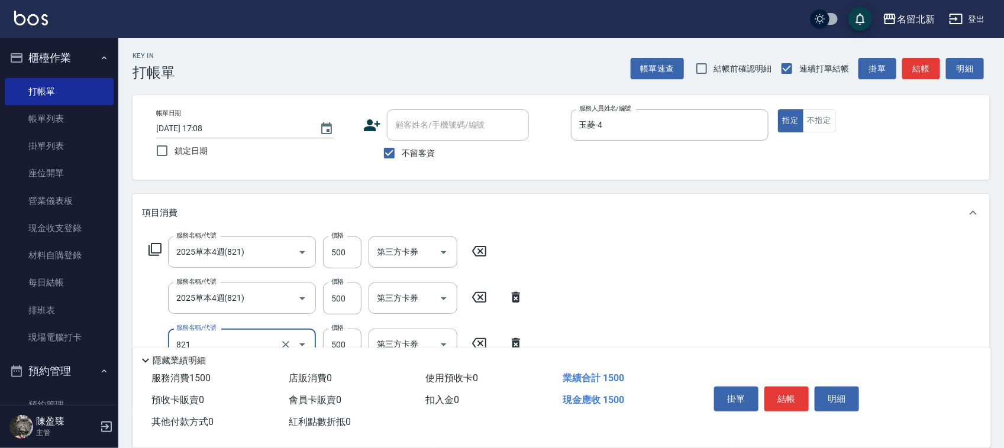
type input "2025草本4週(821)"
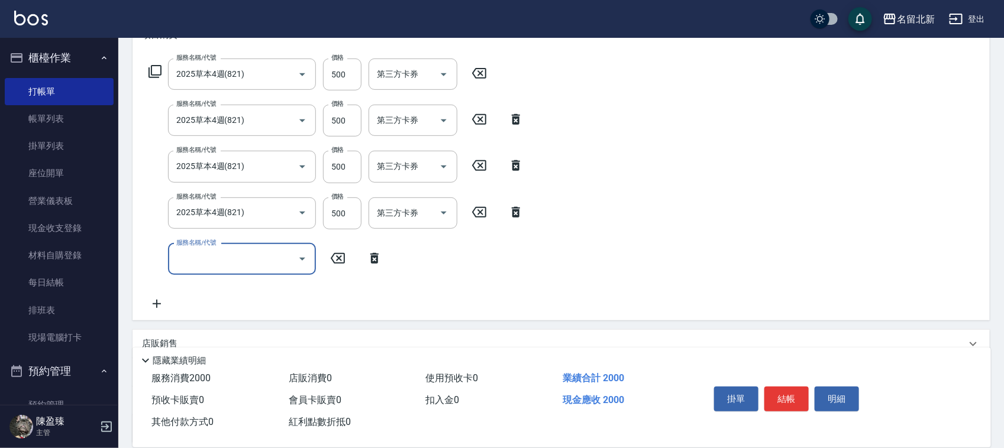
scroll to position [222, 0]
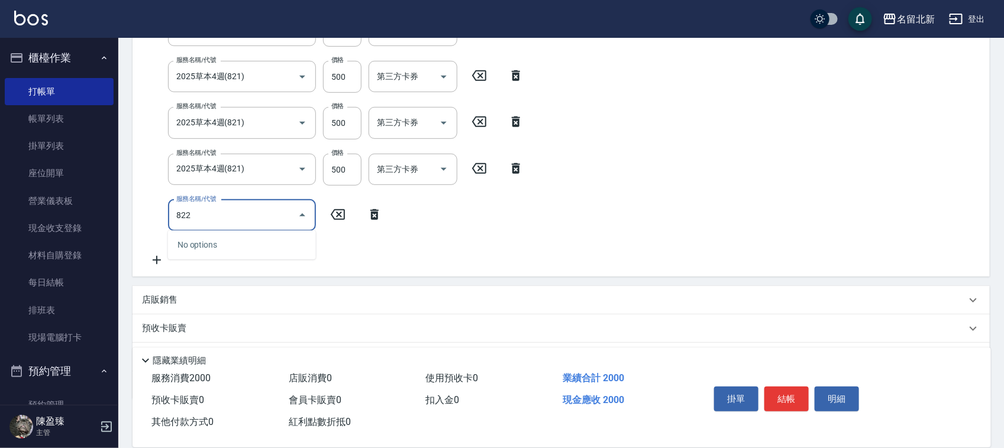
type input "822"
type input "2025草本8週(822)"
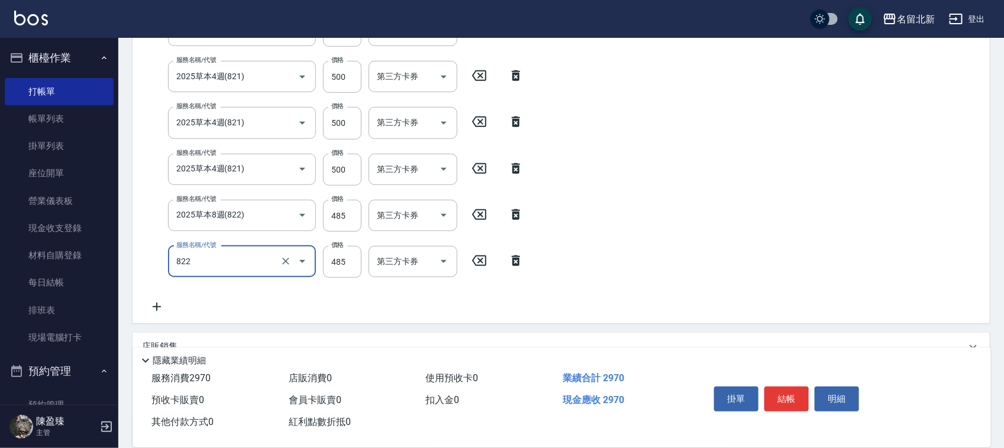
type input "2025草本8週(822)"
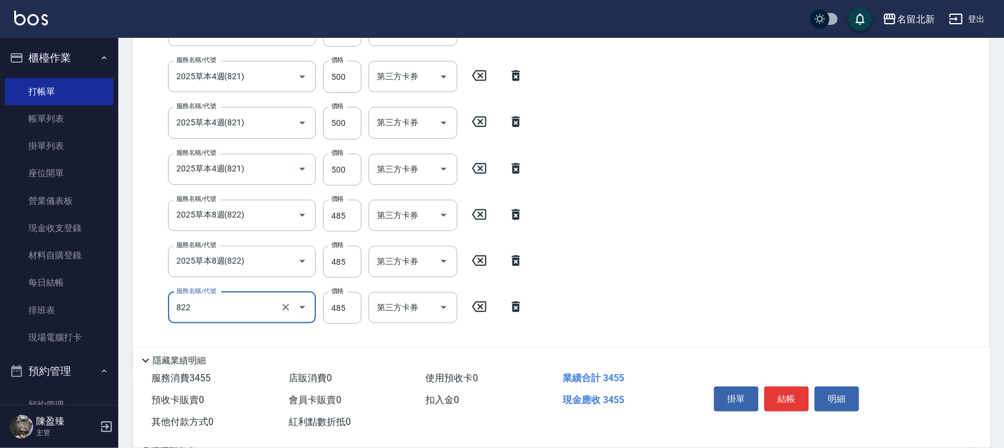
type input "2025草本8週(822)"
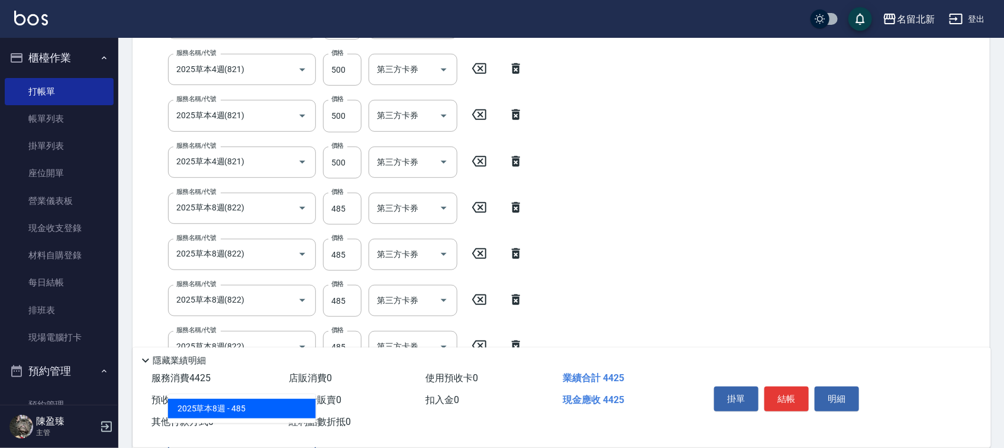
type input "2025草本8週(822)"
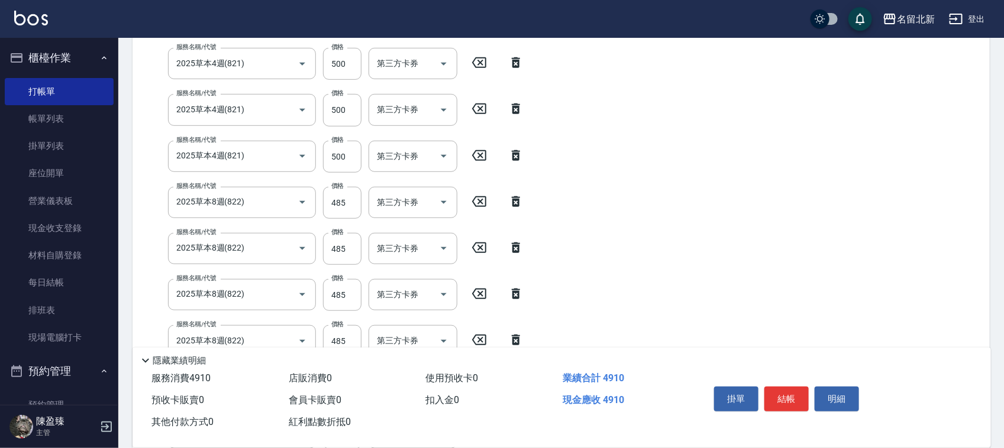
scroll to position [305, 0]
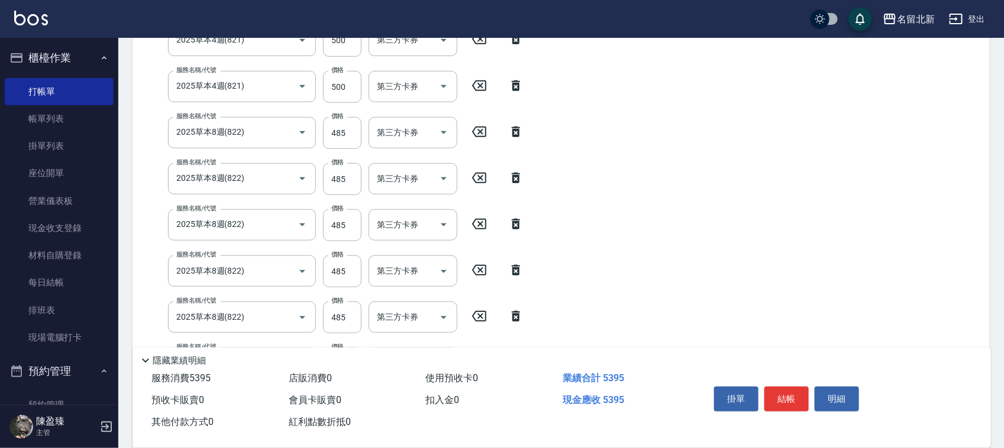
type input "2025草本8週(822)"
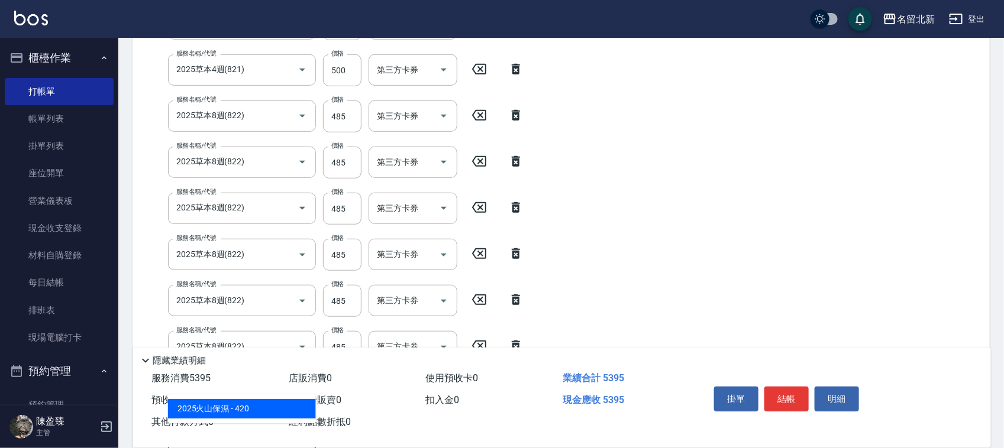
type input "2025火山保濕(824)"
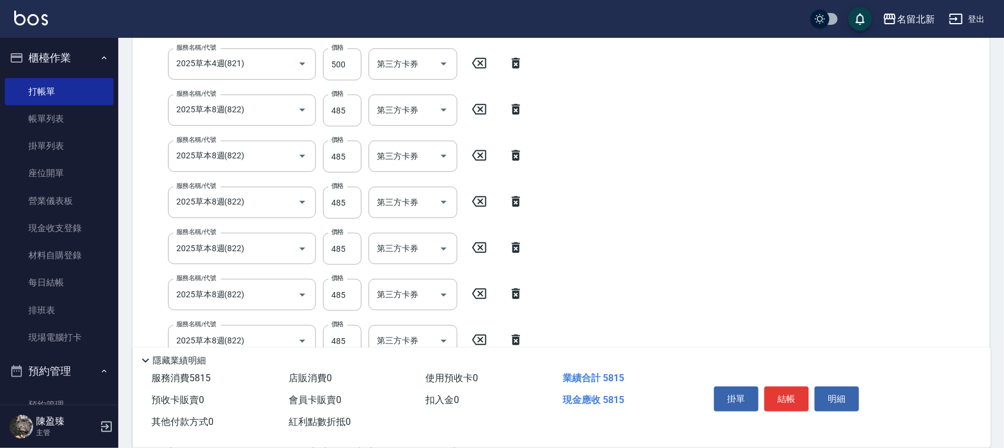
scroll to position [582, 0]
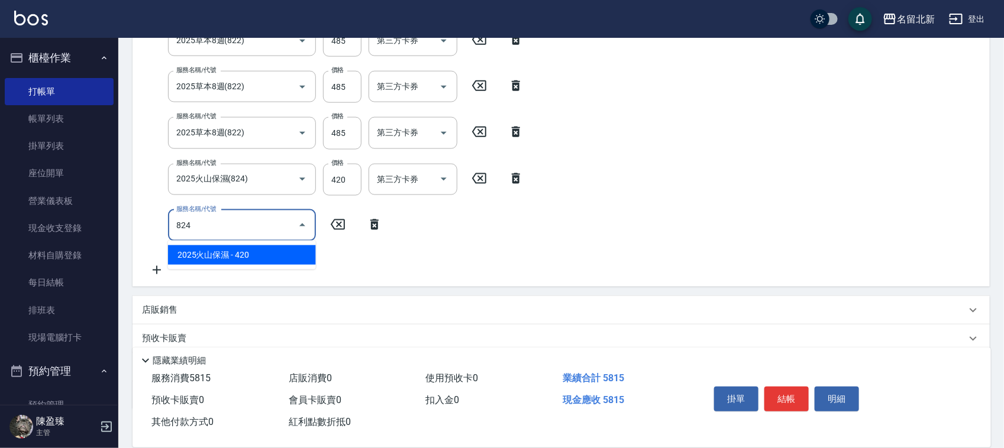
type input "2025火山保濕(824)"
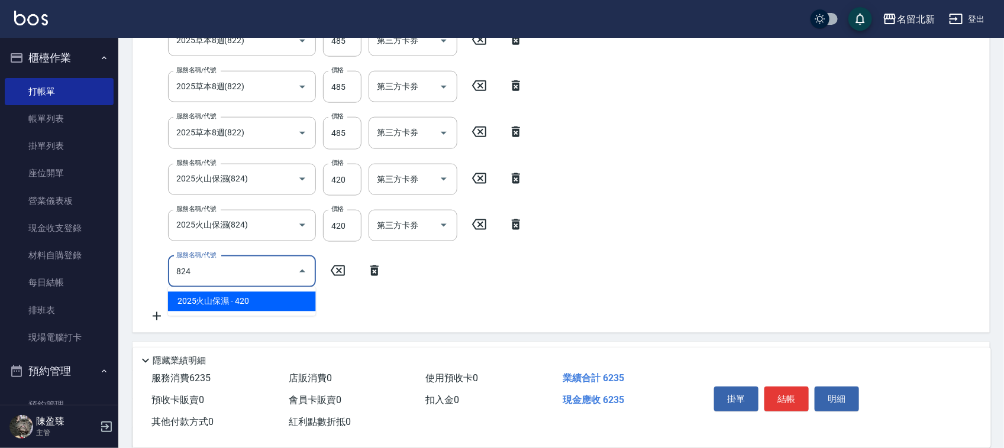
type input "2025火山保濕(824)"
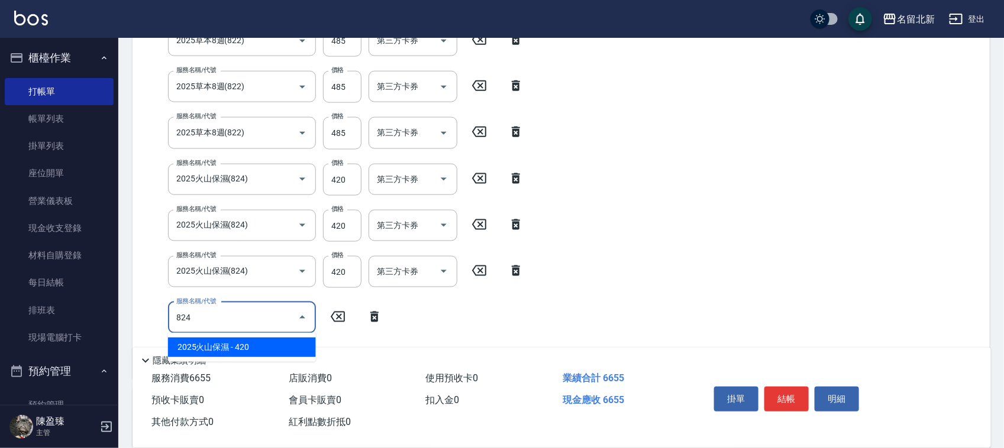
type input "2025火山保濕(824)"
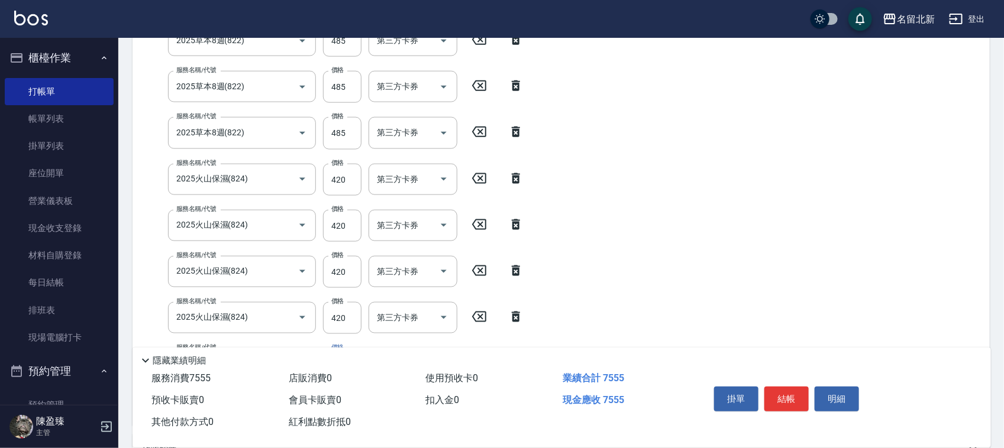
type input "2025冰封(825)"
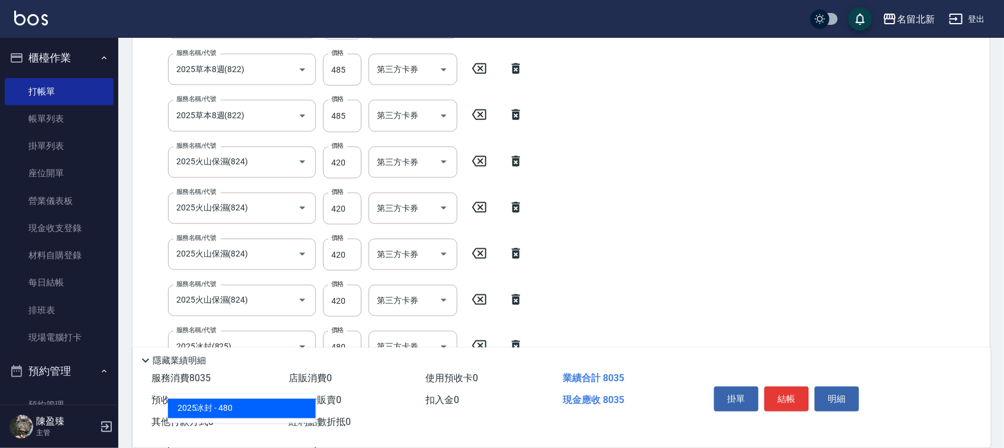
type input "2025冰封(825)"
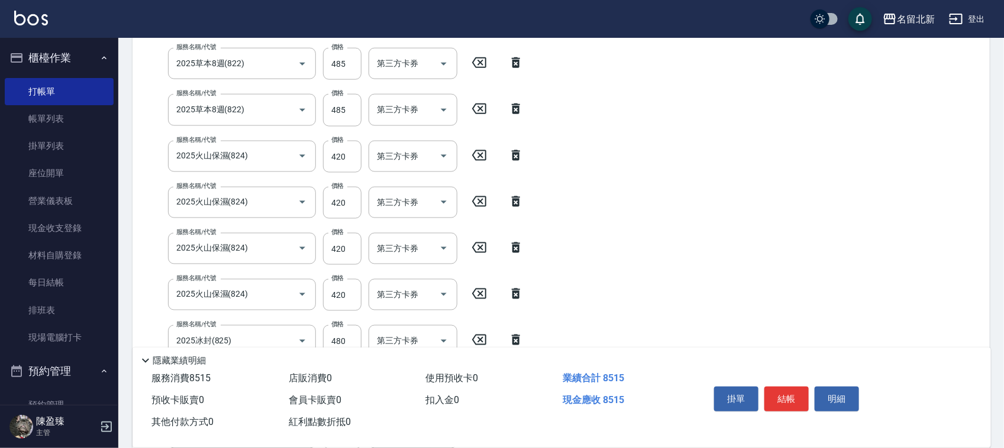
scroll to position [859, 0]
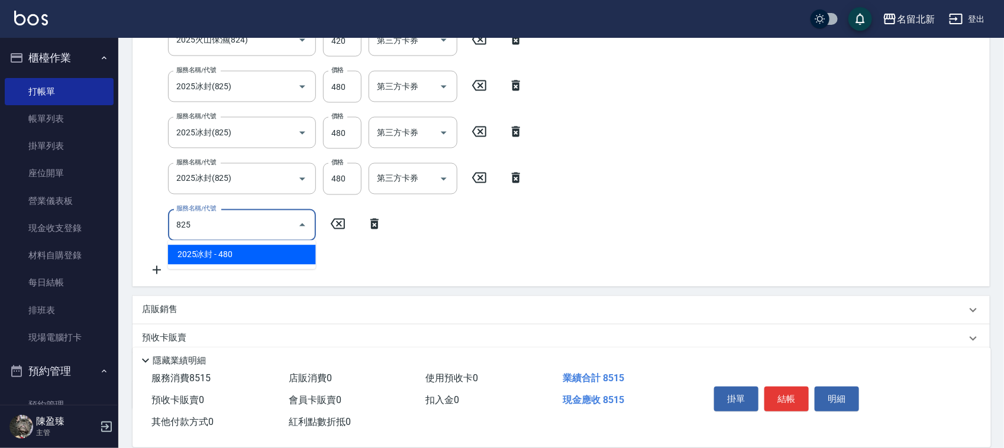
type input "2025冰封(825)"
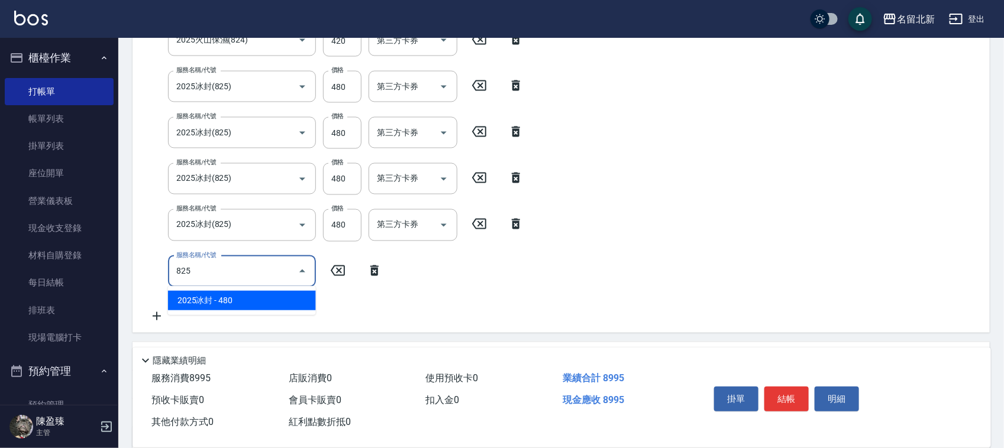
type input "2025冰封(825)"
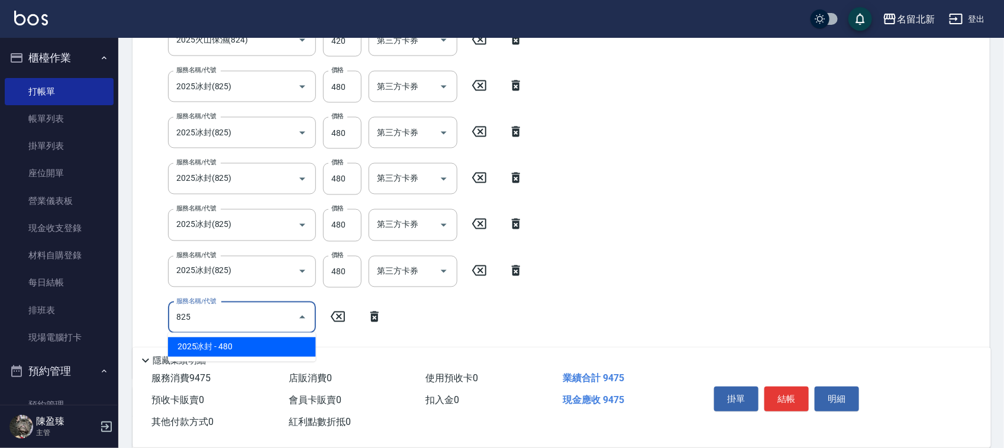
type input "2025冰封(825)"
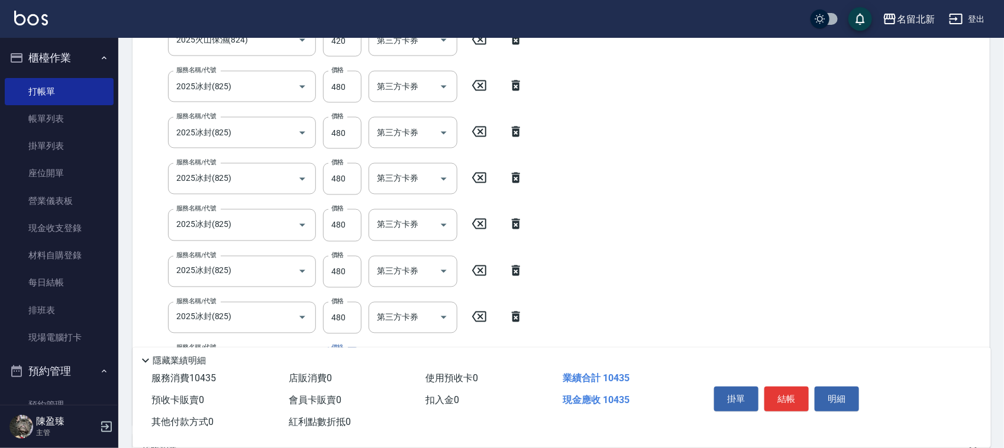
type input "2025冰封(825)"
type input "2025 P+(826)"
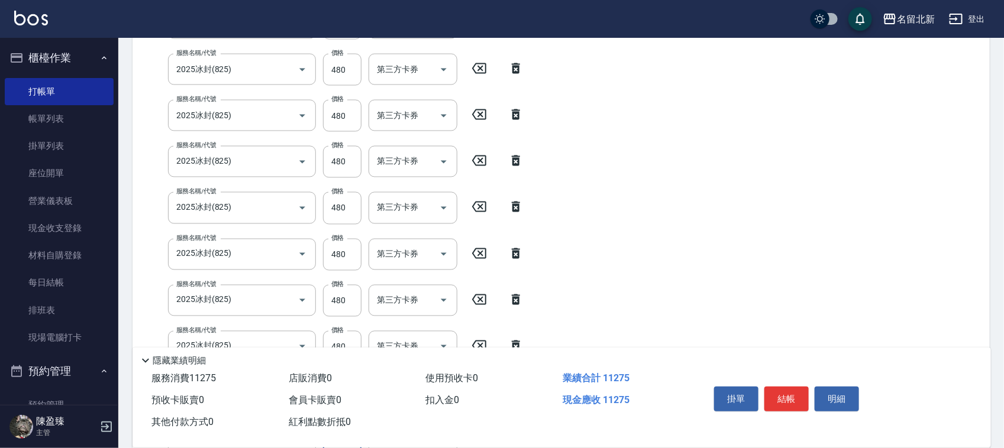
type input "2025 P+(826)"
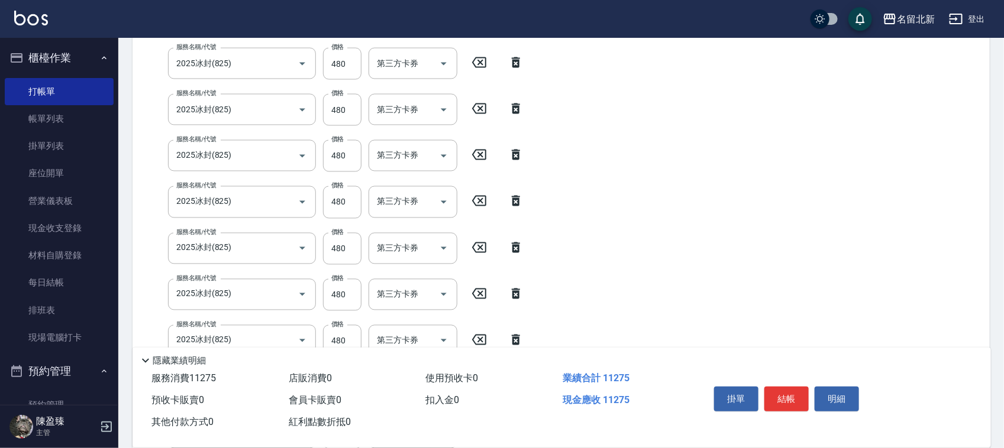
scroll to position [1137, 0]
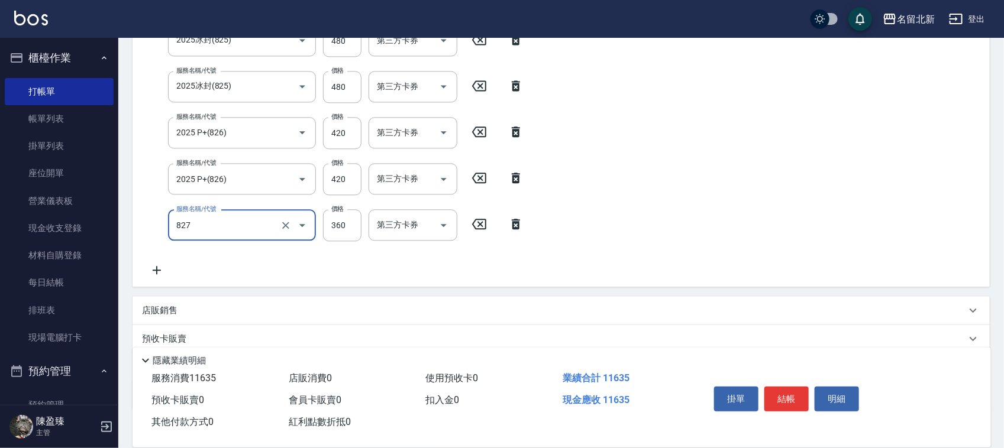
type input "2025 DD護髮(827)"
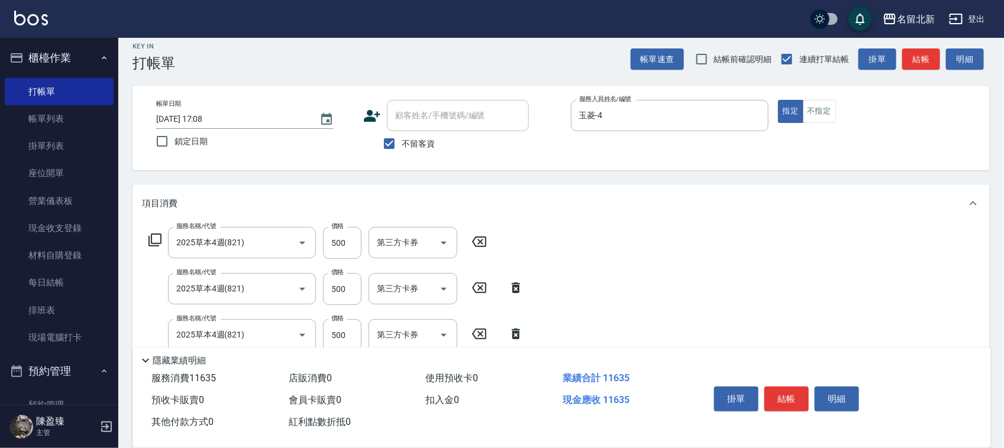
scroll to position [0, 0]
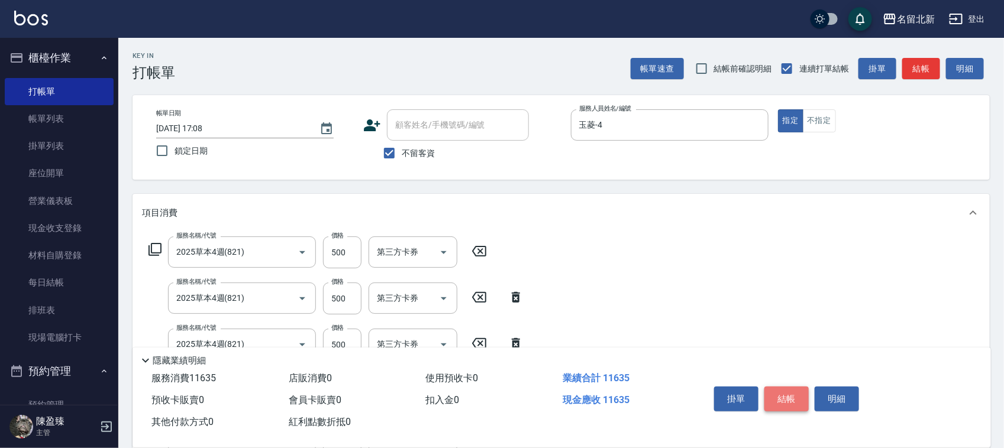
click at [783, 387] on button "結帳" at bounding box center [786, 399] width 44 height 25
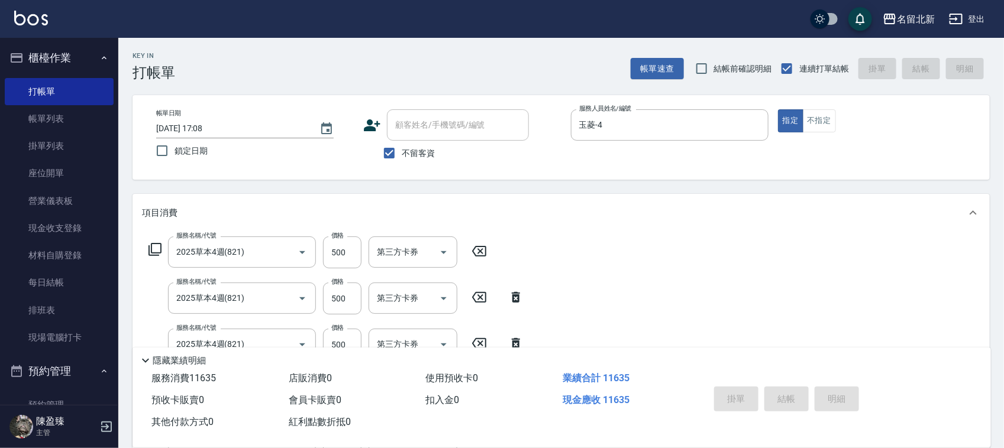
type input "[DATE] 17:12"
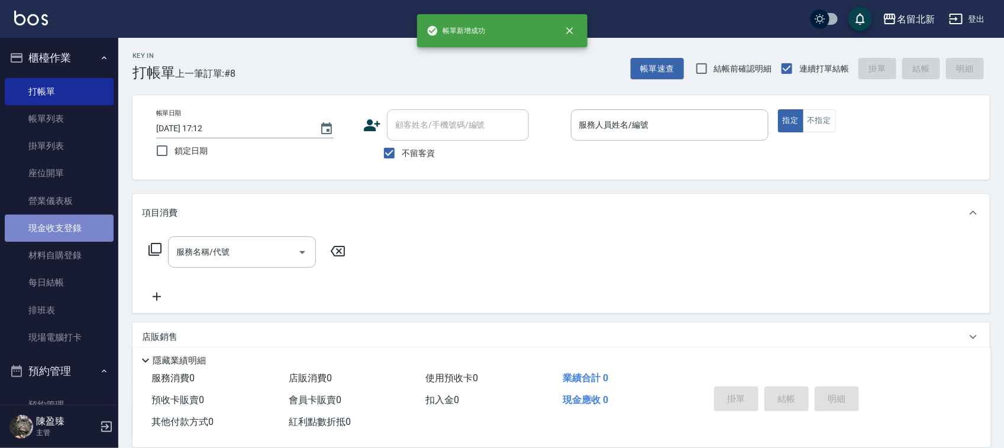
drag, startPoint x: 61, startPoint y: 228, endPoint x: 95, endPoint y: 221, distance: 34.6
click at [61, 228] on link "現金收支登錄" at bounding box center [59, 228] width 109 height 27
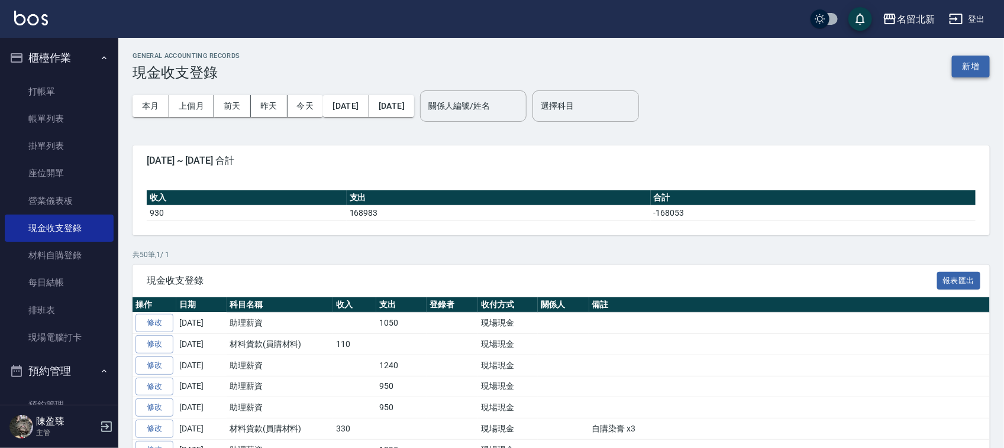
click at [954, 58] on button "新增" at bounding box center [971, 67] width 38 height 22
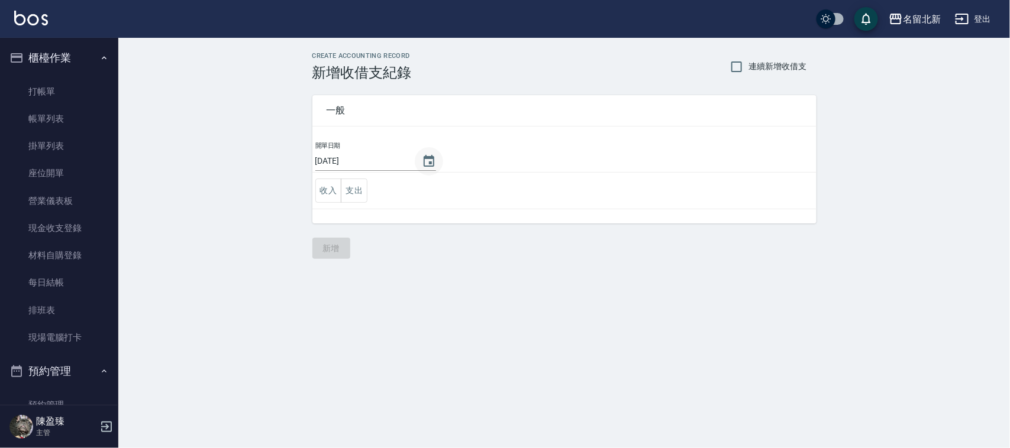
click at [424, 158] on icon "Choose date, selected date is 2025-08-21" at bounding box center [429, 161] width 14 height 14
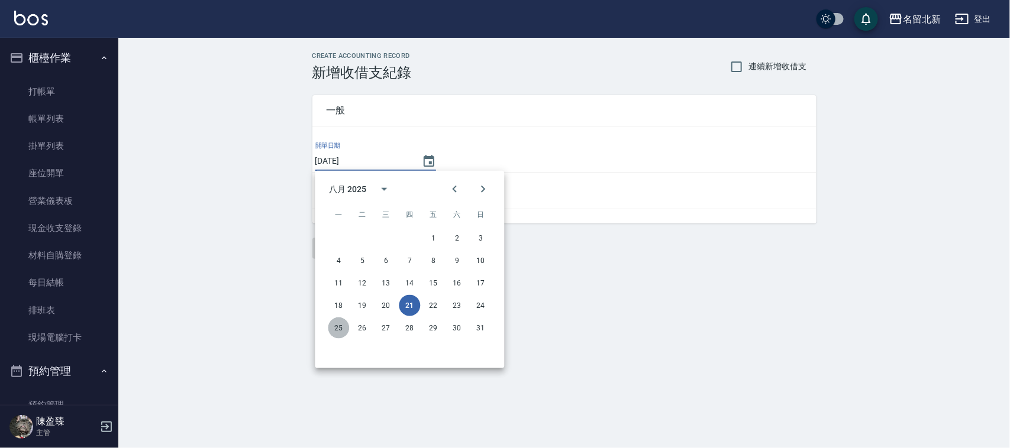
click at [341, 326] on button "25" at bounding box center [338, 328] width 21 height 21
type input "[DATE]"
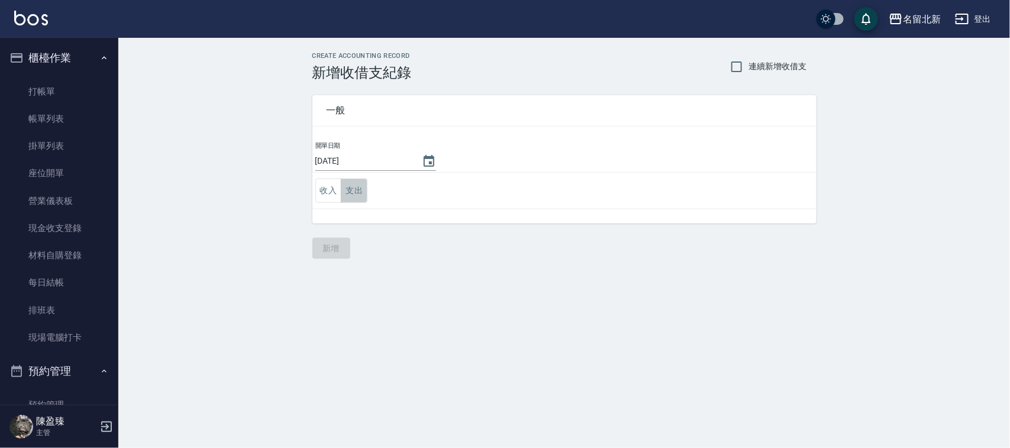
click at [359, 193] on button "支出" at bounding box center [354, 191] width 27 height 24
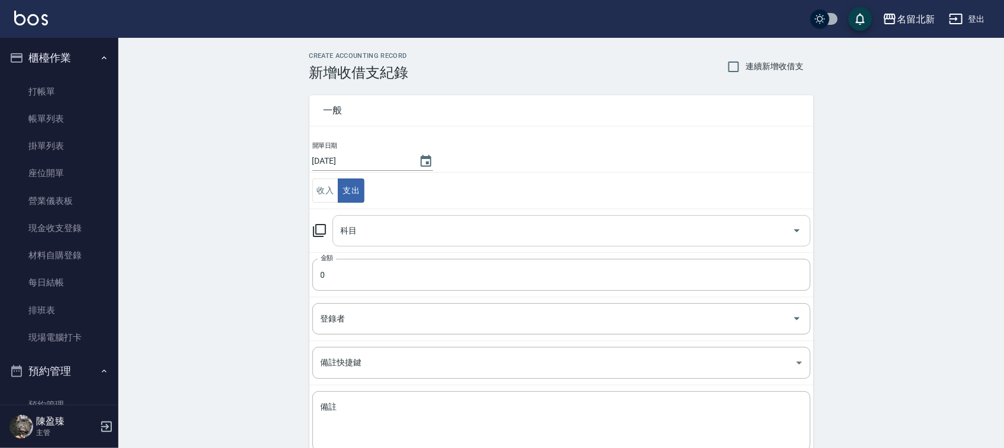
click at [385, 223] on input "科目" at bounding box center [563, 231] width 450 height 21
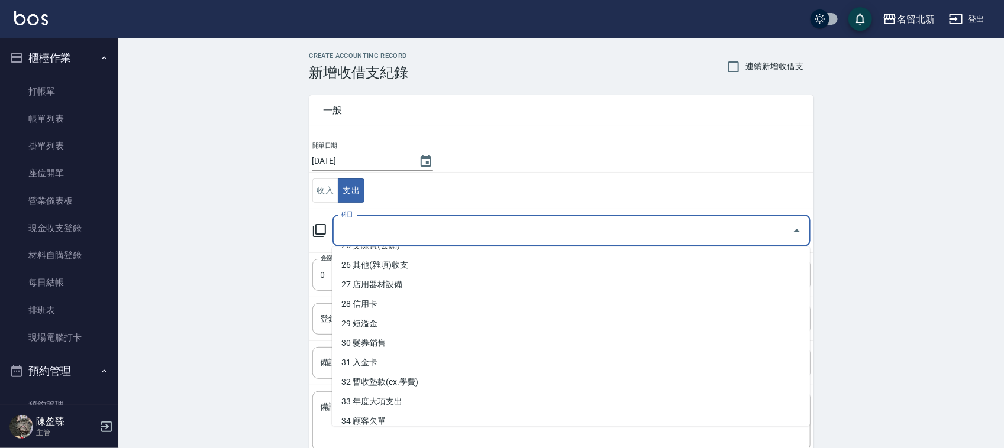
scroll to position [572, 0]
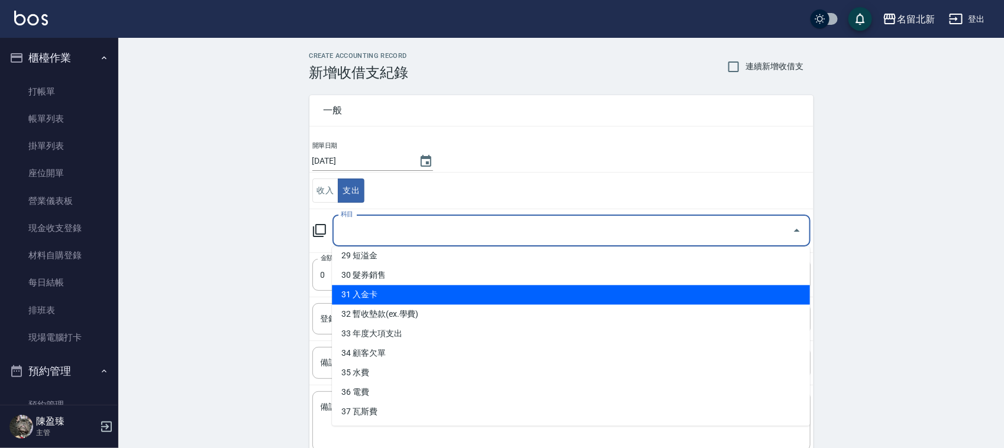
click at [376, 293] on li "31 入金卡" at bounding box center [571, 296] width 478 height 20
type input "31 入金卡"
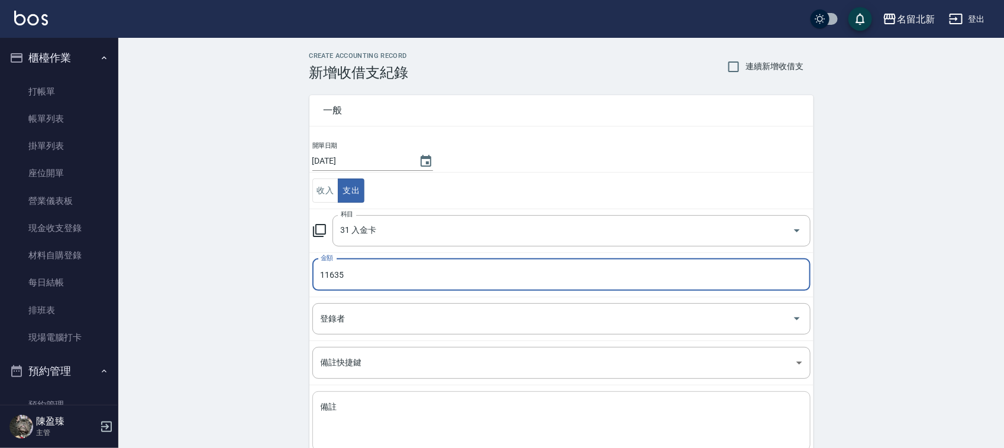
type input "11635"
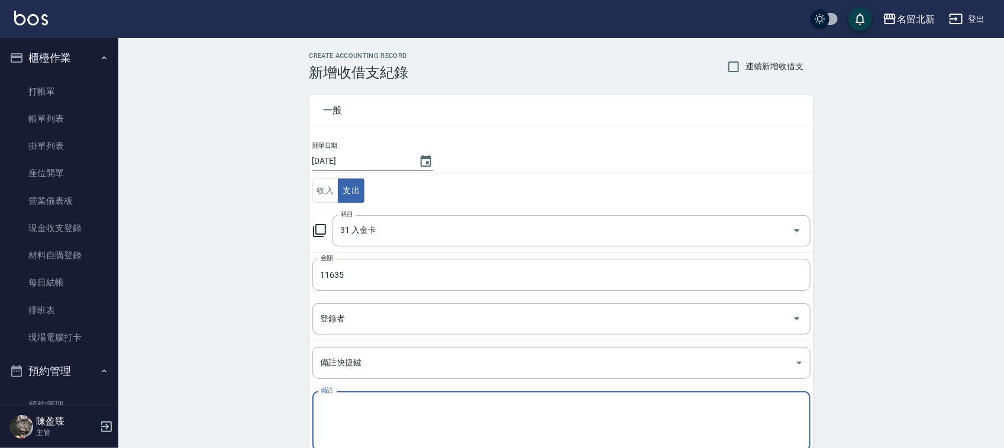
click at [377, 412] on textarea "備註" at bounding box center [562, 422] width 482 height 40
type textarea "B"
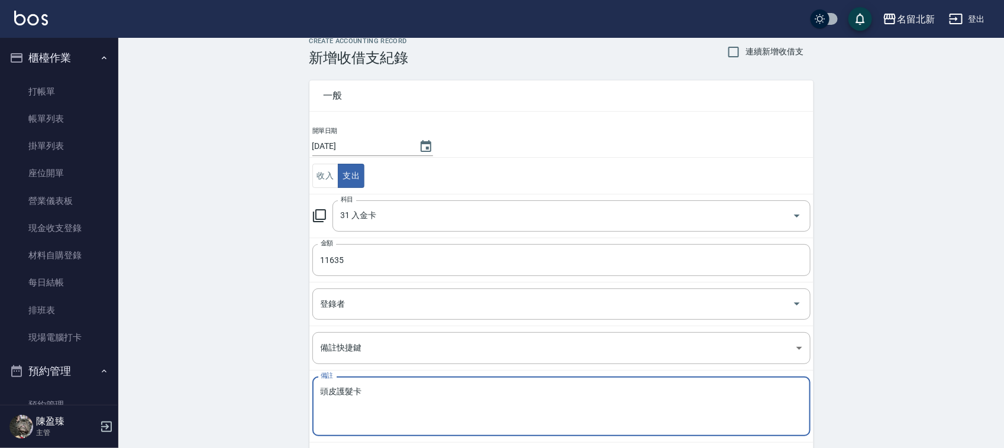
scroll to position [75, 0]
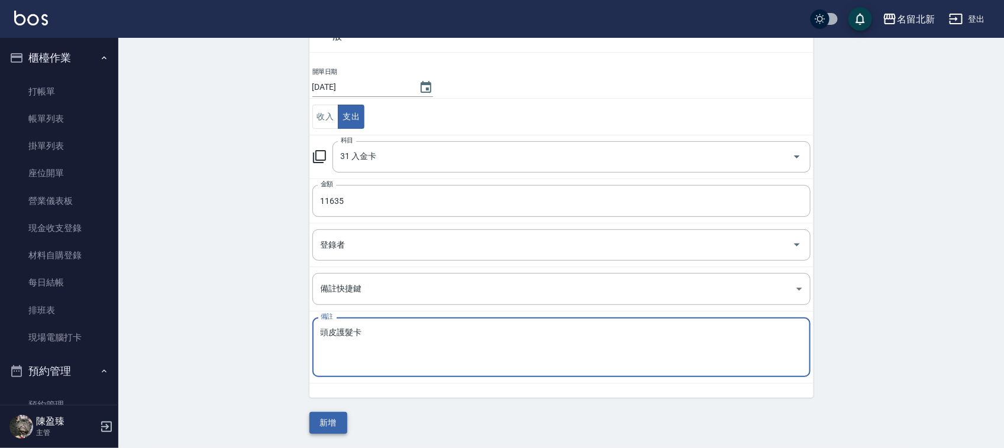
type textarea "頭皮護髮卡"
click at [315, 421] on button "新增" at bounding box center [328, 423] width 38 height 22
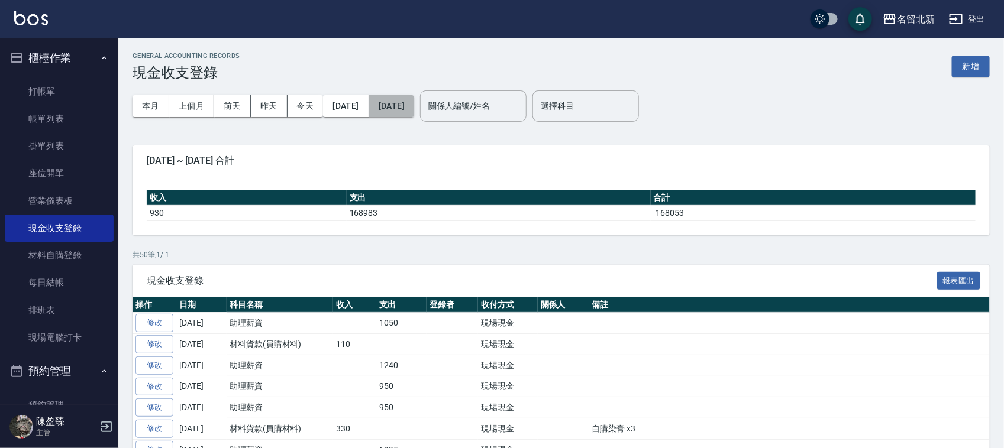
click at [414, 116] on button "[DATE]" at bounding box center [391, 106] width 45 height 22
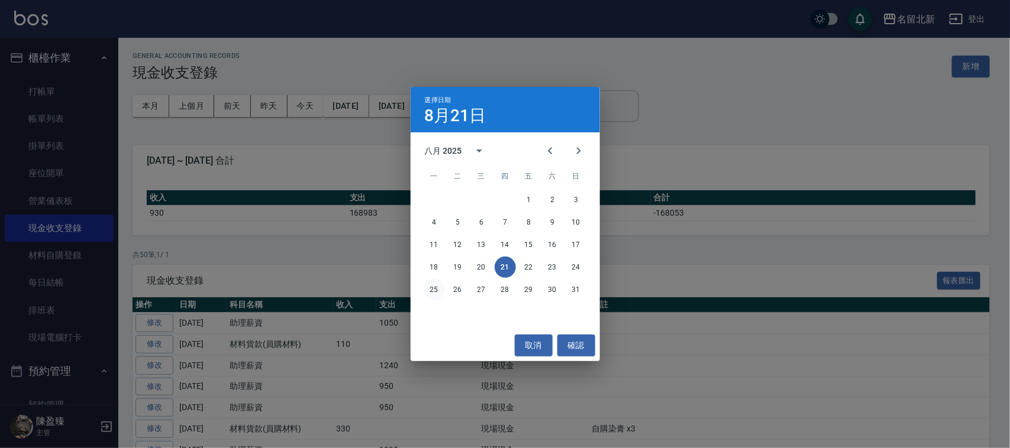
click at [438, 291] on button "25" at bounding box center [434, 289] width 21 height 21
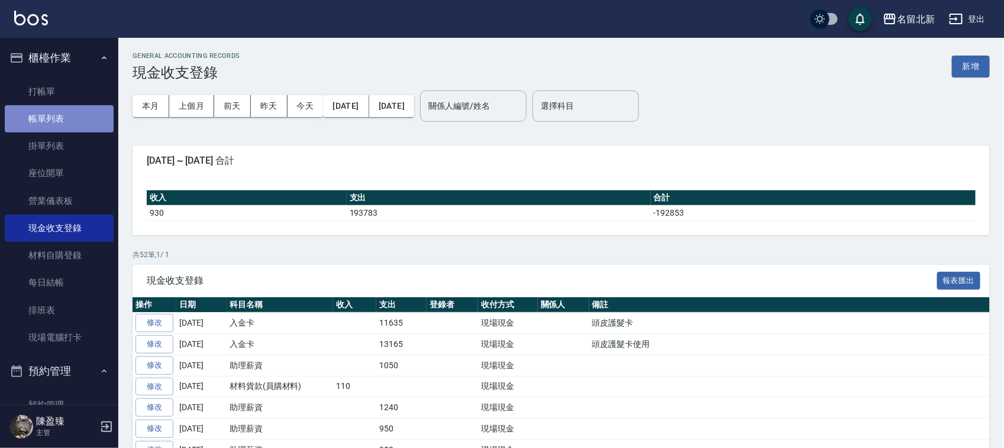
click at [72, 124] on link "帳單列表" at bounding box center [59, 118] width 109 height 27
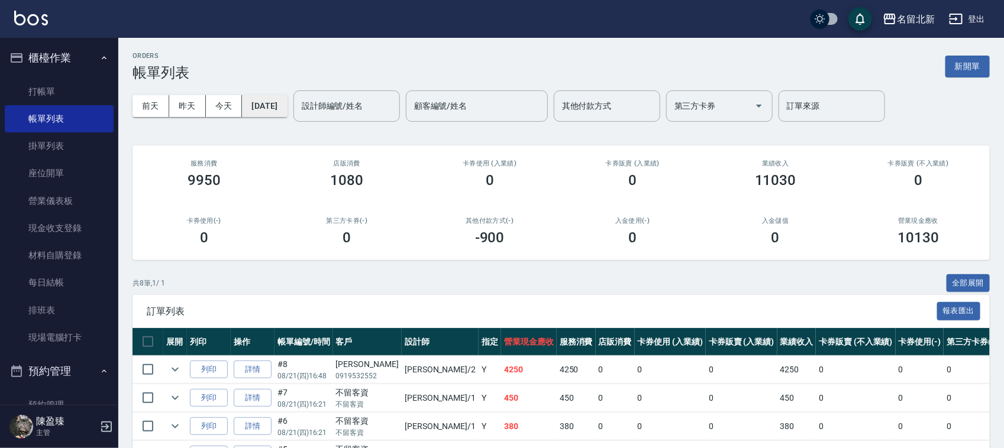
click at [285, 102] on button "[DATE]" at bounding box center [264, 106] width 45 height 22
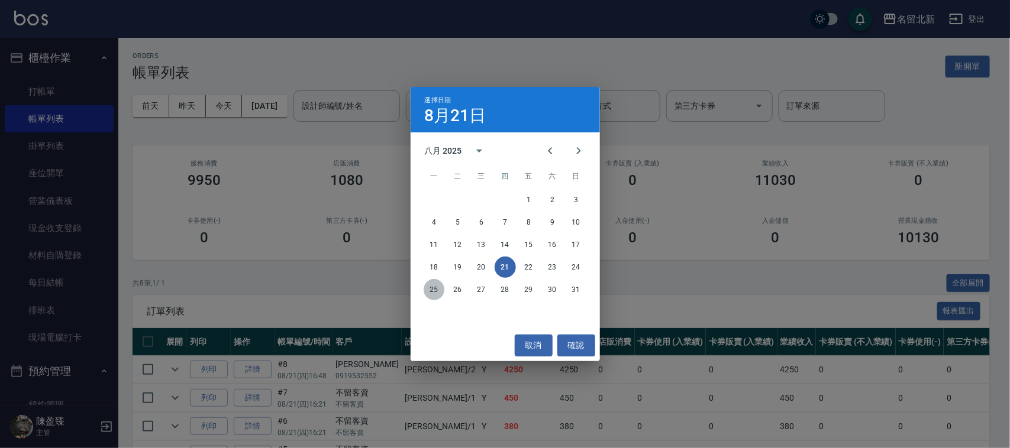
click at [437, 290] on button "25" at bounding box center [434, 289] width 21 height 21
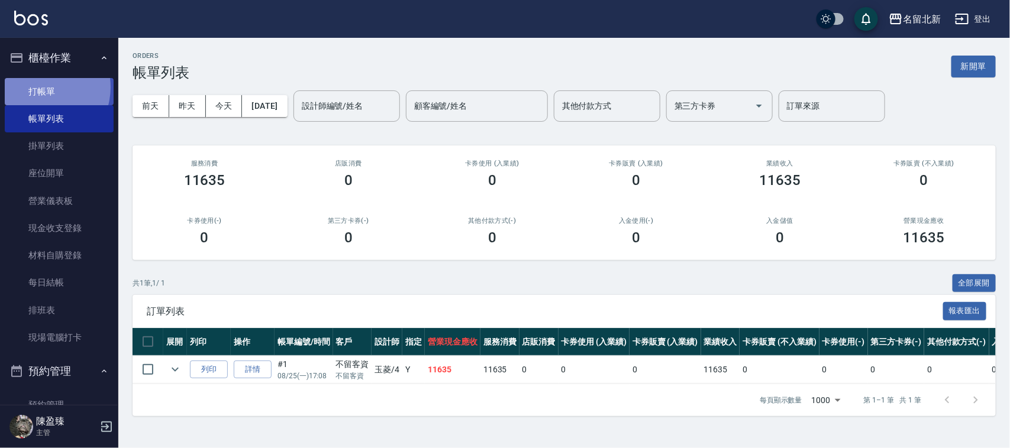
click at [42, 86] on link "打帳單" at bounding box center [59, 91] width 109 height 27
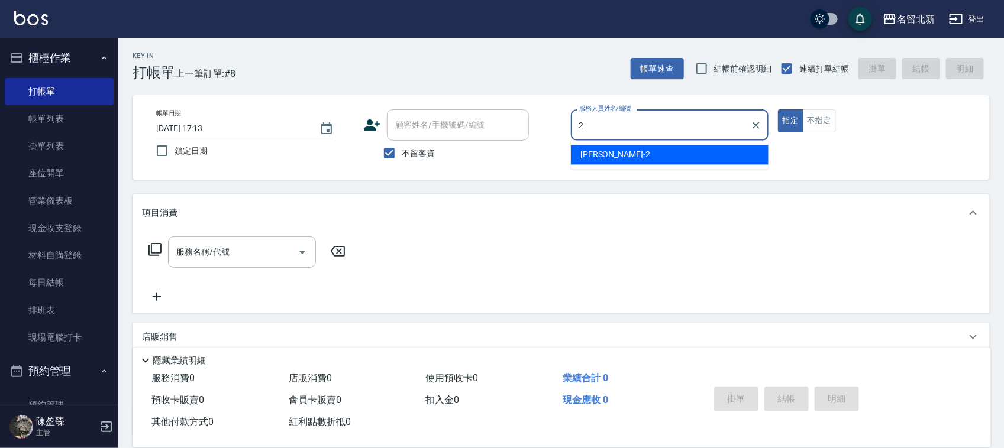
type input "詩芳-2"
type button "true"
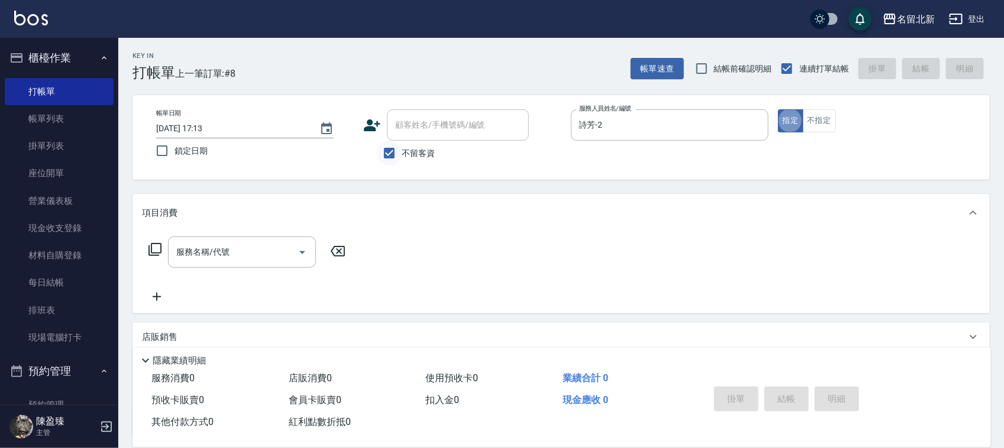
click at [385, 148] on input "不留客資" at bounding box center [389, 153] width 25 height 25
checkbox input "false"
click at [422, 111] on div "顧客姓名/手機號碼/編號" at bounding box center [458, 124] width 142 height 31
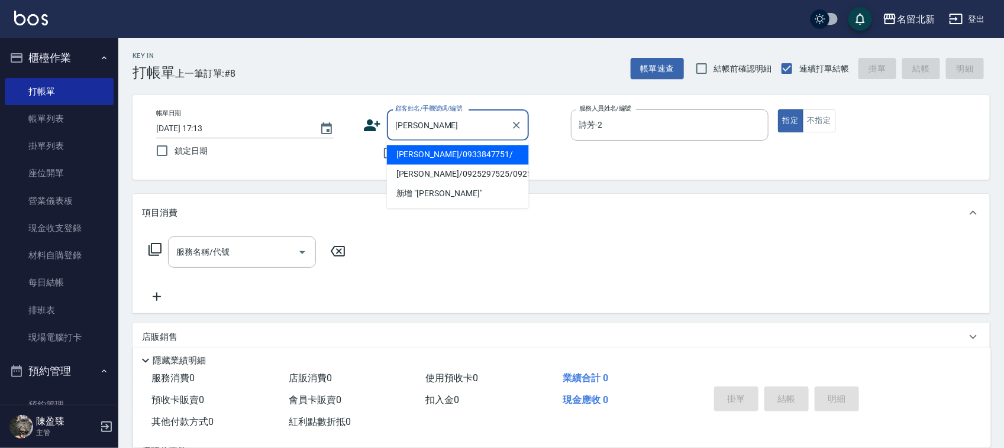
click at [446, 180] on li "[PERSON_NAME]/0925297525/0925297525" at bounding box center [458, 175] width 142 height 20
type input "[PERSON_NAME]/0925297525/0925297525"
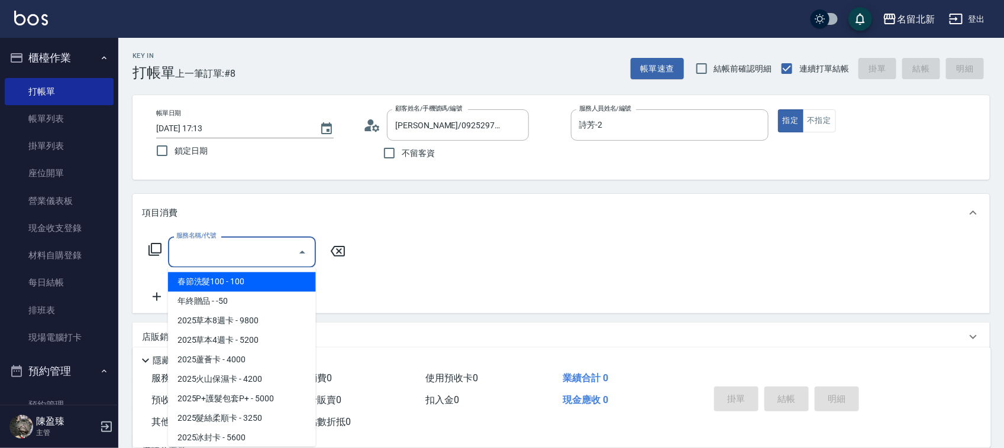
click at [234, 243] on input "服務名稱/代號" at bounding box center [233, 252] width 120 height 21
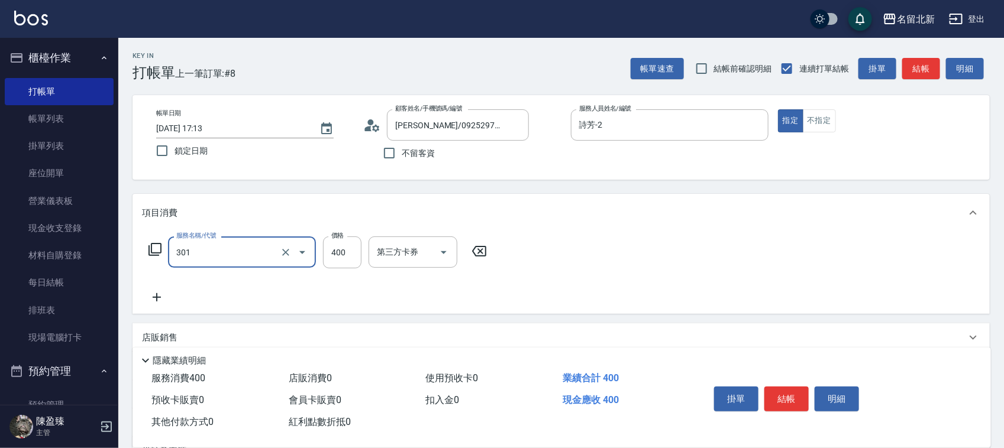
type input "造型剪髮(301)"
type input "360"
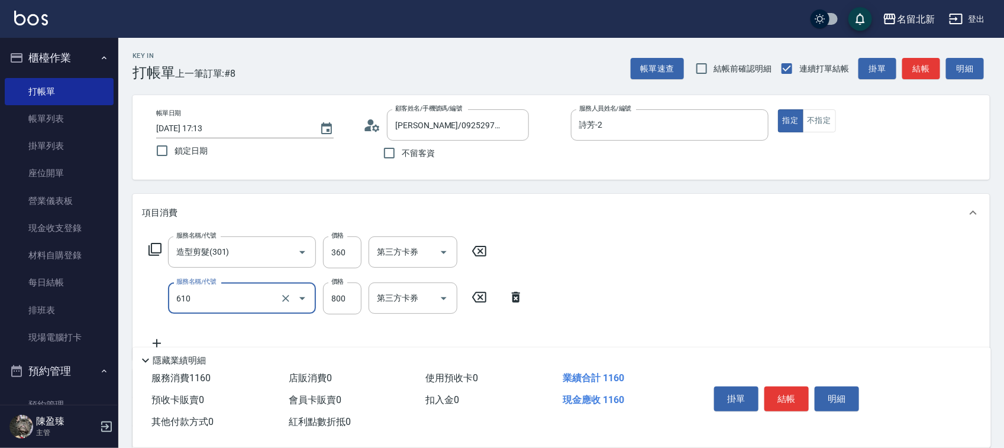
type input "毛母細胞活性霜(610)"
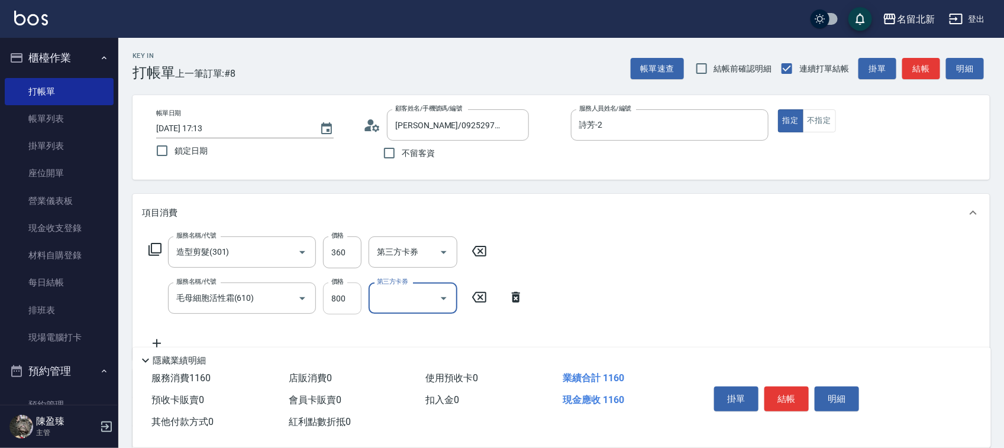
click at [349, 290] on input "800" at bounding box center [342, 299] width 38 height 32
type input "600"
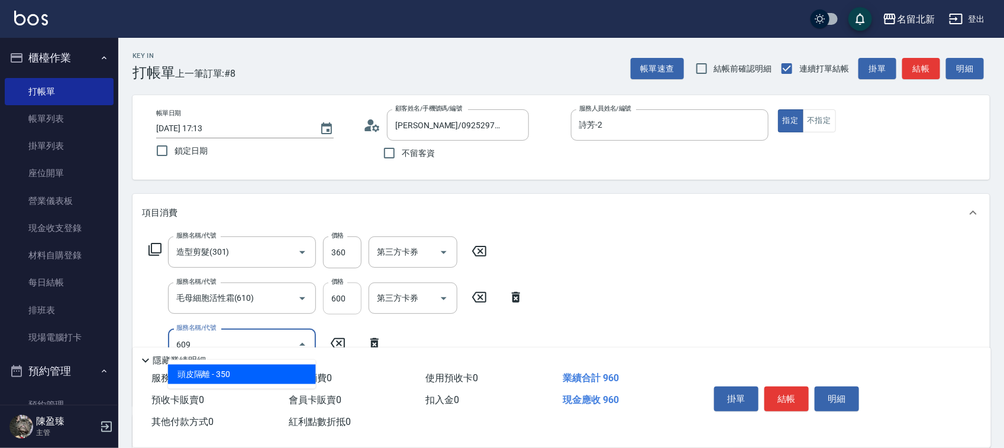
type input "頭皮隔離(609)"
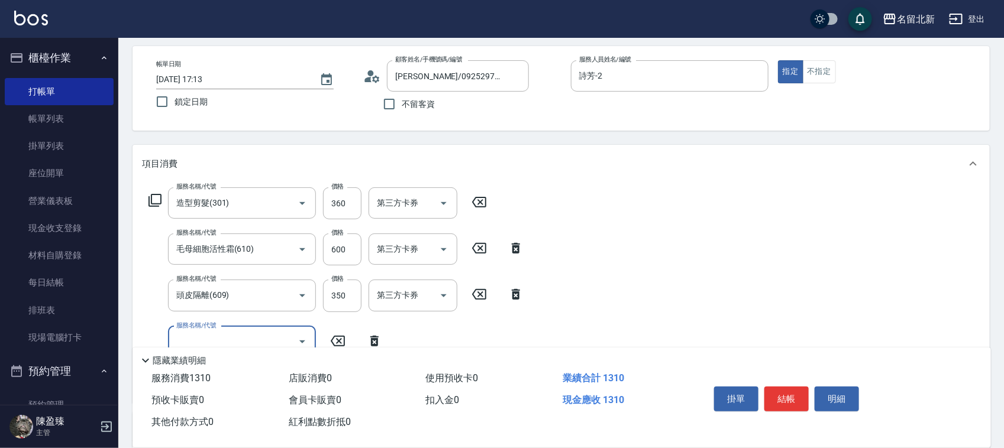
scroll to position [74, 0]
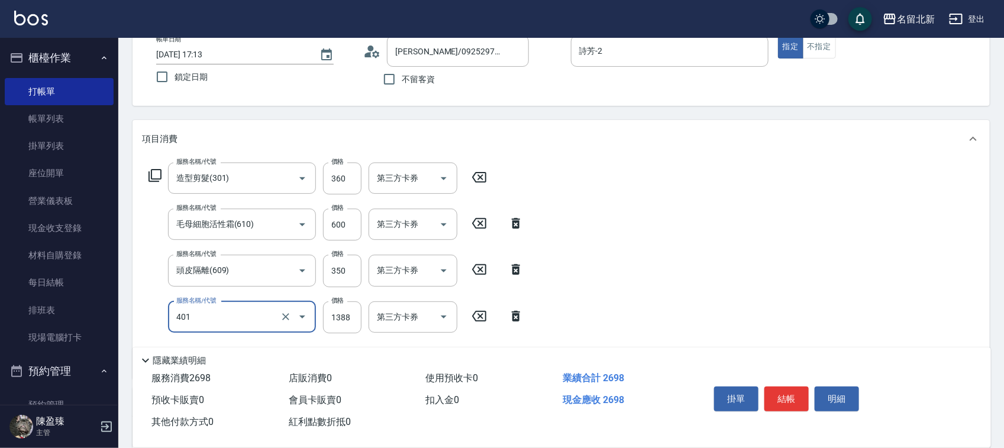
type input "燙髮(401)"
type input "2000"
type input "染髮(501)"
type input "2490"
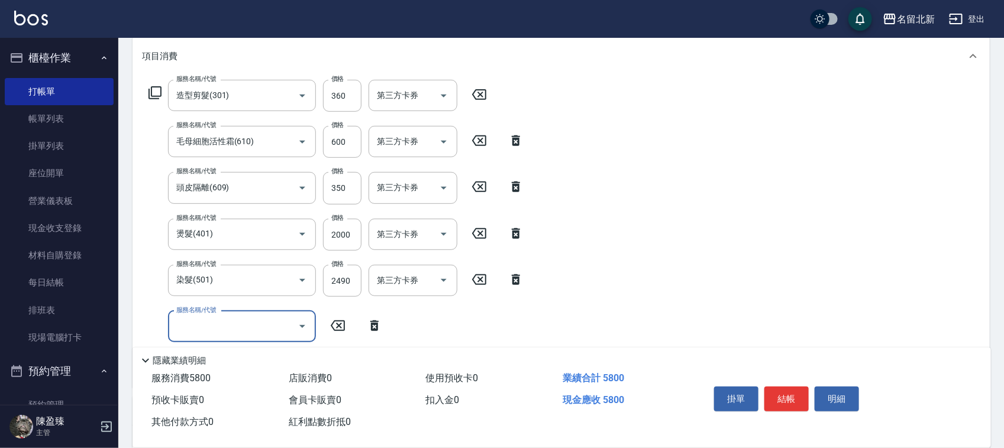
scroll to position [296, 0]
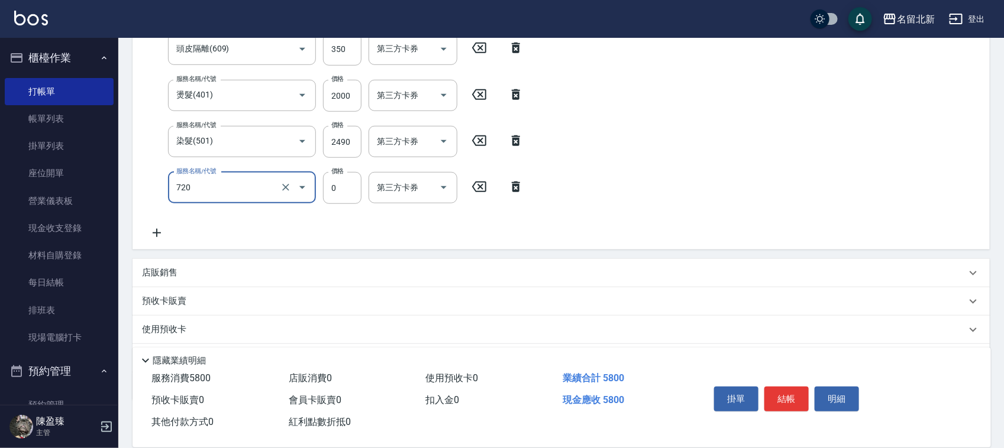
type input "互助200(720)"
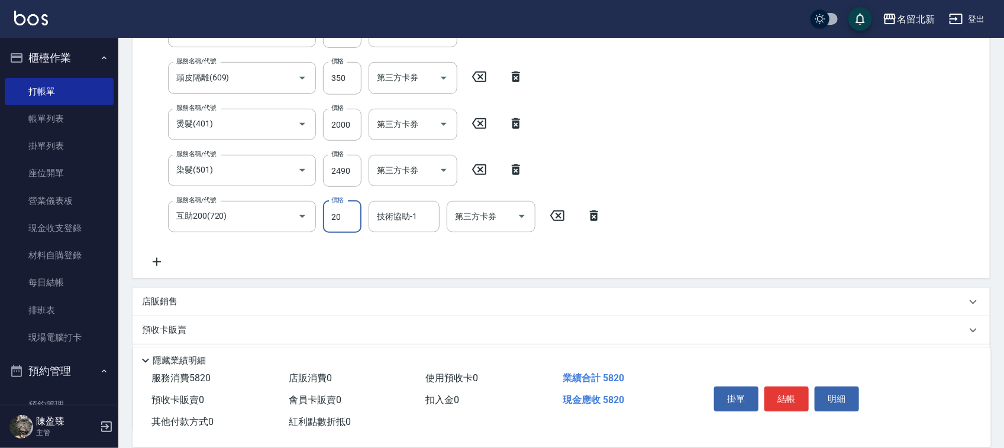
scroll to position [273, 0]
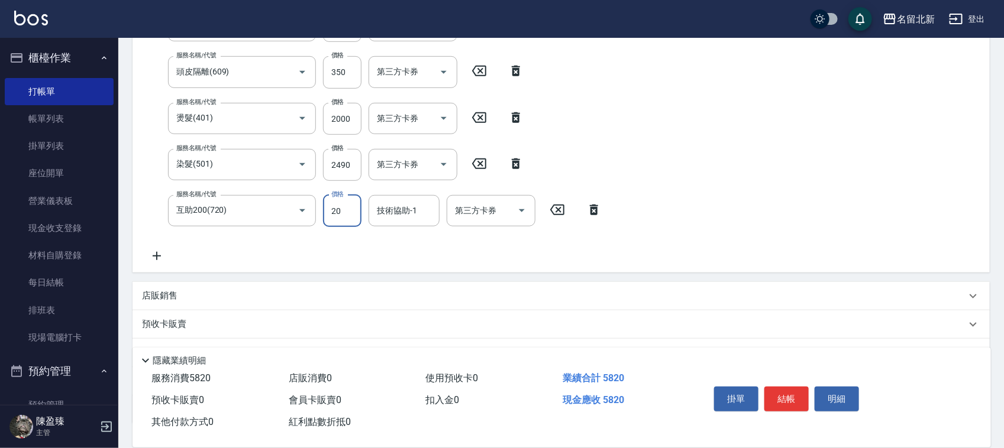
drag, startPoint x: 338, startPoint y: 208, endPoint x: 331, endPoint y: 205, distance: 7.7
click at [331, 205] on input "20" at bounding box center [342, 211] width 38 height 32
type input "0"
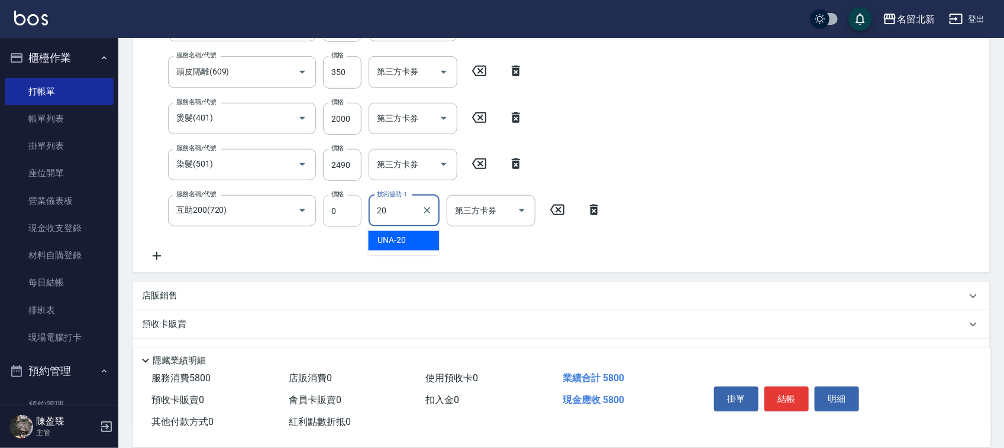
type input "UNA-20"
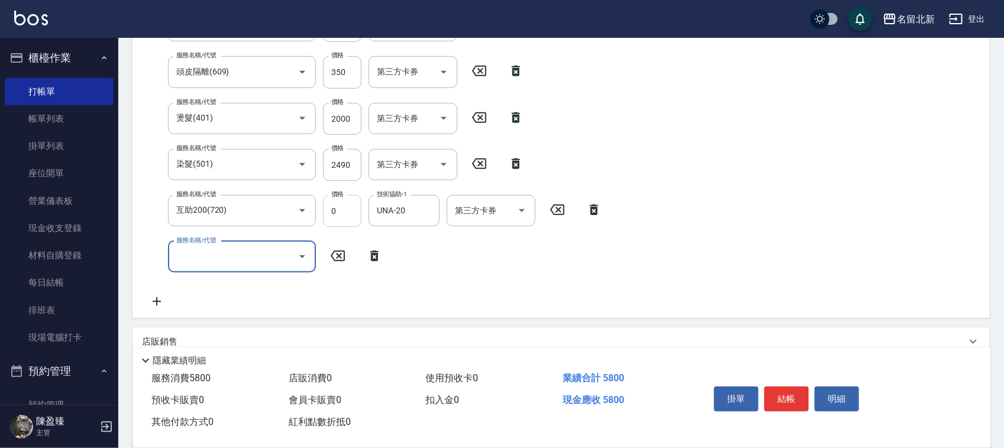
scroll to position [305, 0]
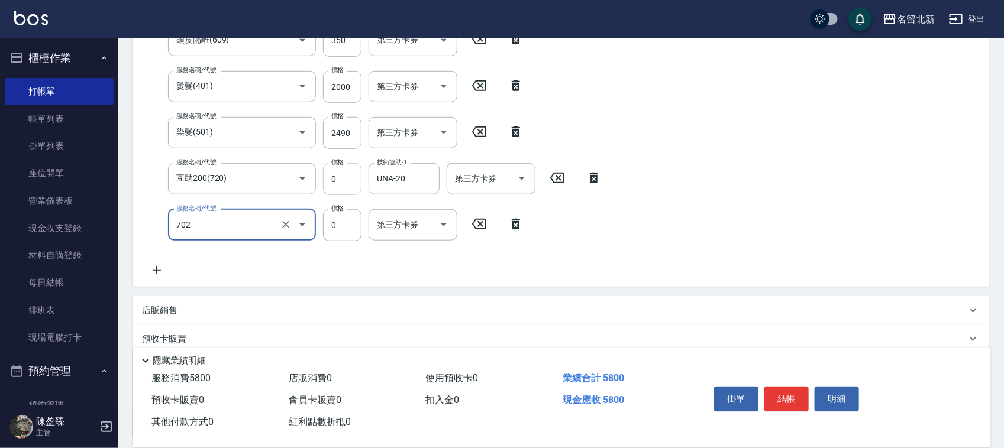
type input "互助20(702)"
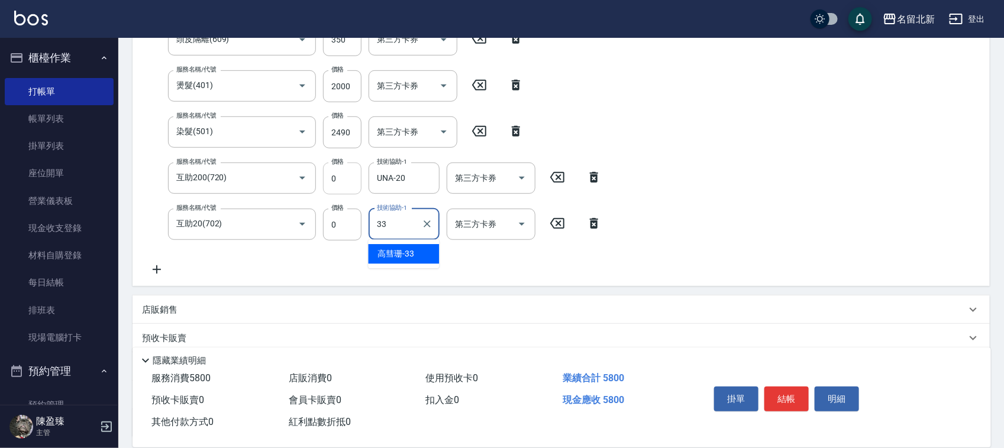
type input "[PERSON_NAME]-33"
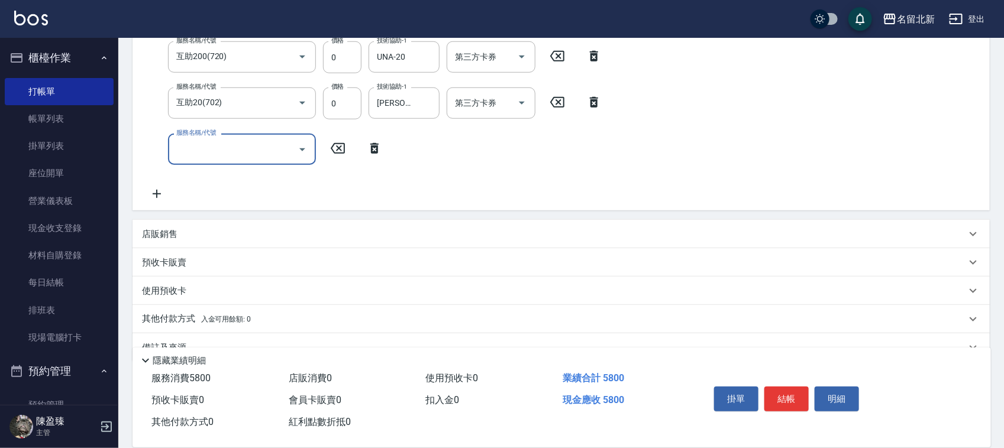
scroll to position [453, 0]
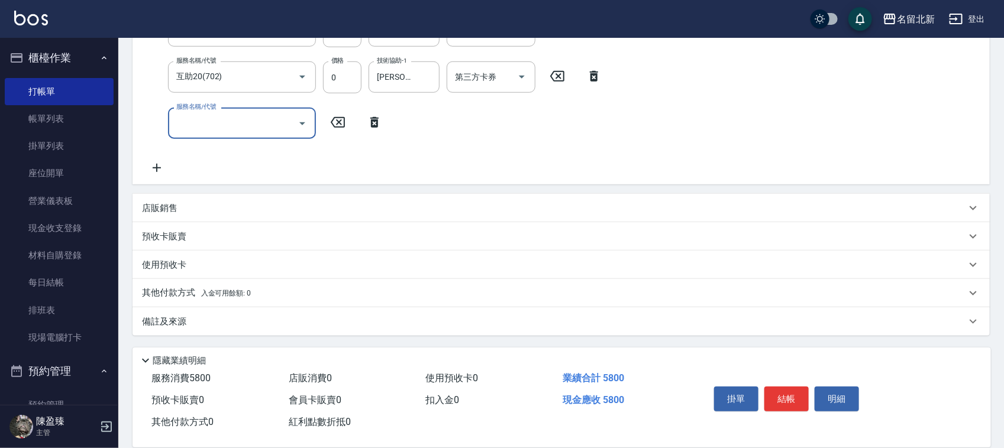
click at [176, 291] on p "其他付款方式 入金可用餘額: 0" at bounding box center [196, 293] width 109 height 13
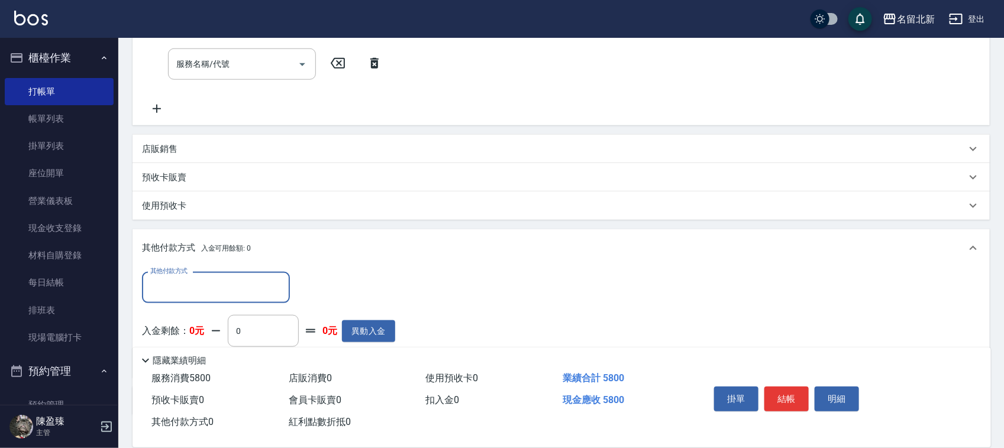
scroll to position [588, 0]
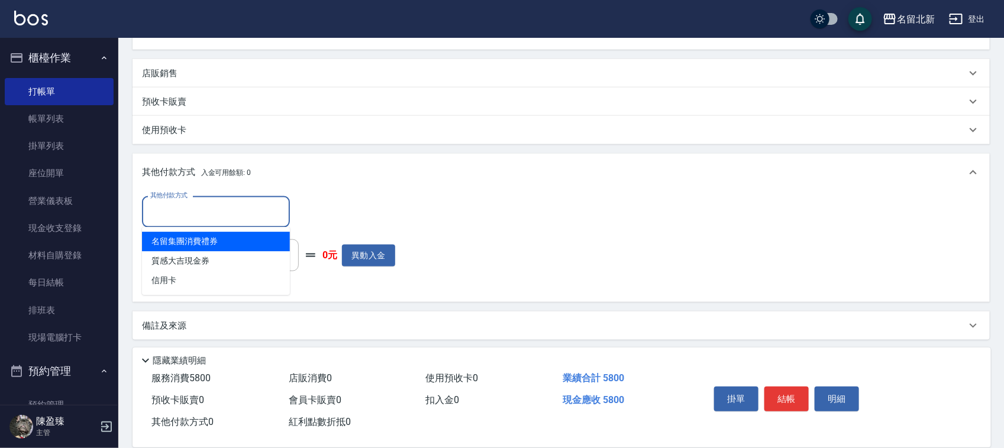
click at [178, 202] on input "其他付款方式" at bounding box center [215, 212] width 137 height 21
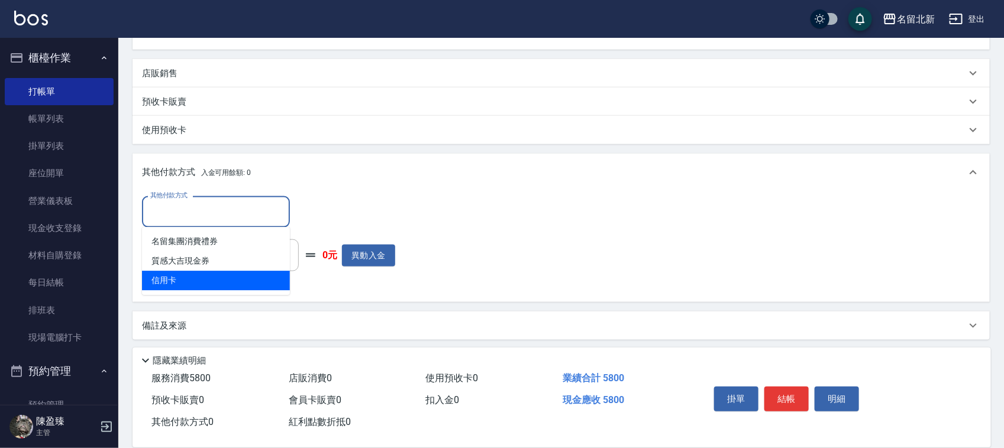
drag, startPoint x: 173, startPoint y: 282, endPoint x: 190, endPoint y: 282, distance: 16.6
click at [173, 281] on span "信用卡" at bounding box center [216, 282] width 148 height 20
type input "信用卡"
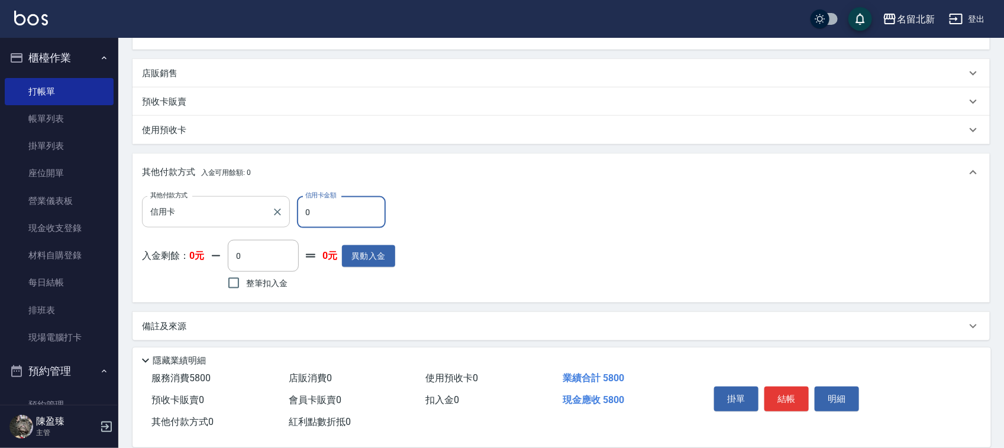
drag, startPoint x: 333, startPoint y: 208, endPoint x: 266, endPoint y: 206, distance: 66.9
click at [266, 206] on div "其他付款方式 信用卡 其他付款方式 信用卡金額 0 信用卡金額" at bounding box center [268, 212] width 253 height 32
type input "5800"
click at [791, 392] on button "結帳" at bounding box center [786, 399] width 44 height 25
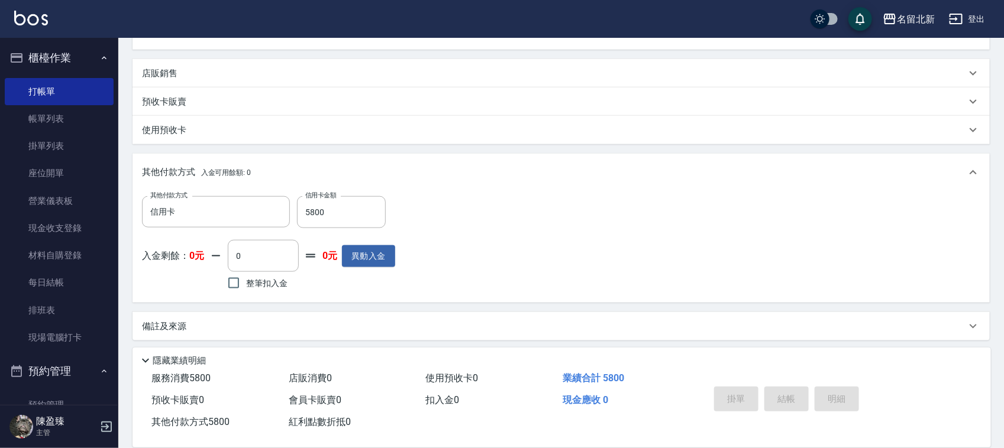
type input "[DATE] 17:14"
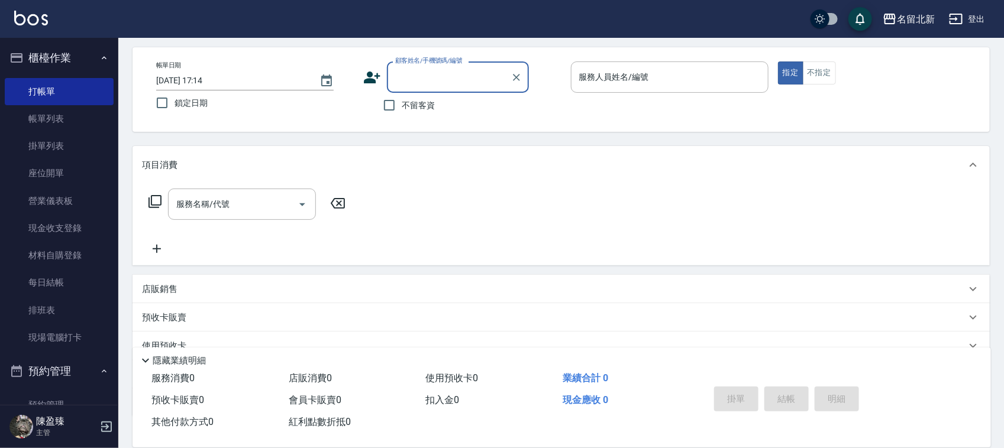
scroll to position [74, 0]
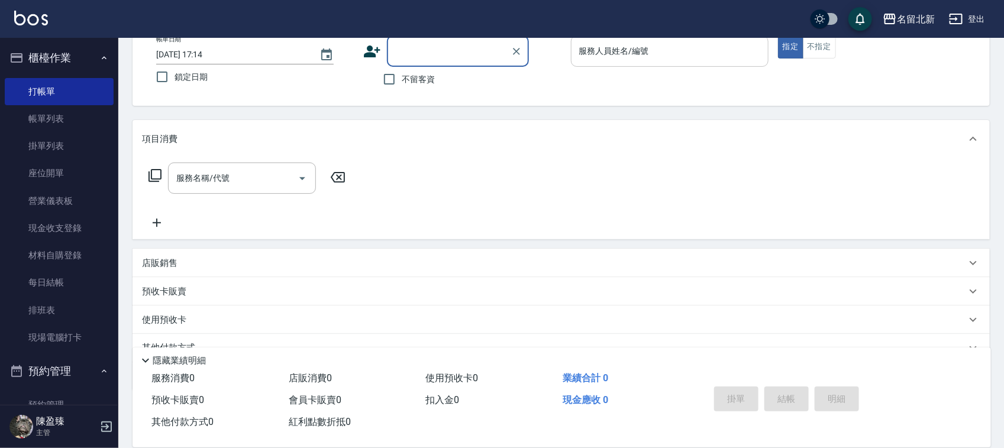
click at [661, 55] on input "服務人員姓名/編號" at bounding box center [669, 51] width 187 height 21
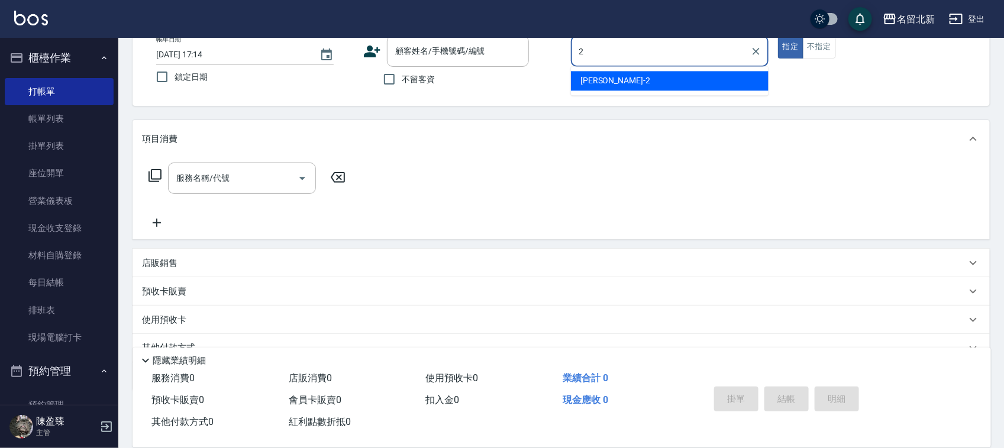
type input "詩芳-2"
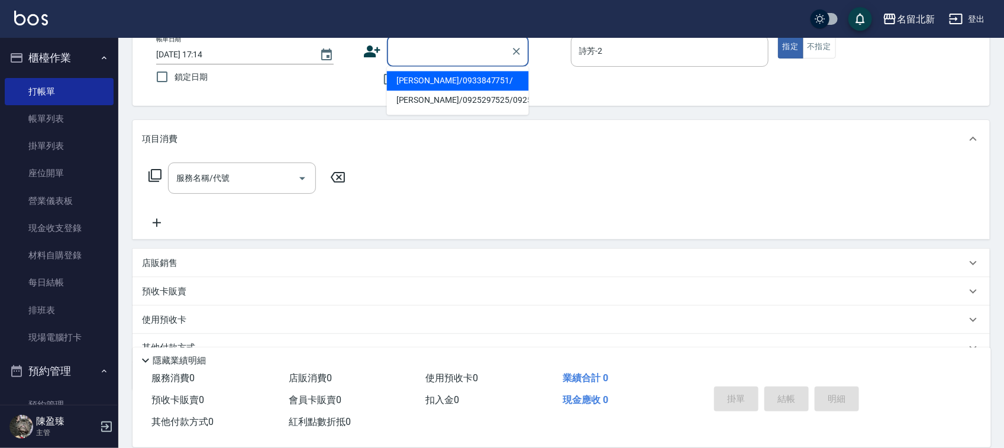
click at [444, 54] on input "顧客姓名/手機號碼/編號" at bounding box center [449, 51] width 114 height 21
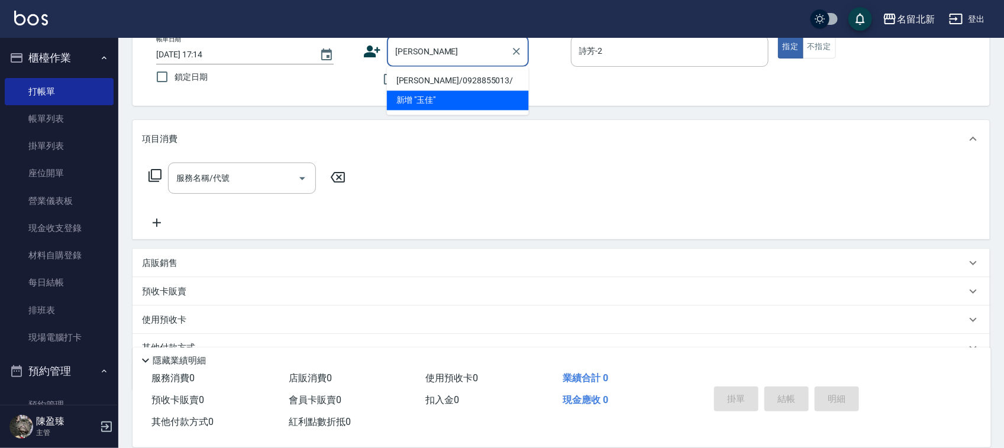
click at [456, 81] on li "[PERSON_NAME]/0928855013/" at bounding box center [458, 82] width 142 height 20
type input "[PERSON_NAME]/0928855013/"
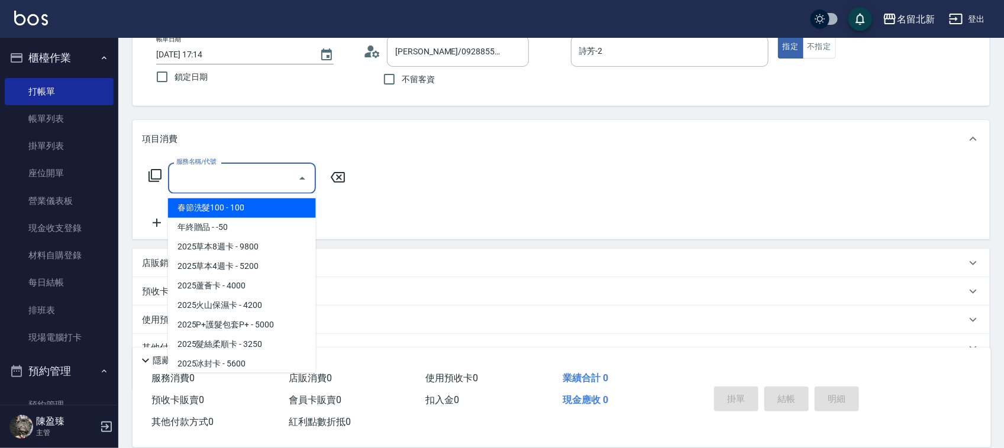
click at [231, 170] on input "服務名稱/代號" at bounding box center [233, 178] width 120 height 21
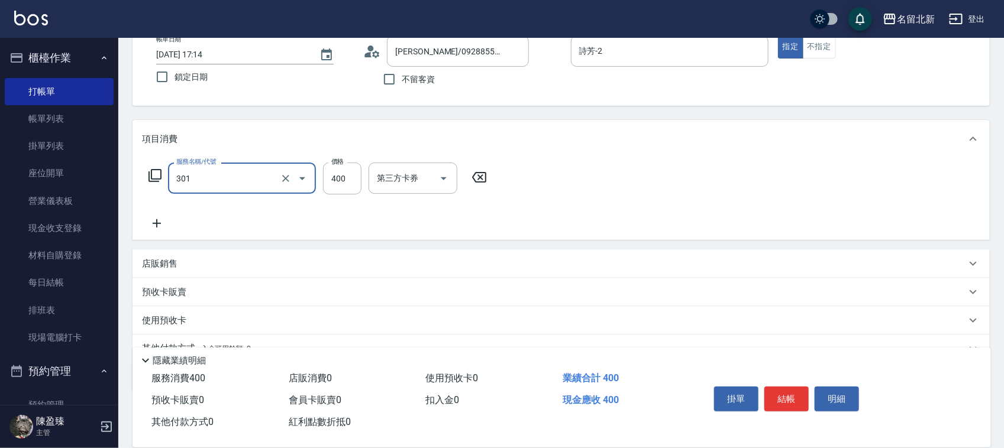
type input "造型剪髮(301)"
type input "380"
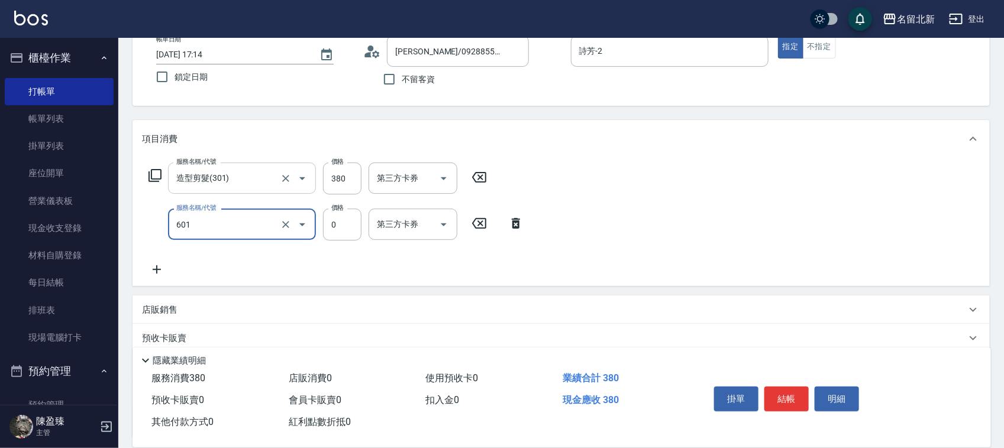
type input "使用護髮卡(601)"
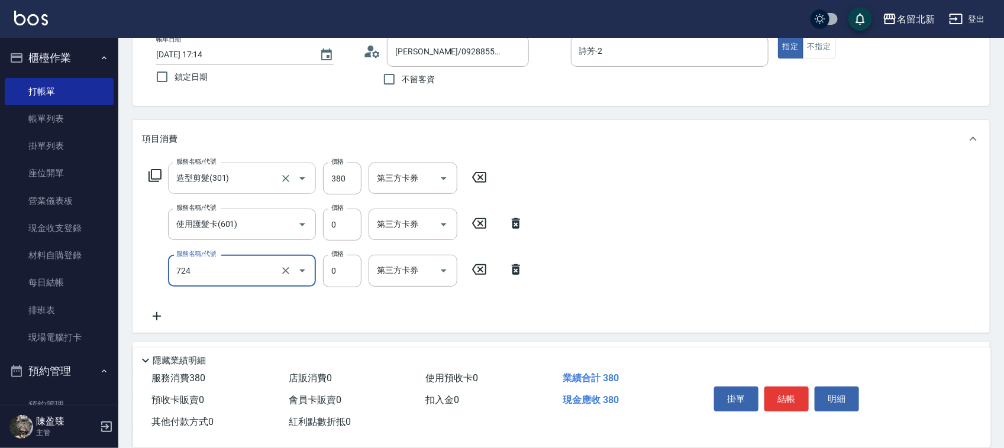
type input "互助240(724)"
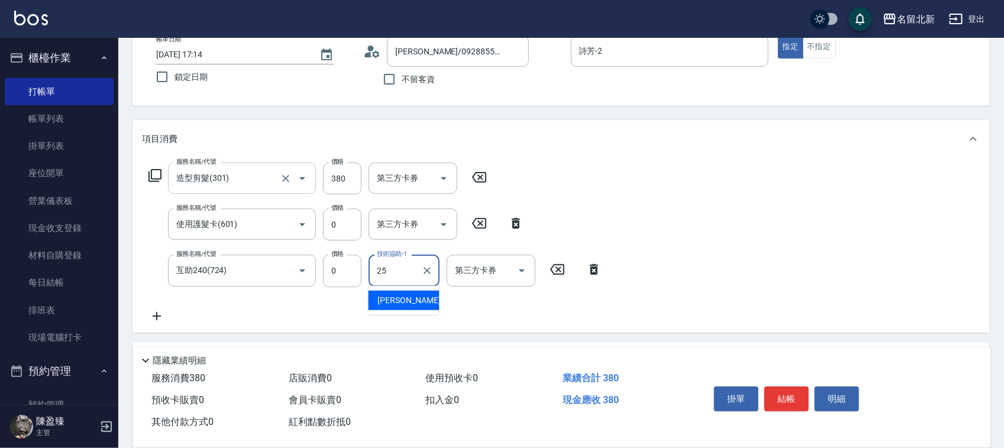
type input "禎禎-25"
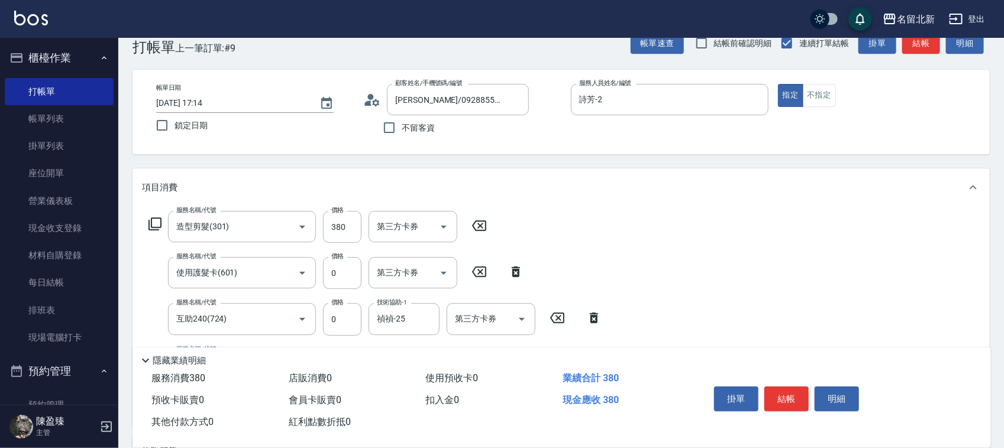
scroll to position [0, 0]
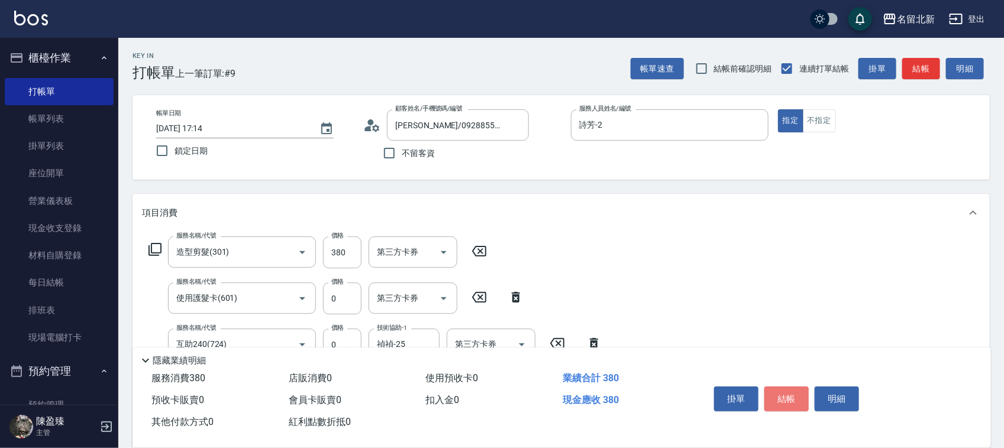
click at [799, 388] on button "結帳" at bounding box center [786, 399] width 44 height 25
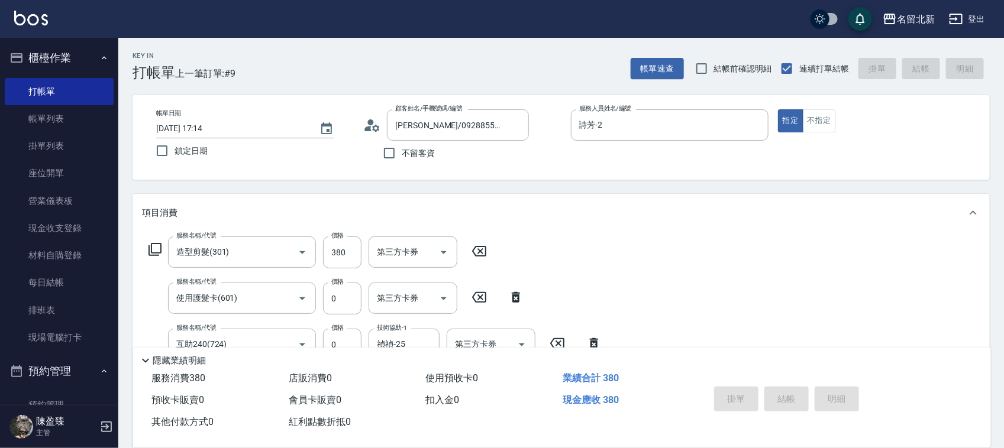
type input "[DATE] 17:17"
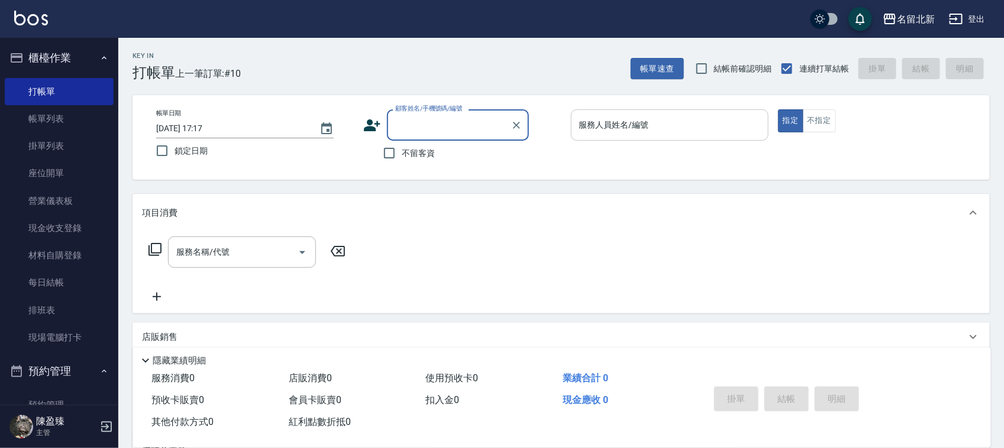
click at [639, 124] on input "服務人員姓名/編號" at bounding box center [669, 125] width 187 height 21
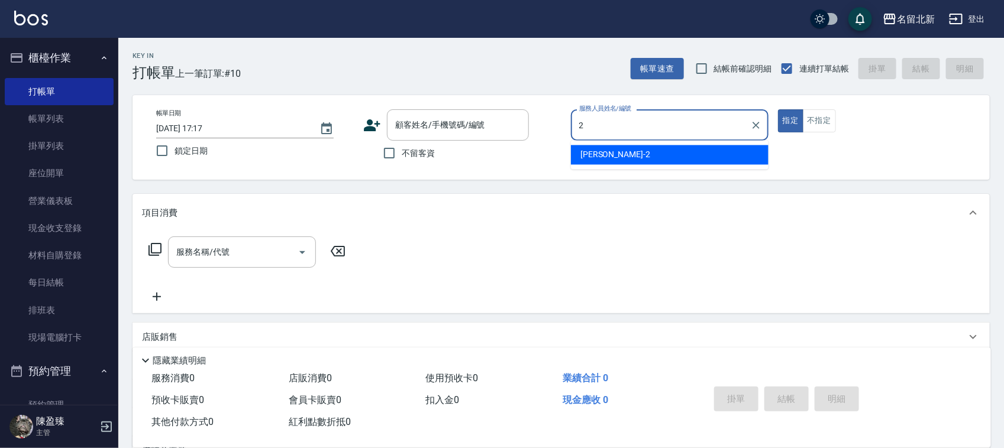
type input "詩芳-2"
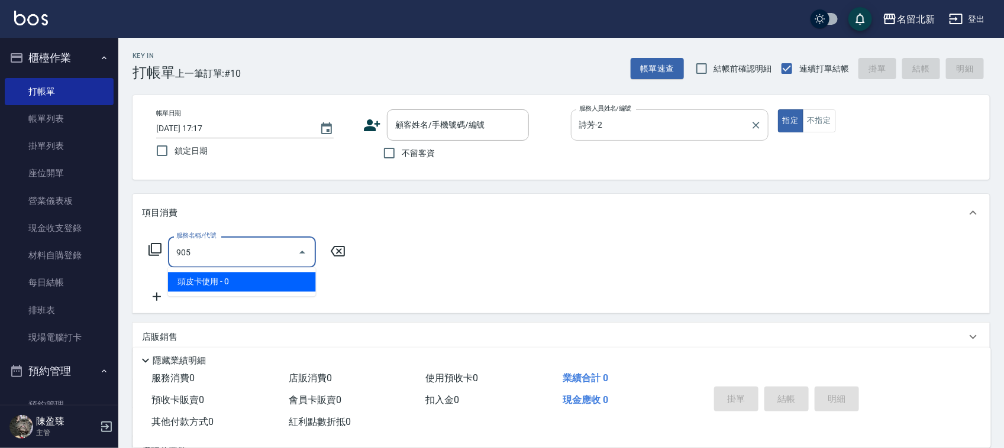
type input "頭皮卡使用(905)"
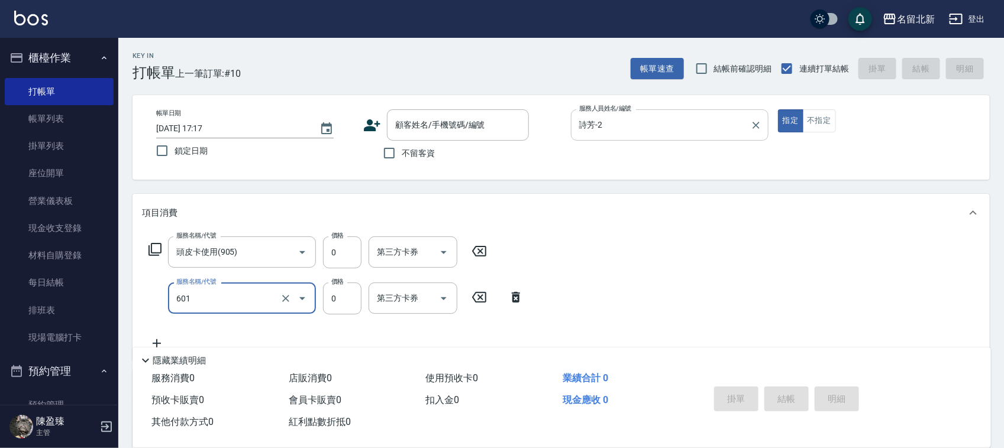
type input "使用護髮卡(601)"
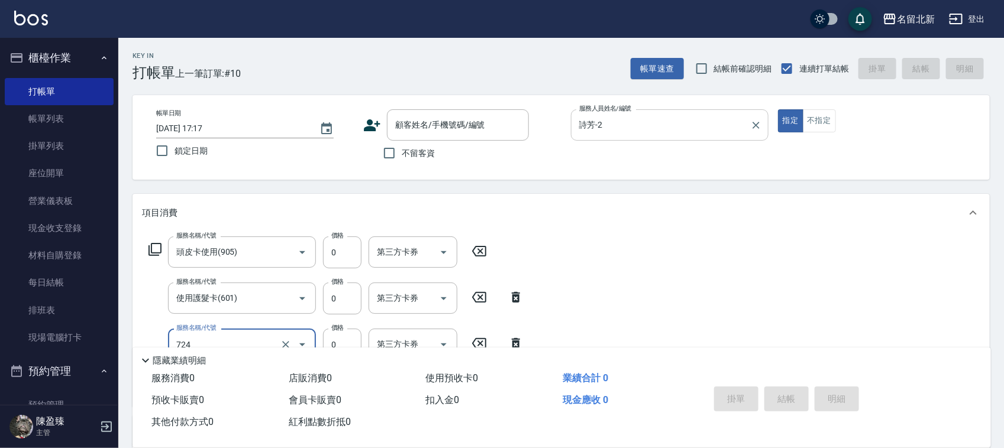
type input "互助240(724)"
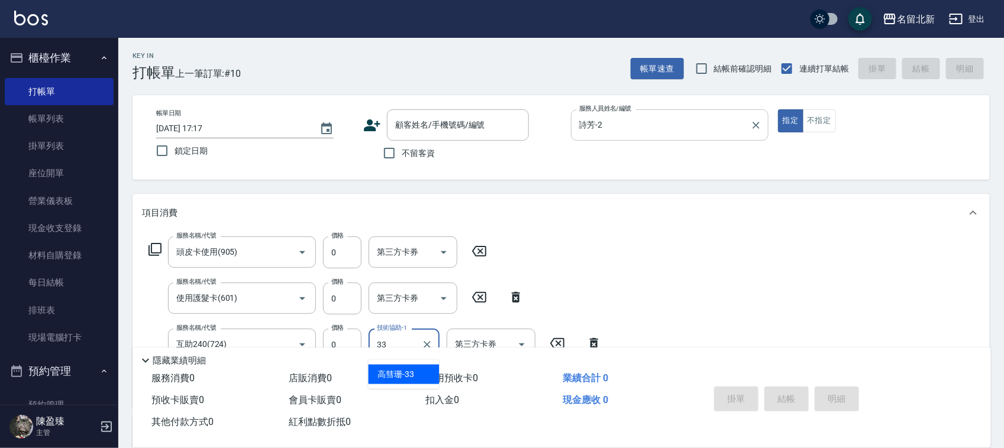
type input "[PERSON_NAME]-33"
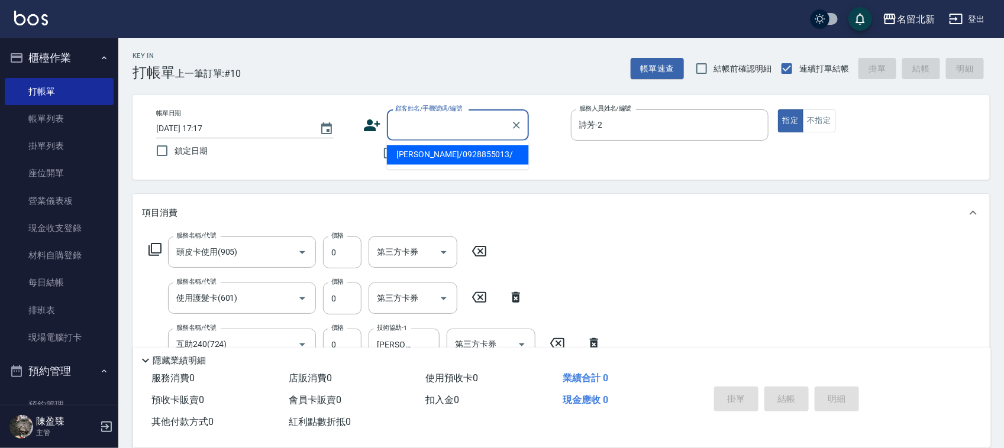
click at [431, 122] on div "顧客姓名/手機號碼/編號 顧客姓名/手機號碼/編號" at bounding box center [458, 124] width 142 height 31
click at [444, 155] on li "[PERSON_NAME]/0928855013/" at bounding box center [458, 156] width 142 height 20
type input "[PERSON_NAME]/0928855013/"
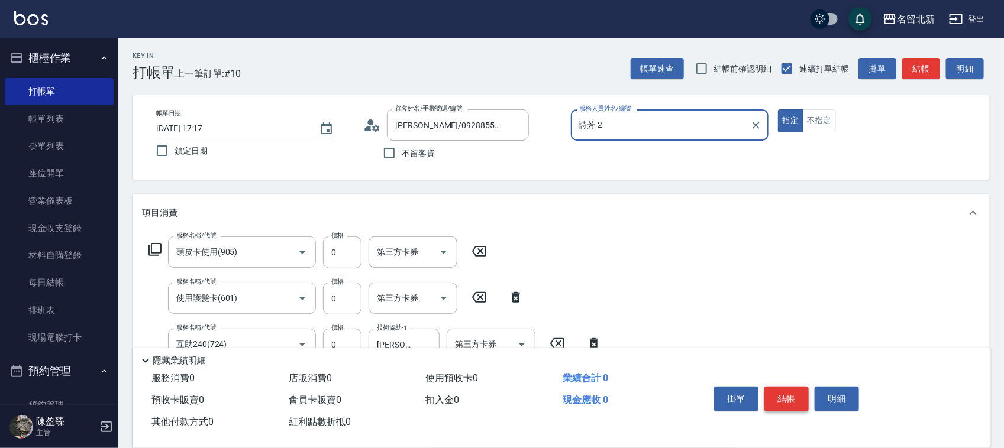
click at [798, 397] on button "結帳" at bounding box center [786, 399] width 44 height 25
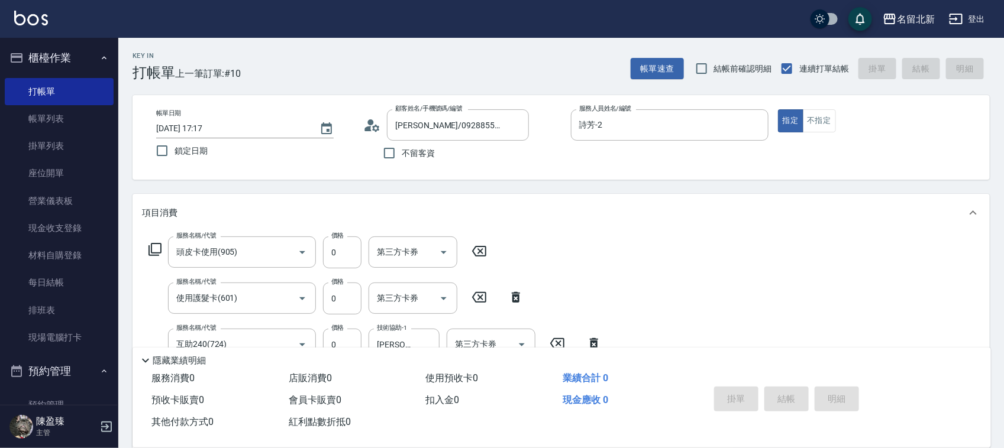
type input "[DATE] 17:18"
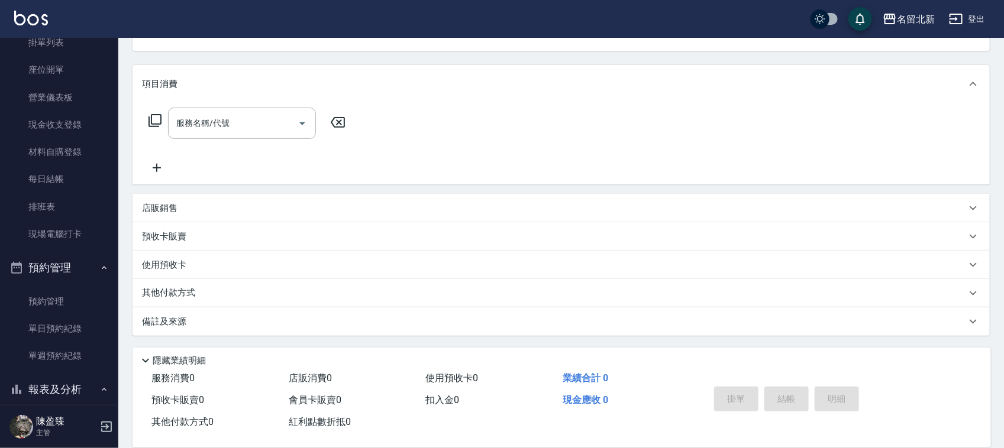
scroll to position [222, 0]
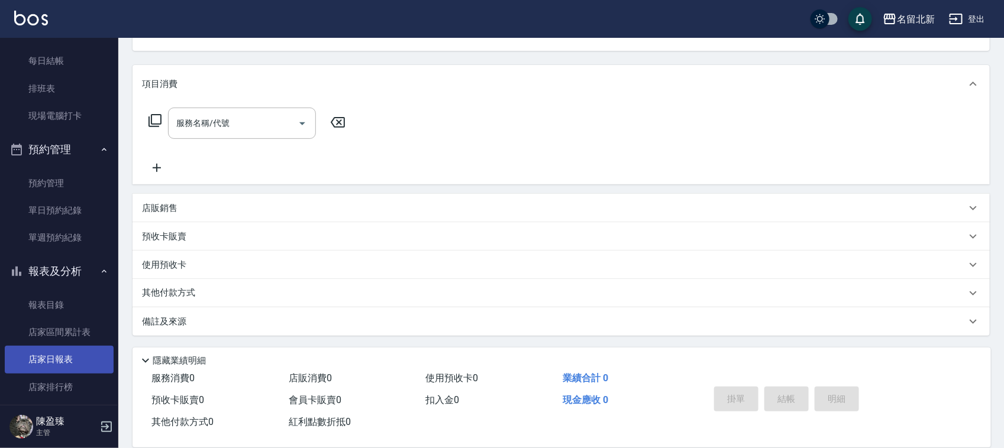
click at [56, 353] on link "店家日報表" at bounding box center [59, 359] width 109 height 27
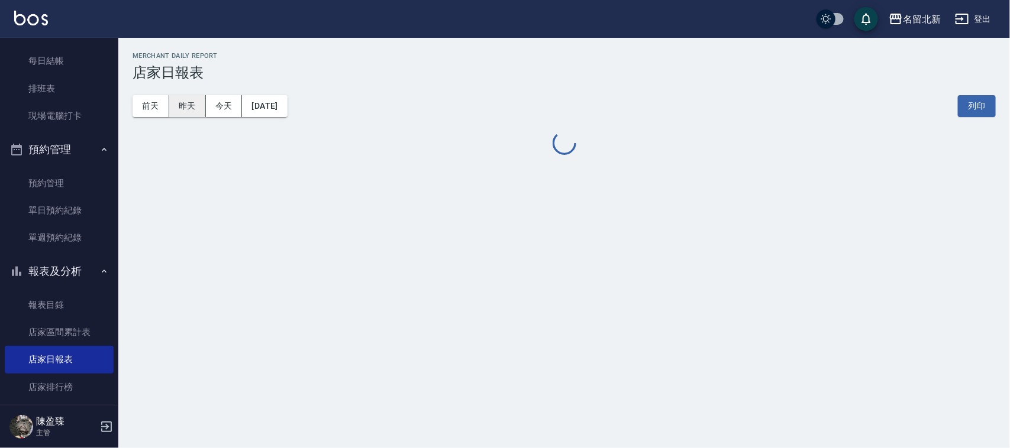
click at [189, 105] on button "昨天" at bounding box center [187, 106] width 37 height 22
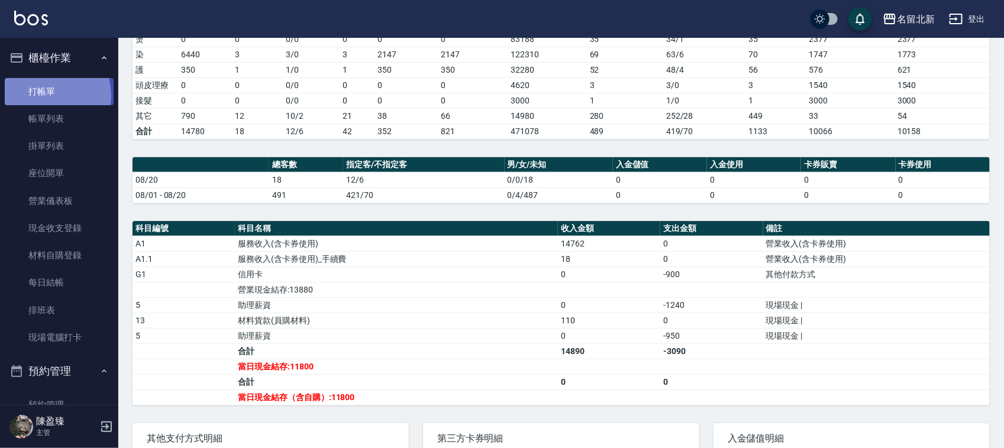
click at [48, 95] on link "打帳單" at bounding box center [59, 91] width 109 height 27
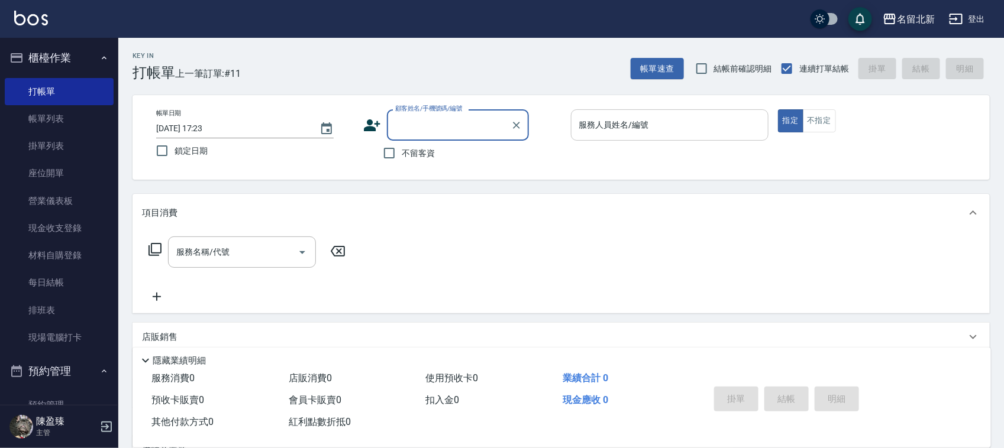
click at [663, 130] on input "服務人員姓名/編號" at bounding box center [669, 125] width 187 height 21
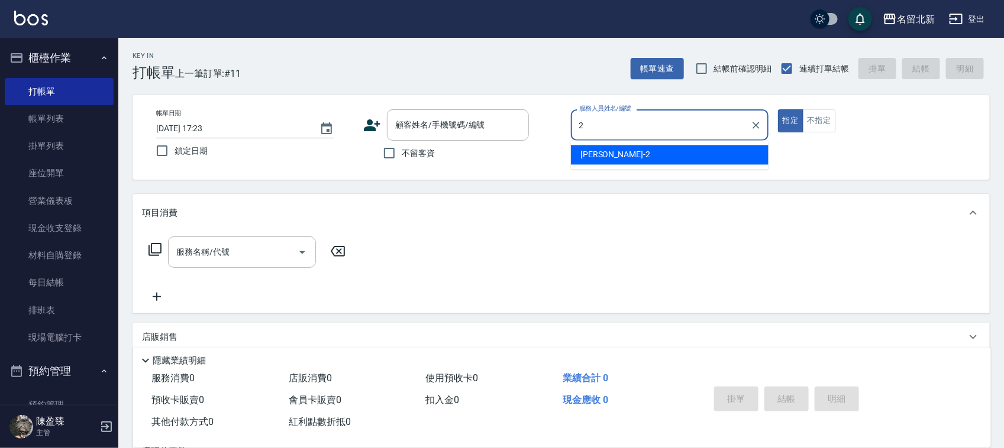
type input "詩芳-2"
type button "true"
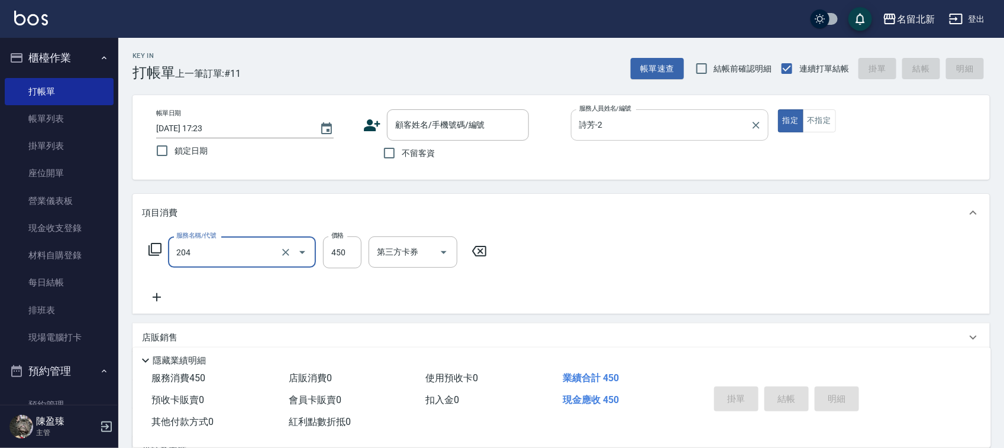
type input "髮質調理洗髮(204)"
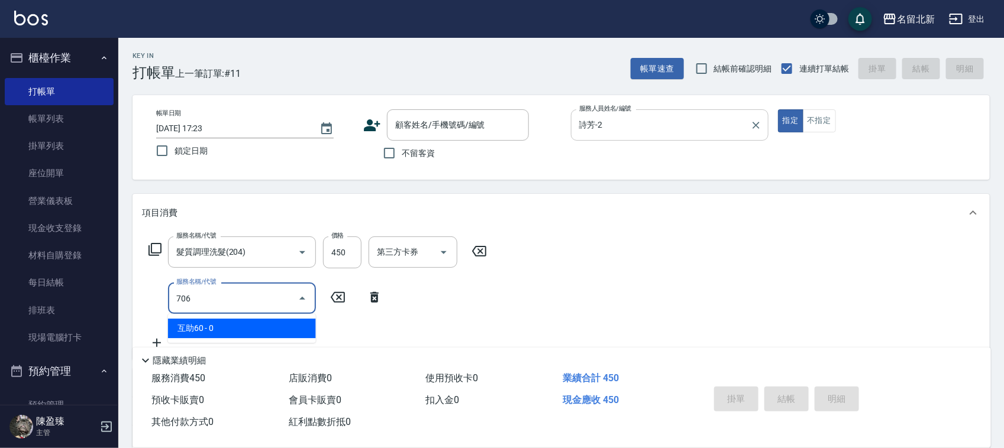
type input "互助60(706)"
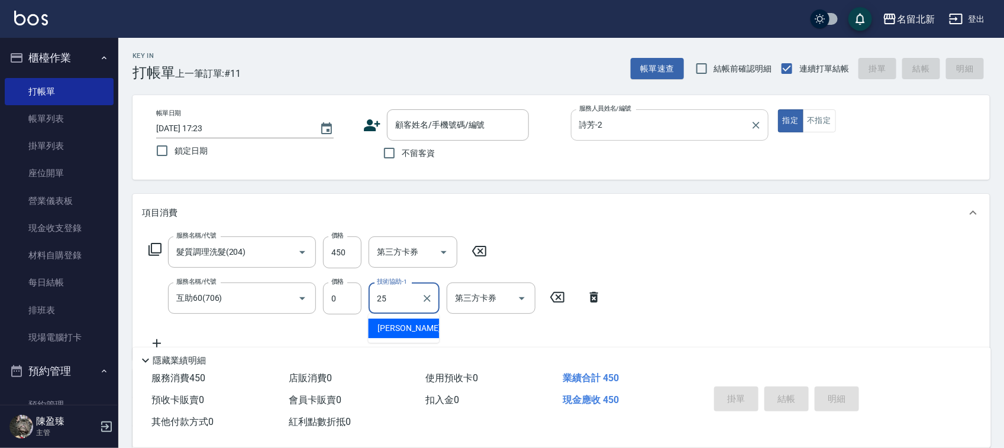
type input "禎禎-25"
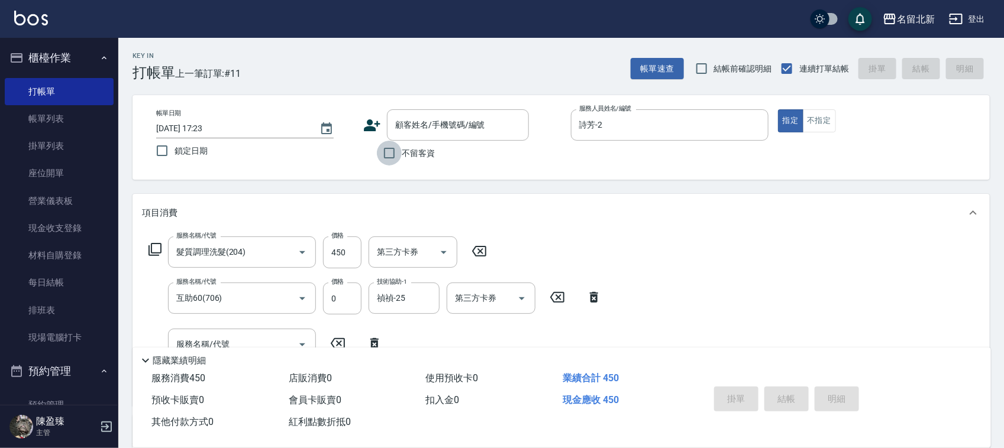
click at [394, 149] on input "不留客資" at bounding box center [389, 153] width 25 height 25
checkbox input "true"
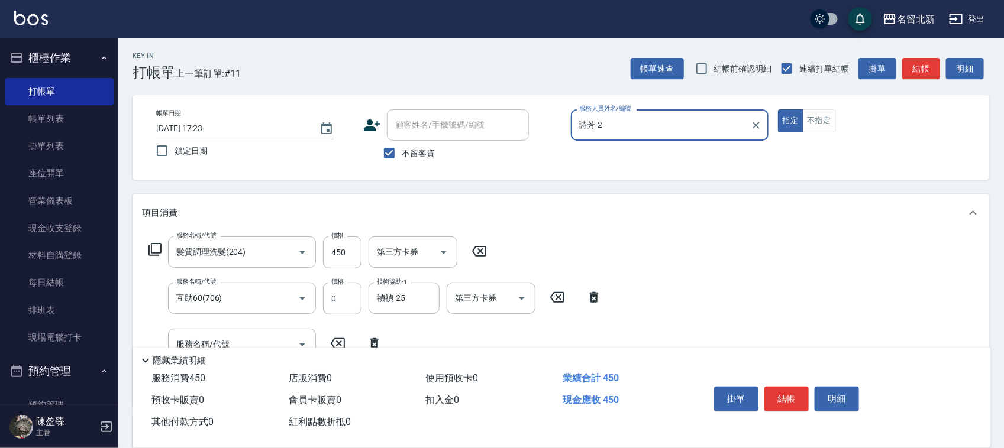
click at [782, 397] on button "結帳" at bounding box center [786, 399] width 44 height 25
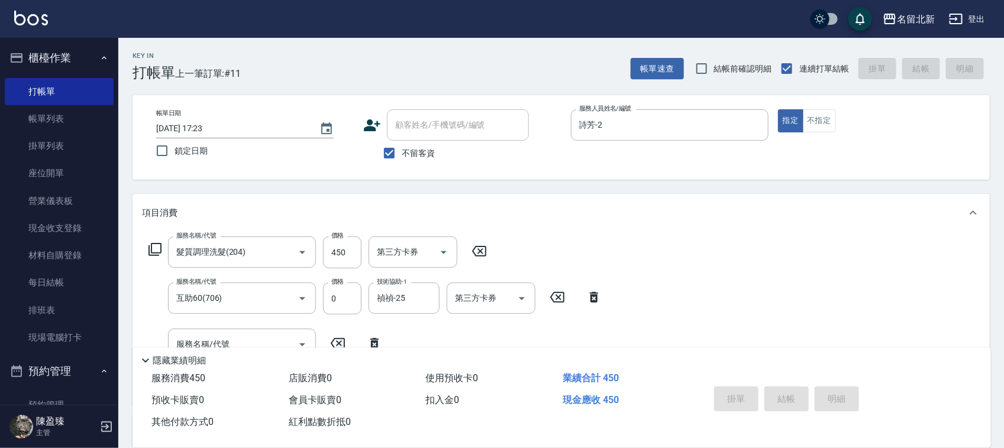
type input "[DATE] 17:24"
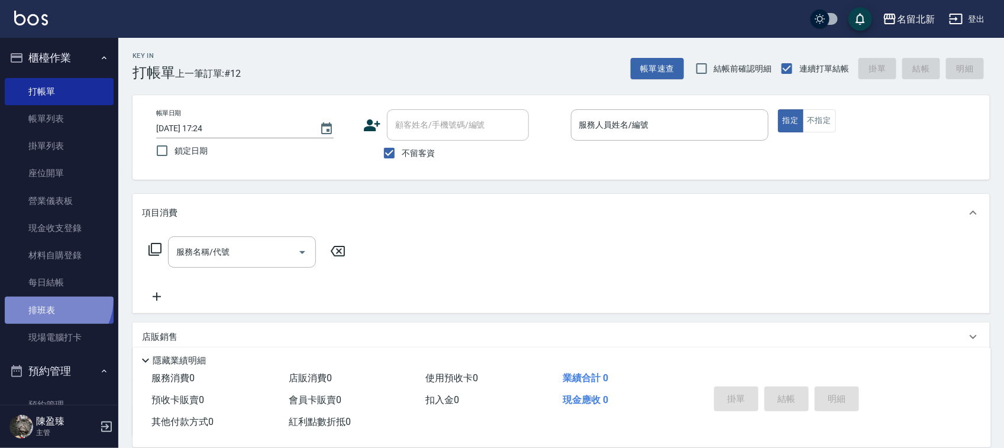
click at [47, 299] on link "排班表" at bounding box center [59, 310] width 109 height 27
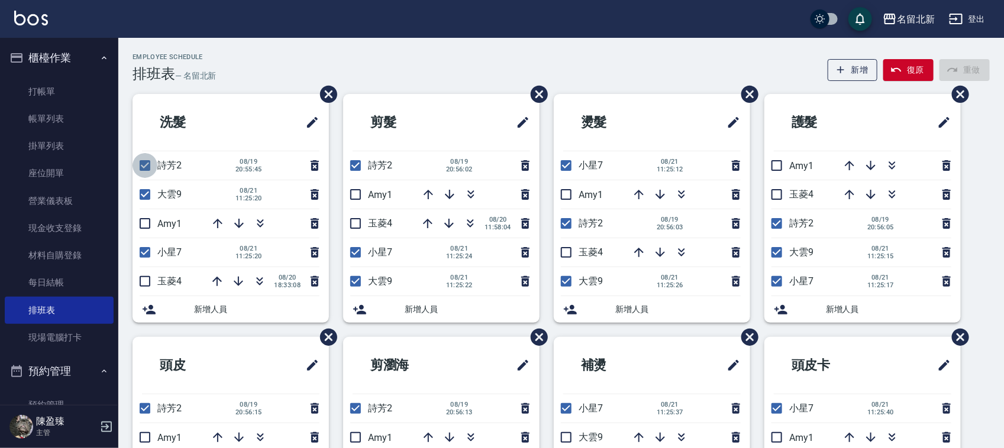
click at [143, 169] on input "checkbox" at bounding box center [145, 165] width 25 height 25
checkbox input "false"
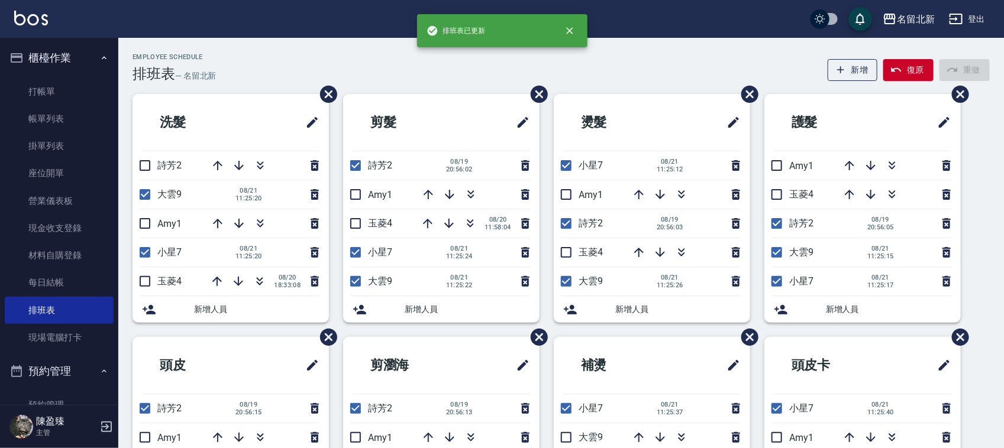
drag, startPoint x: 356, startPoint y: 166, endPoint x: 379, endPoint y: 162, distance: 23.4
click at [356, 166] on input "checkbox" at bounding box center [355, 165] width 25 height 25
click at [565, 228] on input "checkbox" at bounding box center [566, 223] width 25 height 25
drag, startPoint x: 777, startPoint y: 221, endPoint x: 1009, endPoint y: 149, distance: 243.5
click at [782, 225] on input "checkbox" at bounding box center [776, 223] width 25 height 25
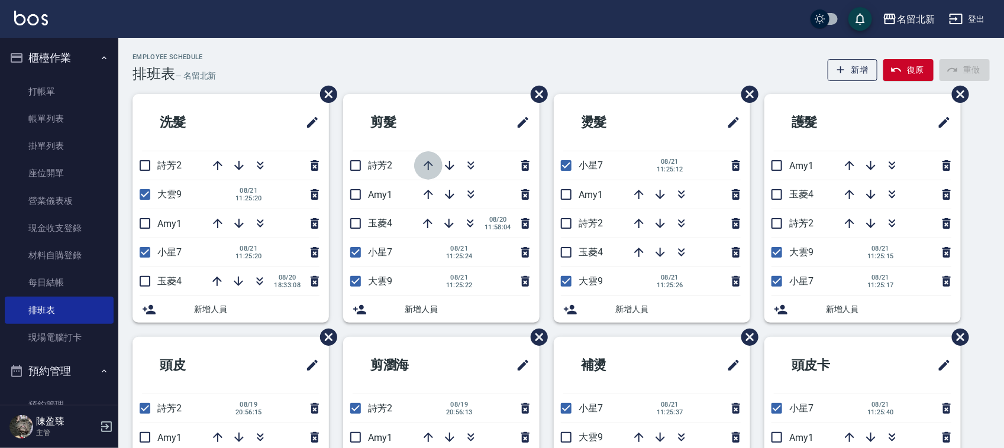
click at [431, 167] on icon "button" at bounding box center [428, 166] width 14 height 14
